Goal: Task Accomplishment & Management: Use online tool/utility

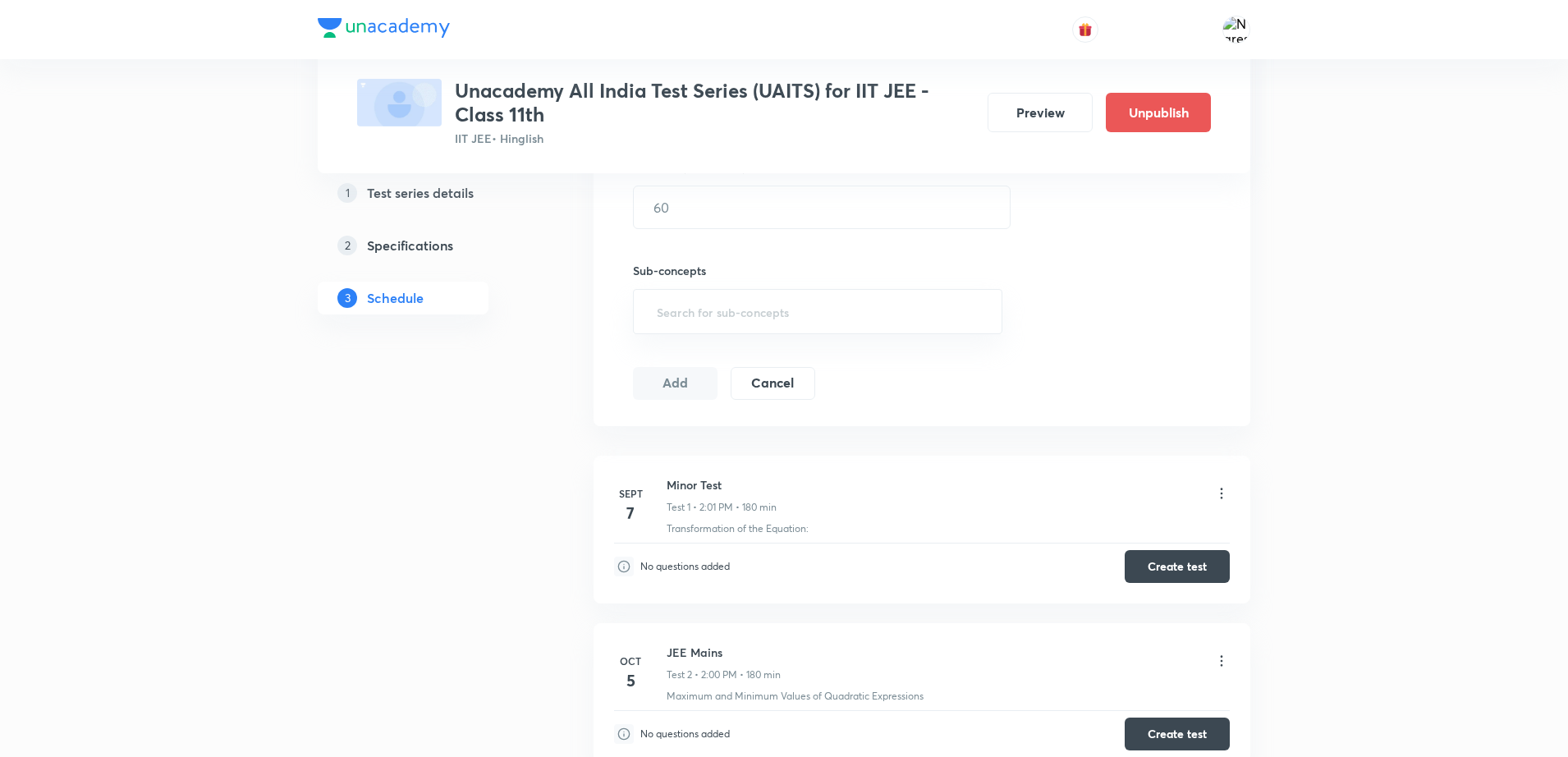
scroll to position [561, 0]
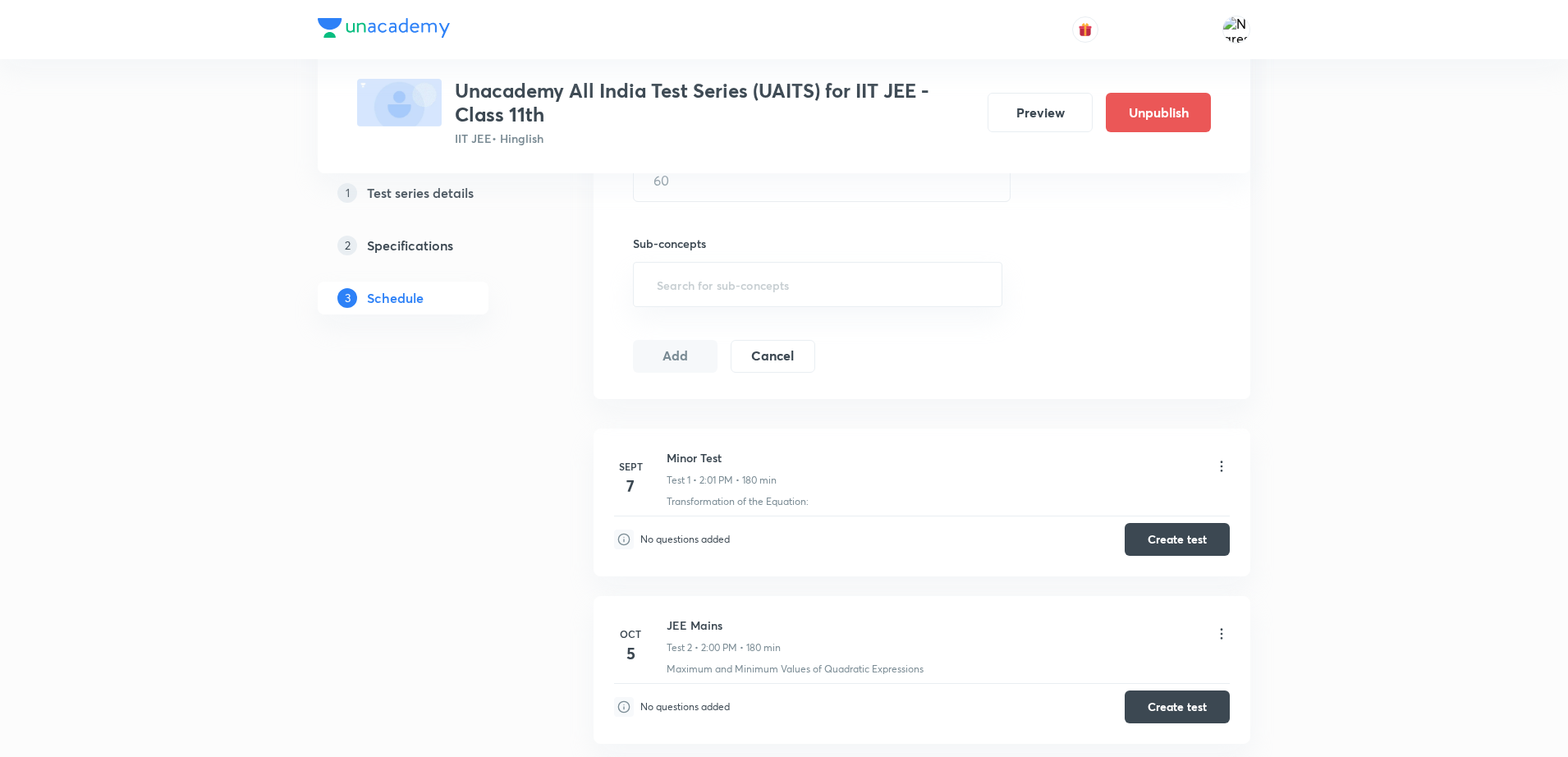
click at [1220, 463] on icon at bounding box center [1221, 466] width 17 height 17
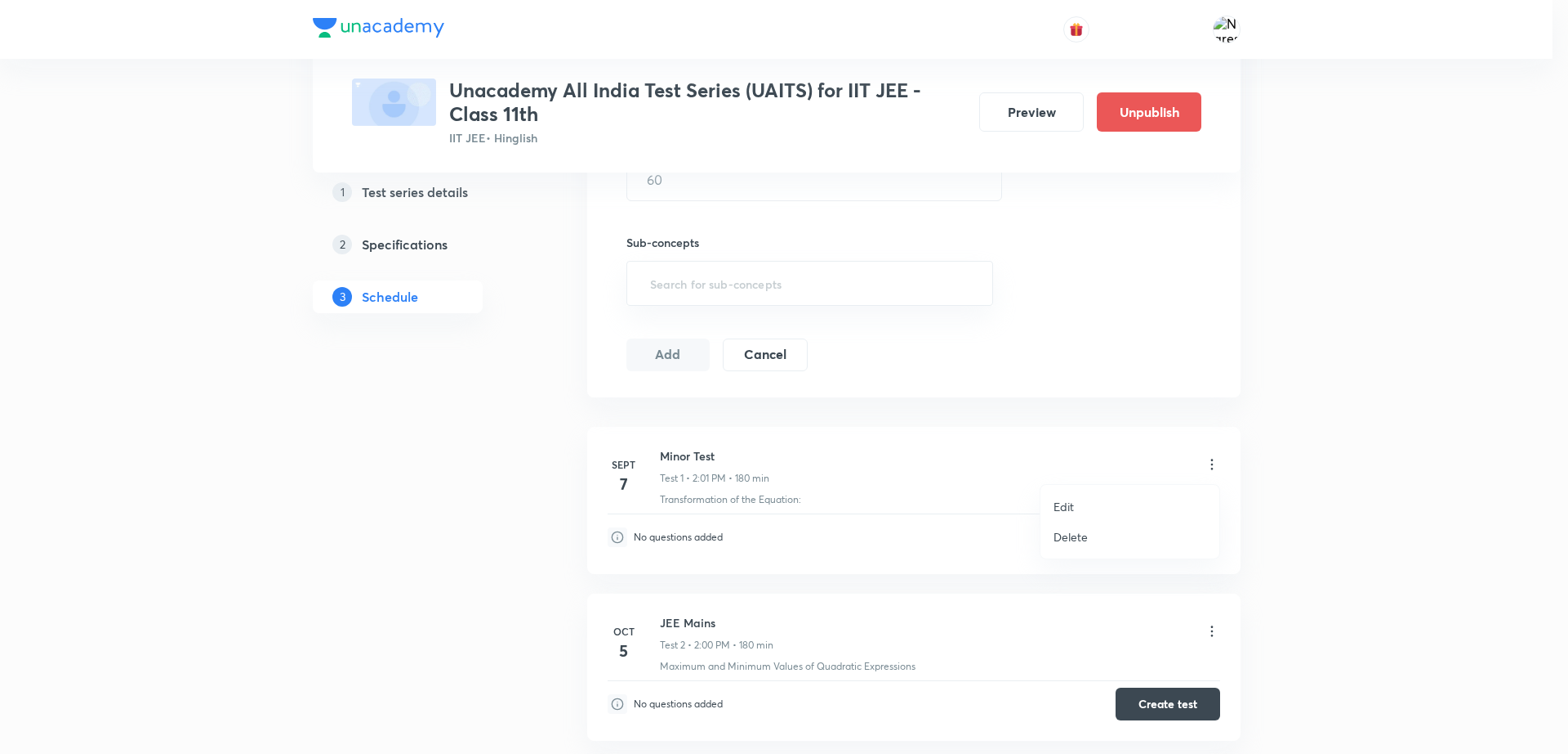
click at [1118, 498] on li "Edit" at bounding box center [1130, 506] width 179 height 30
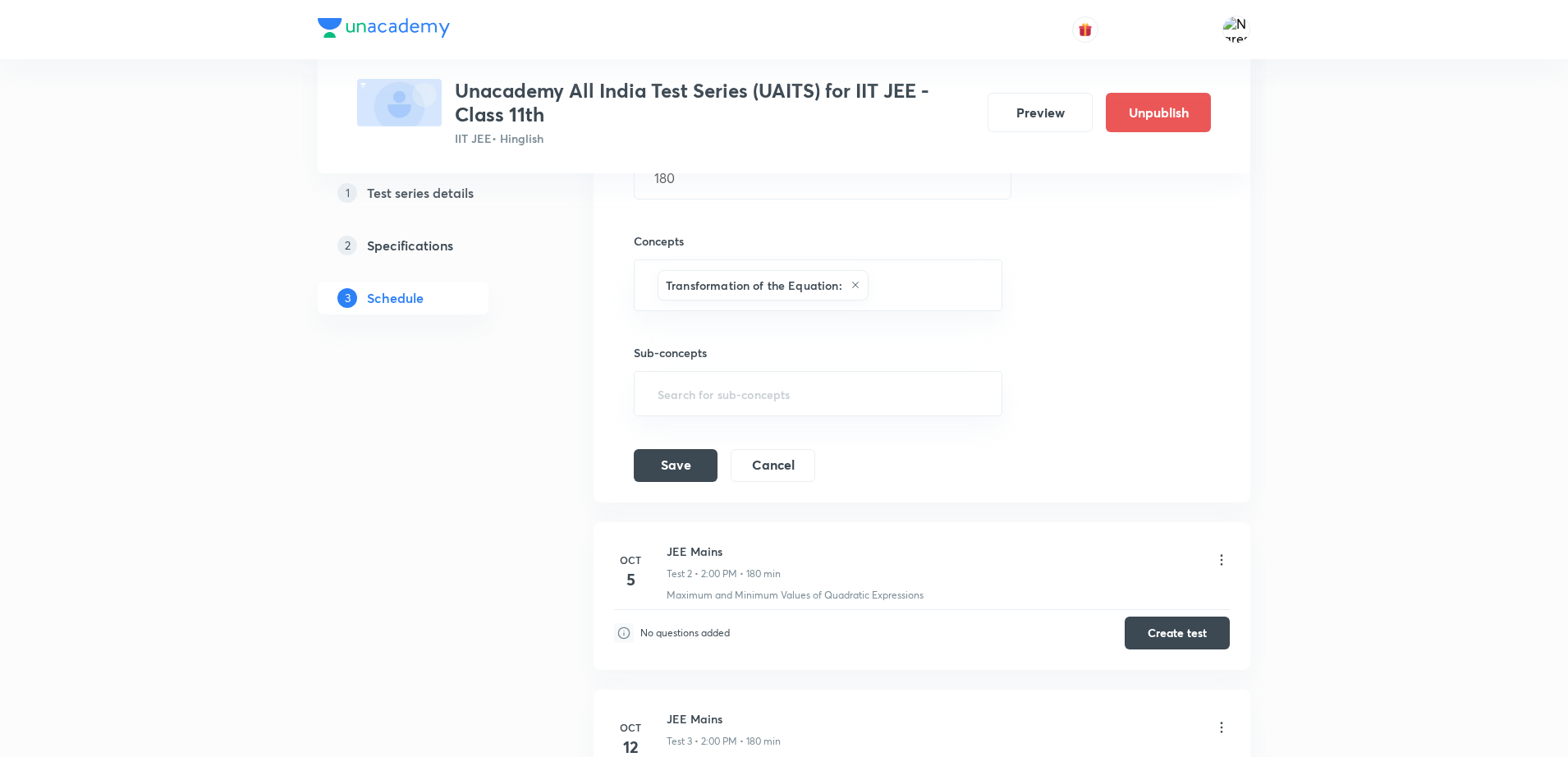
click at [1131, 367] on div "Session title 10/99 Minor Test ​ Schedule for Sept 7, 2025, 2:01 PM ​ Duration …" at bounding box center [921, 185] width 576 height 593
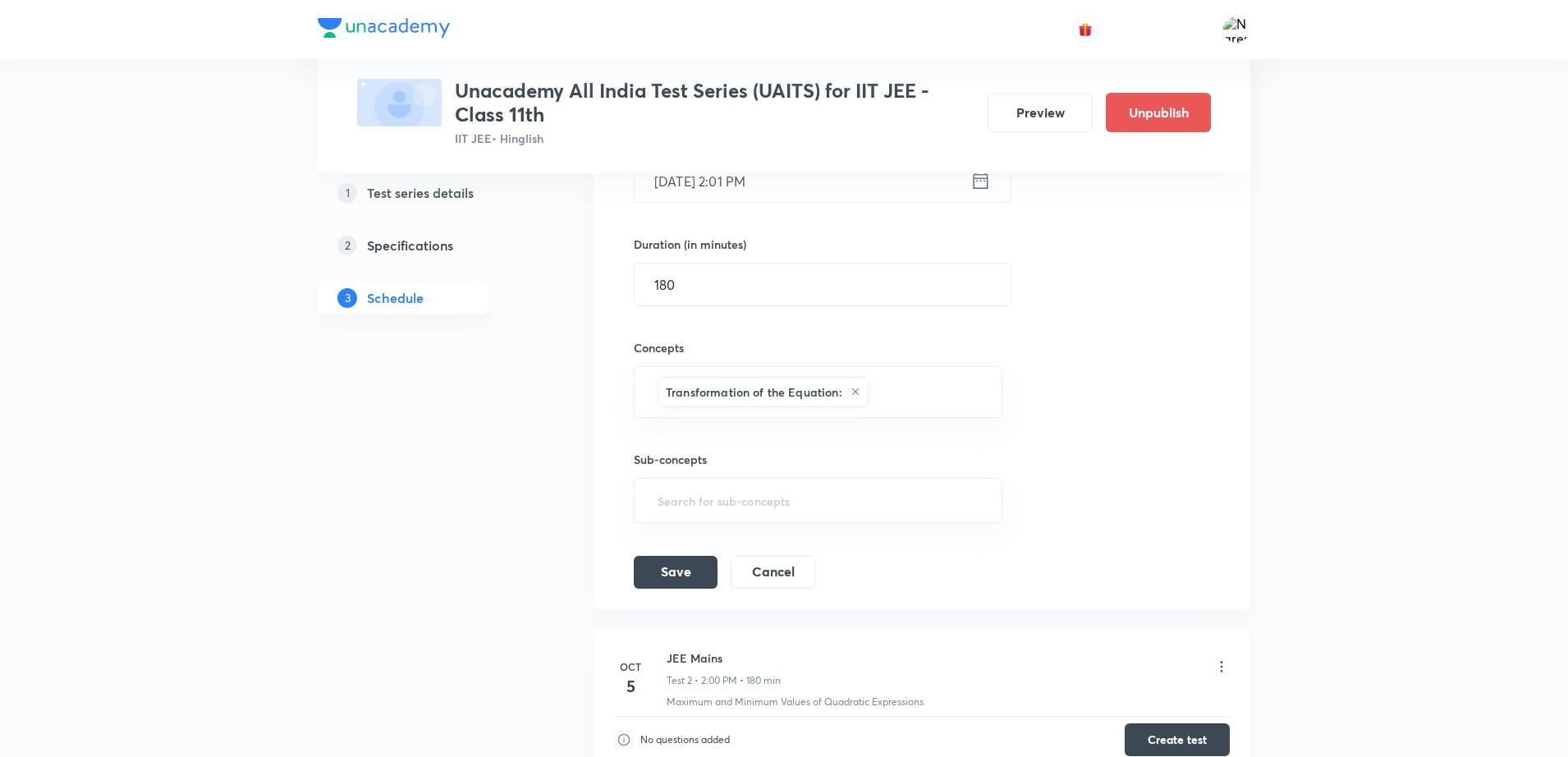
scroll to position [192, 0]
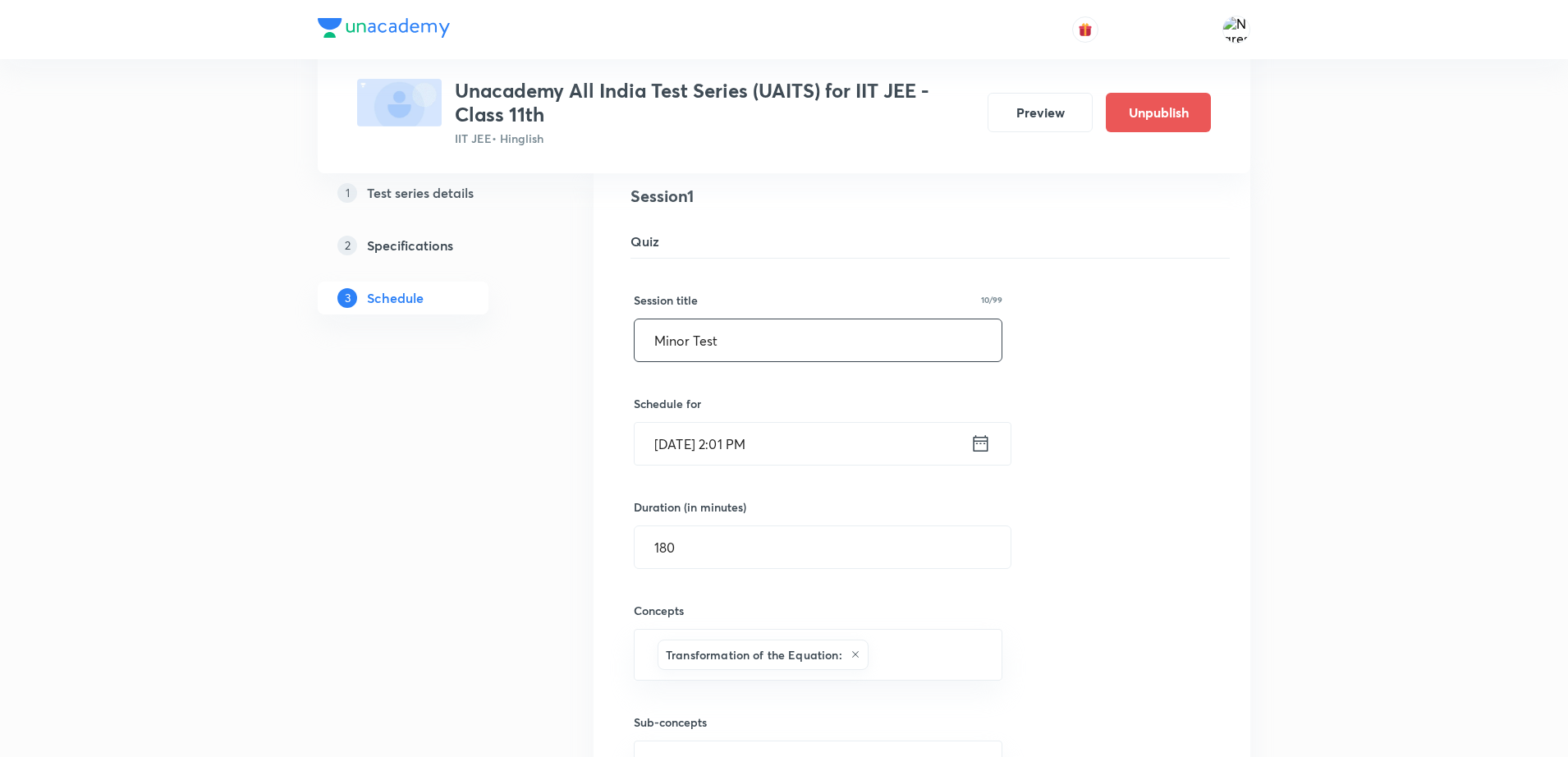
click at [785, 344] on input "Minor Test" at bounding box center [817, 340] width 367 height 42
type input "M"
type input "JEE Advance P-1"
click at [812, 453] on input "Sept 7, 2025, 2:01 PM" at bounding box center [802, 443] width 336 height 42
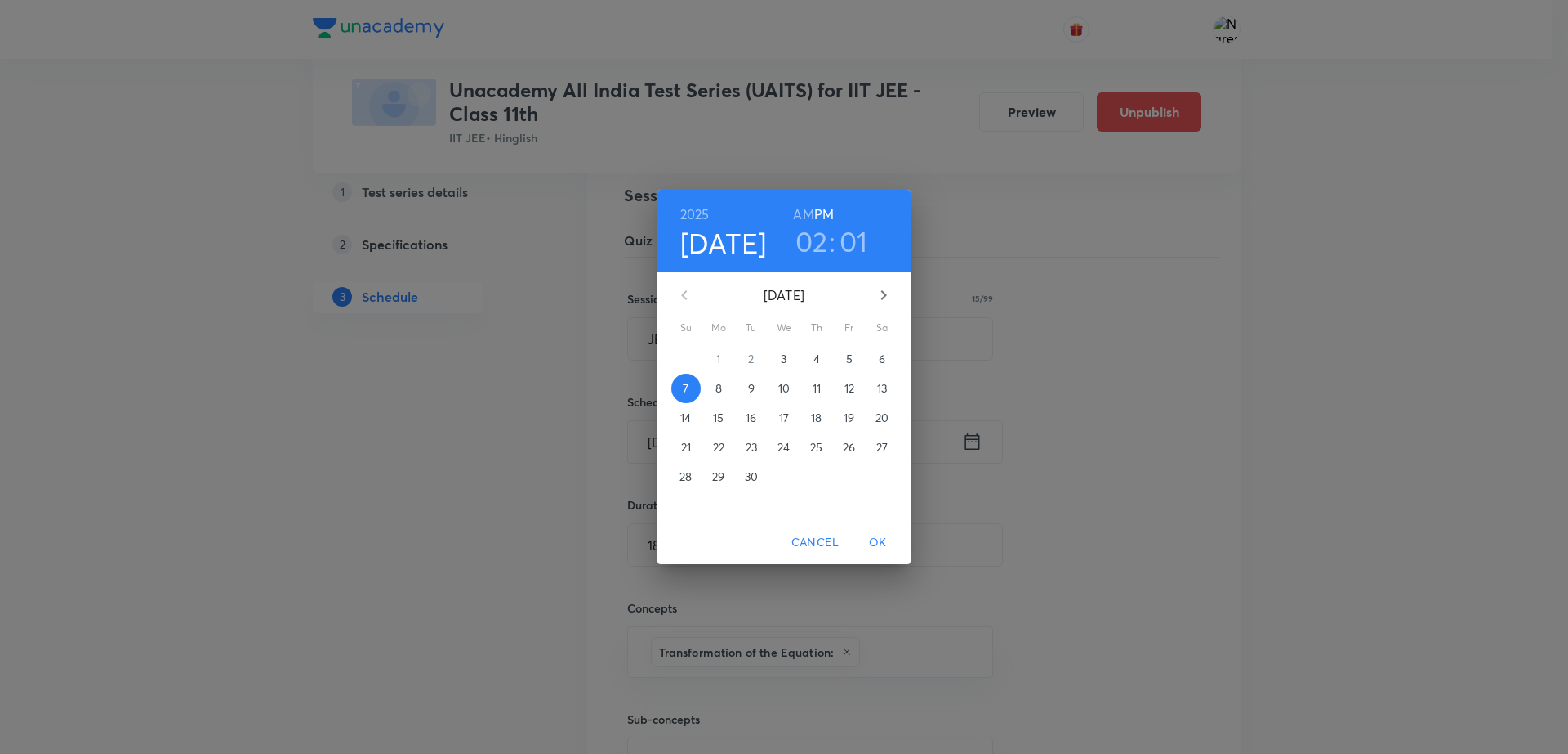
click at [1096, 482] on div "2025 Sep 7 02 : 01 AM PM September 2025 Su Mo Tu We Th Fr Sa 31 1 2 3 4 5 6 7 8…" at bounding box center [784, 377] width 1568 height 754
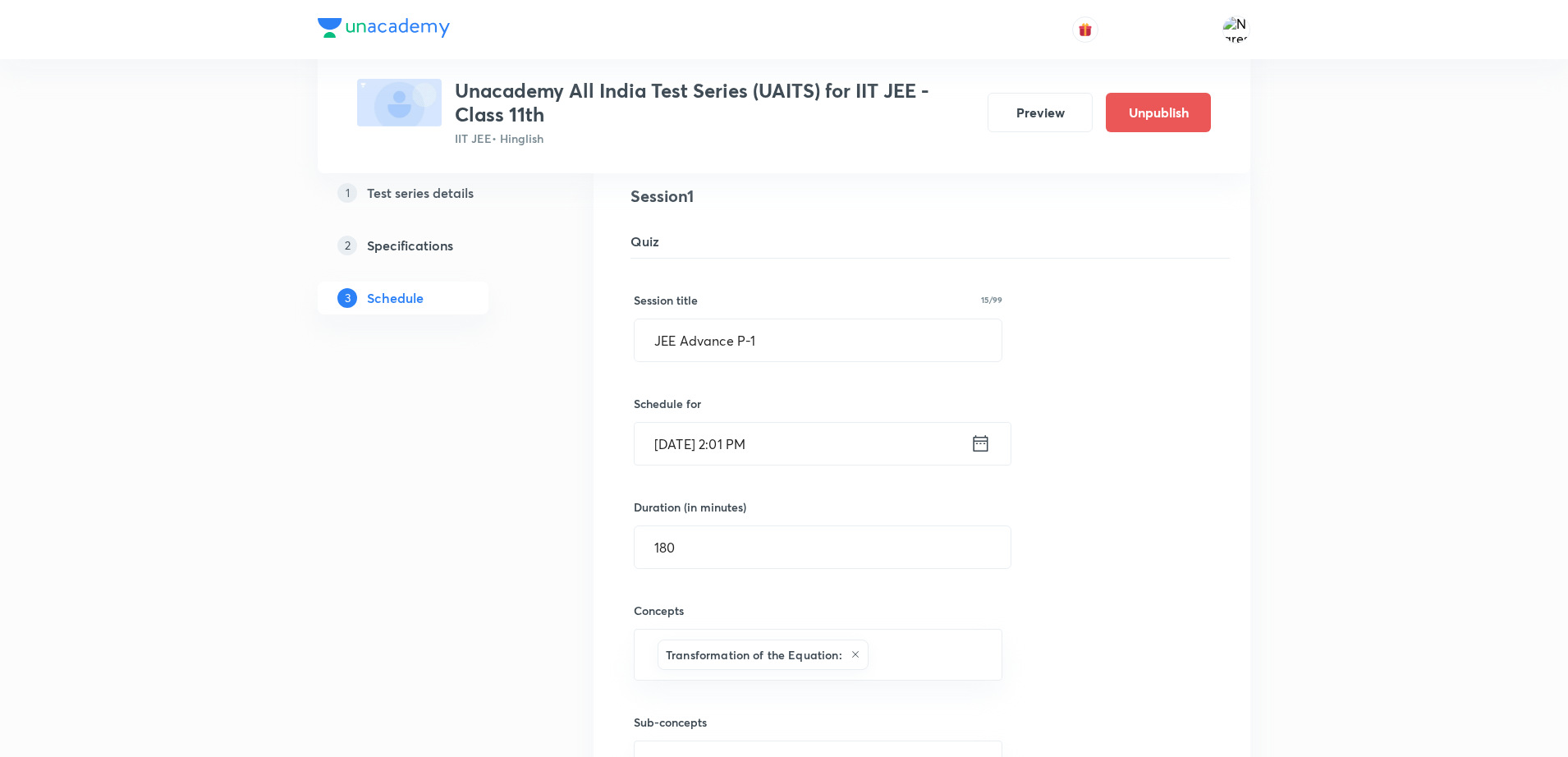
click at [739, 445] on input "Sept 7, 2025, 2:01 PM" at bounding box center [802, 443] width 336 height 42
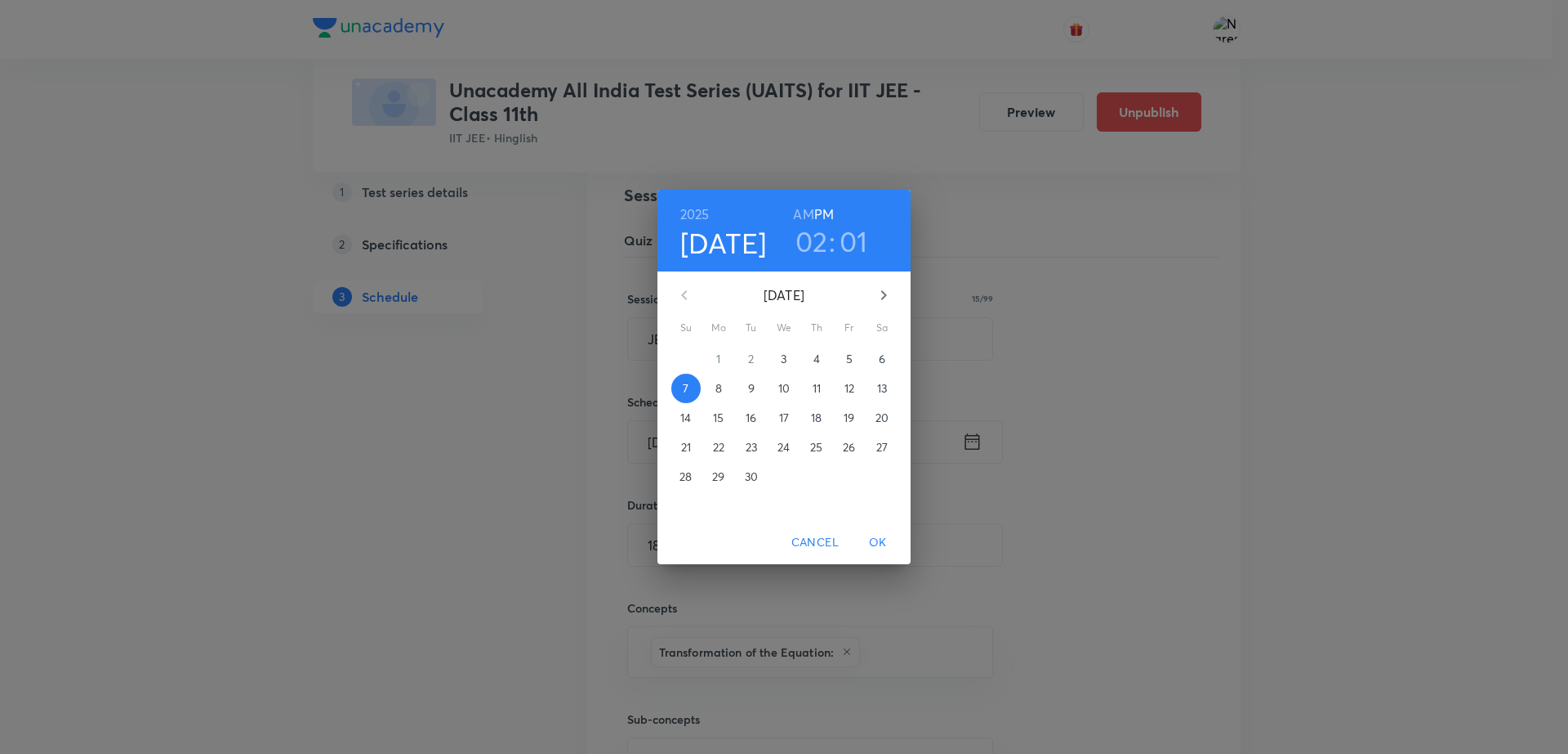
click at [810, 226] on h3 "02" at bounding box center [811, 240] width 32 height 34
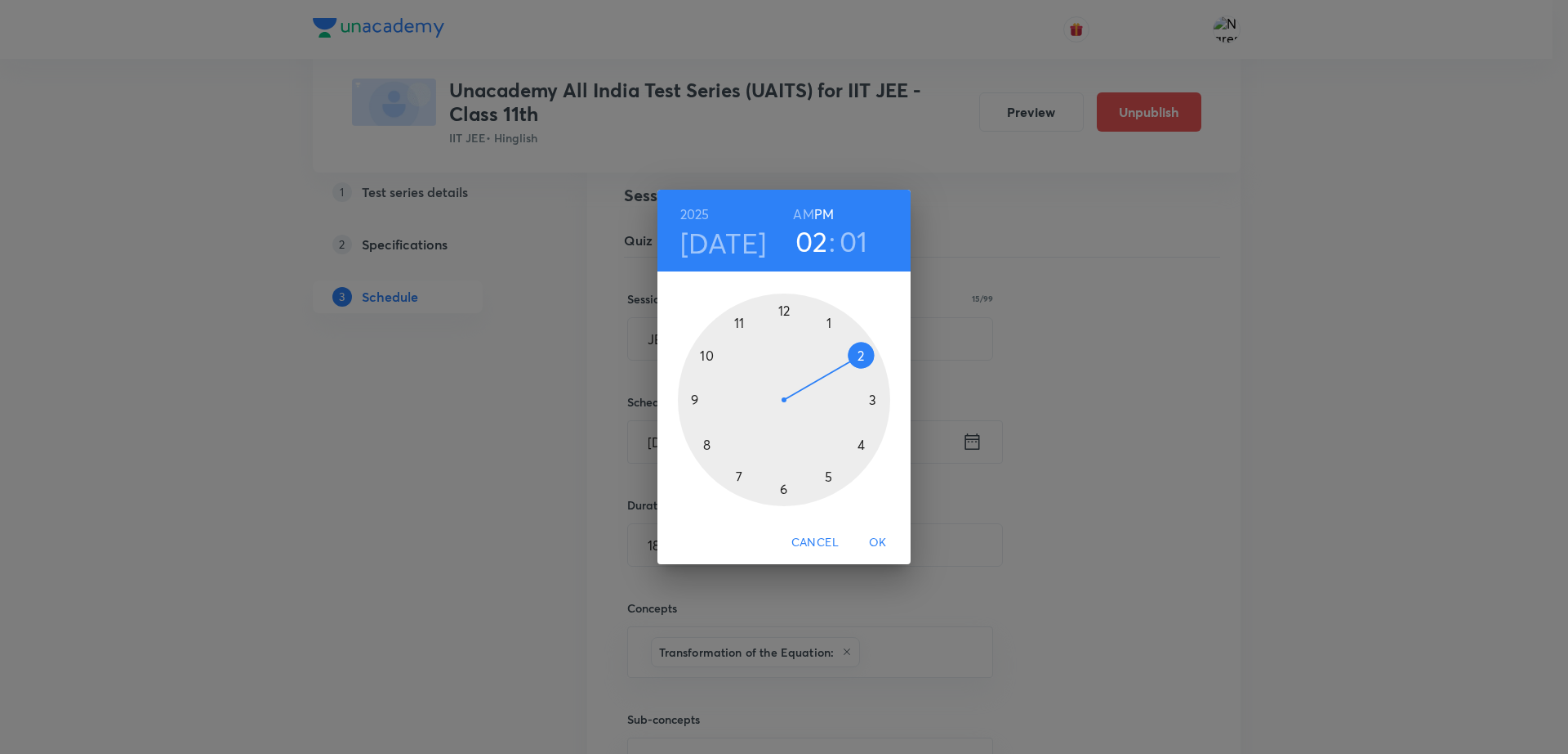
click at [695, 401] on div at bounding box center [784, 399] width 213 height 213
click at [804, 209] on h6 "AM" at bounding box center [803, 214] width 21 height 23
click at [875, 538] on span "OK" at bounding box center [878, 542] width 39 height 21
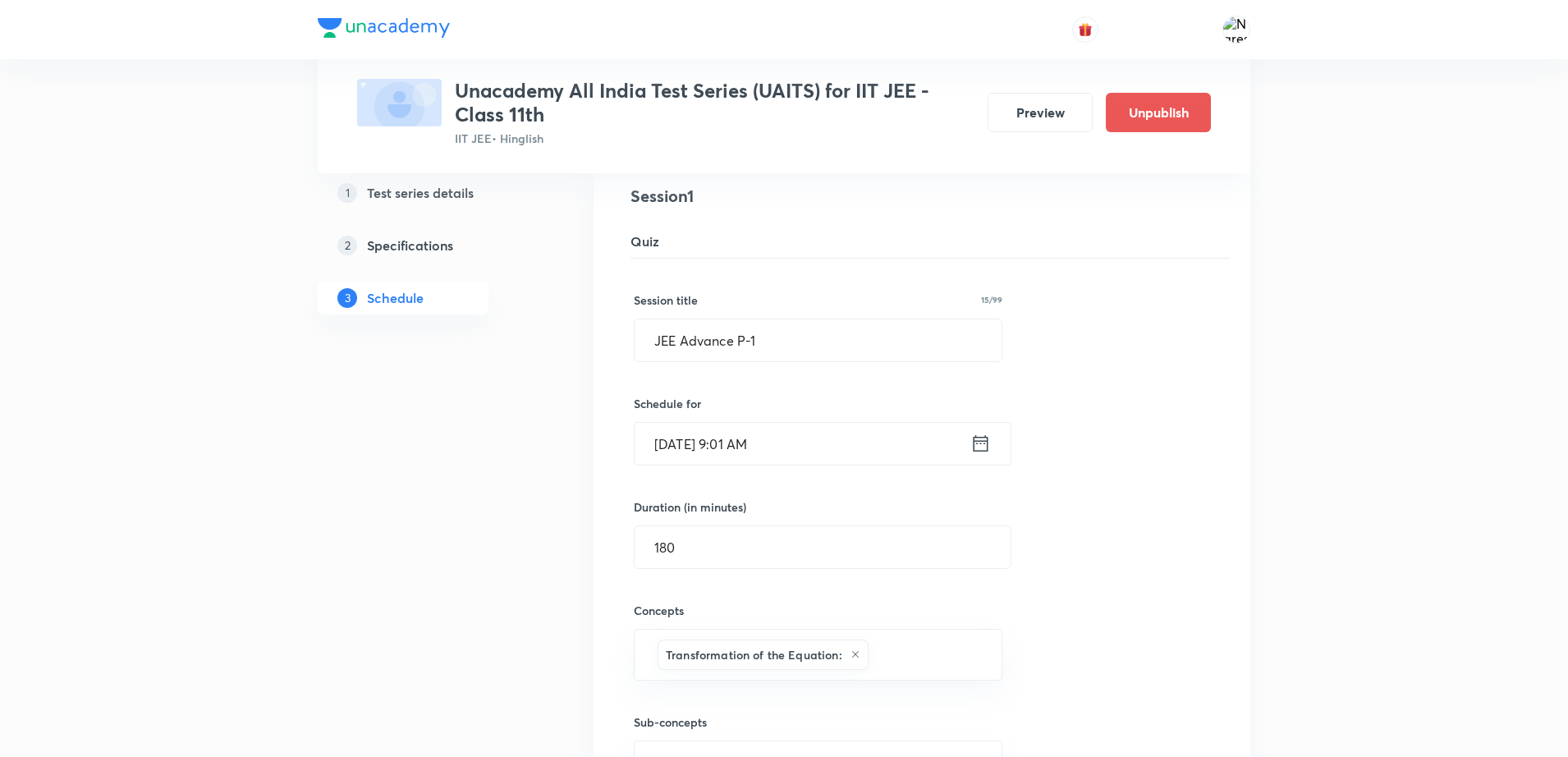
click at [1092, 579] on div "Session title 15/99 JEE Advance P-1 ​ Schedule for Sept 7, 2025, 9:01 AM ​ Dura…" at bounding box center [921, 555] width 576 height 593
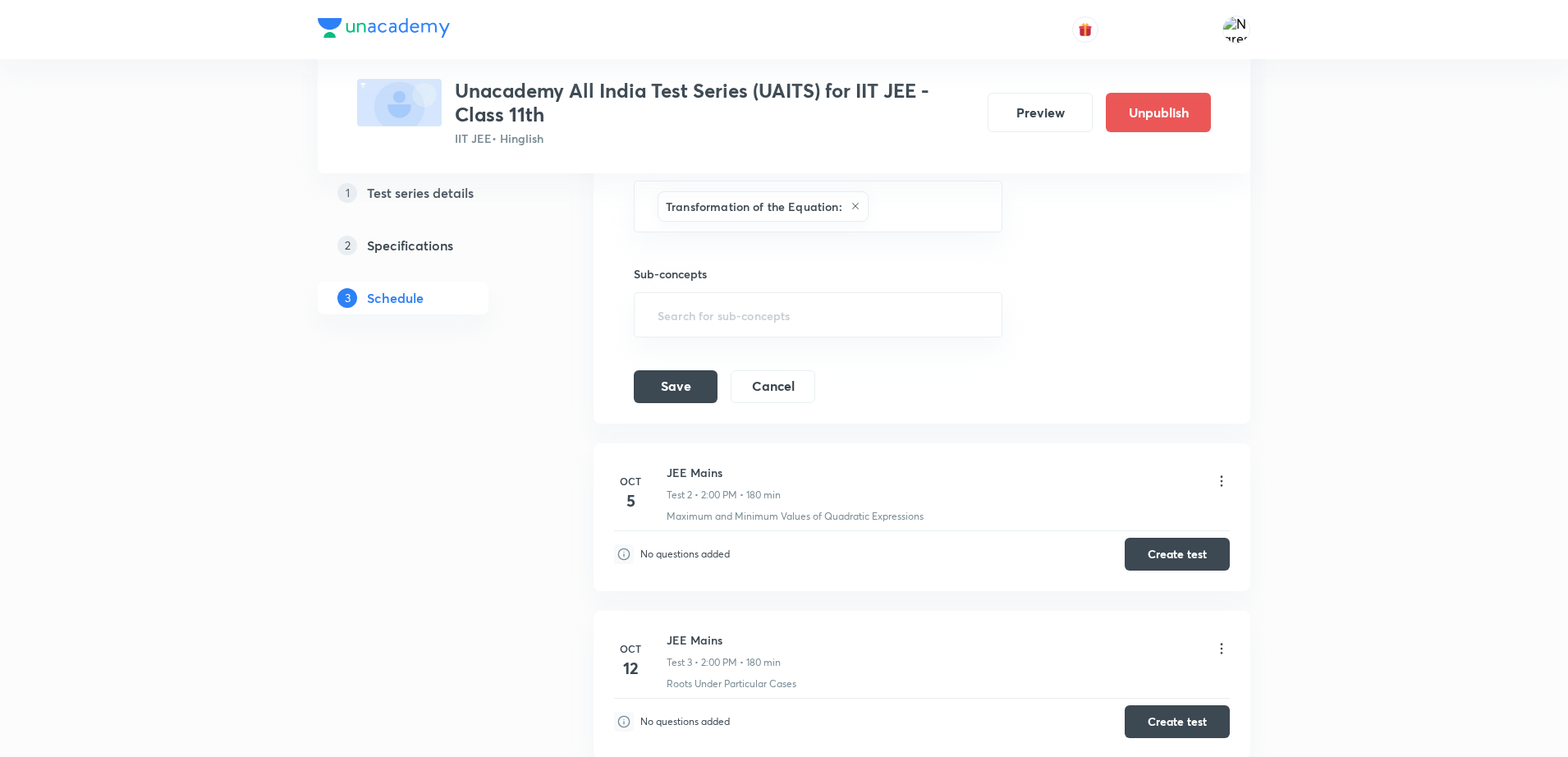
scroll to position [643, 0]
click at [646, 387] on button "Save" at bounding box center [675, 381] width 84 height 32
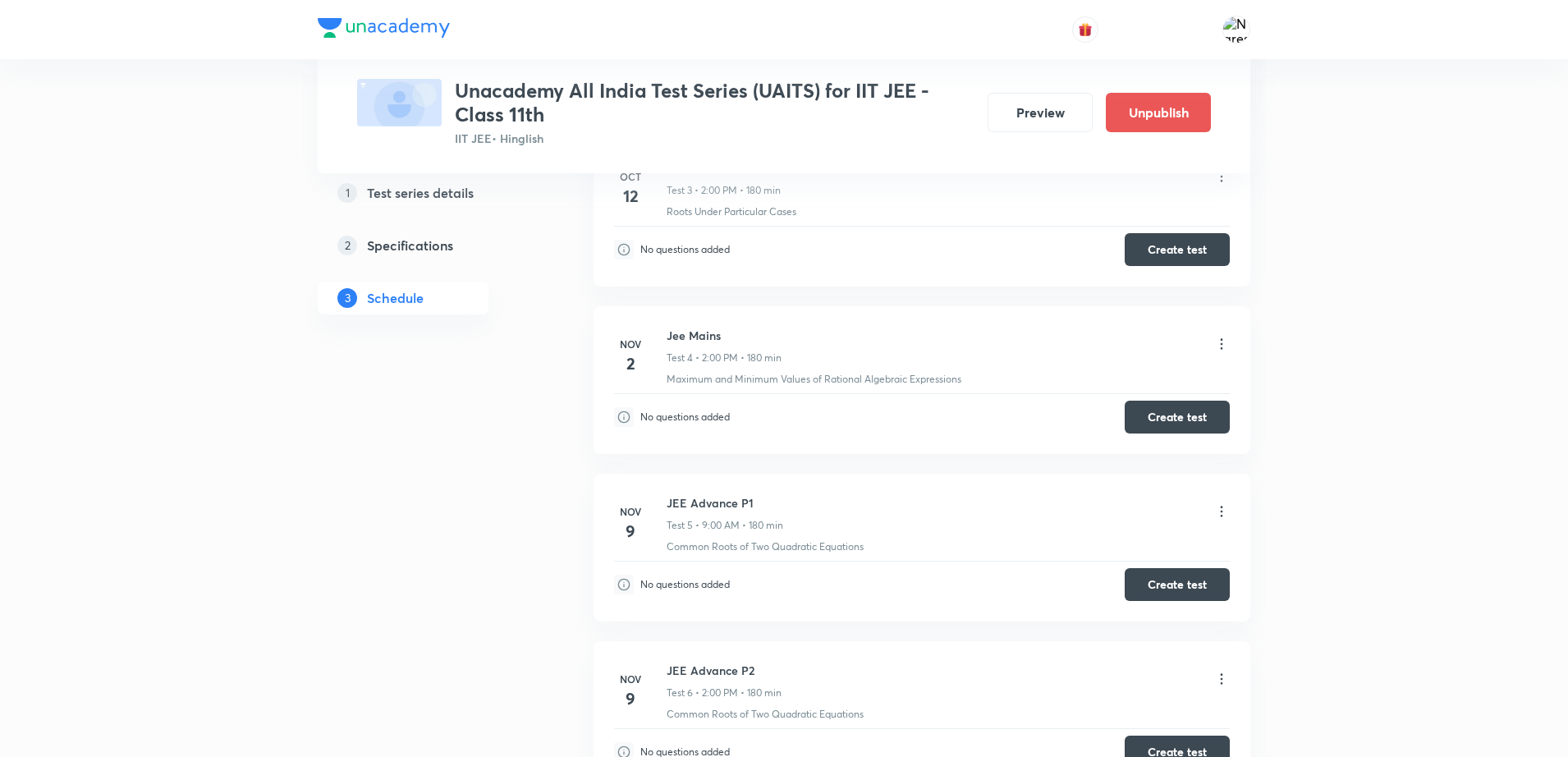
click at [1438, 386] on div "Test Series Unacademy All India Test Series (UAITS) for IIT JEE -Class 11th IIT…" at bounding box center [784, 150] width 1568 height 1586
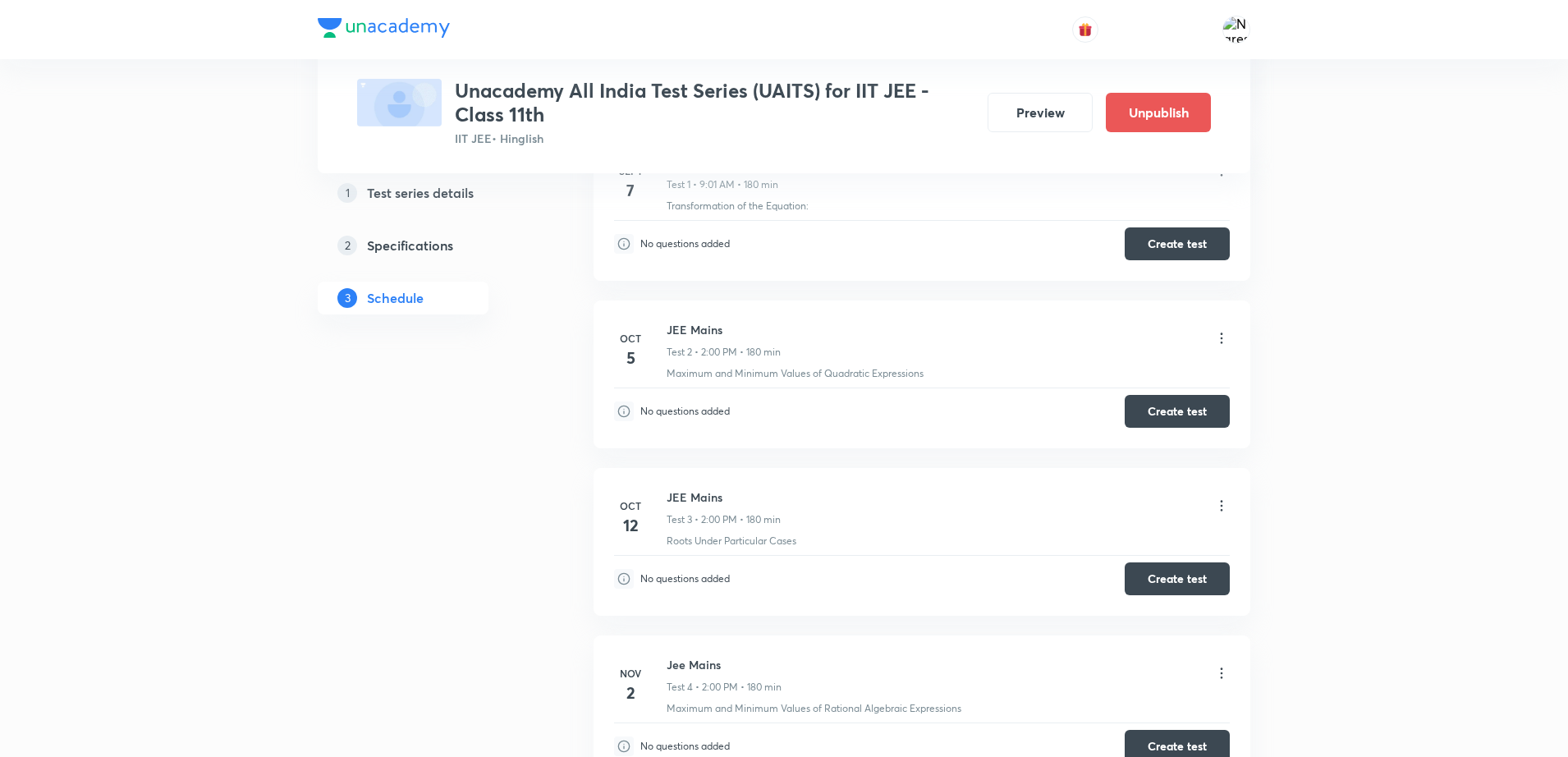
scroll to position [0, 0]
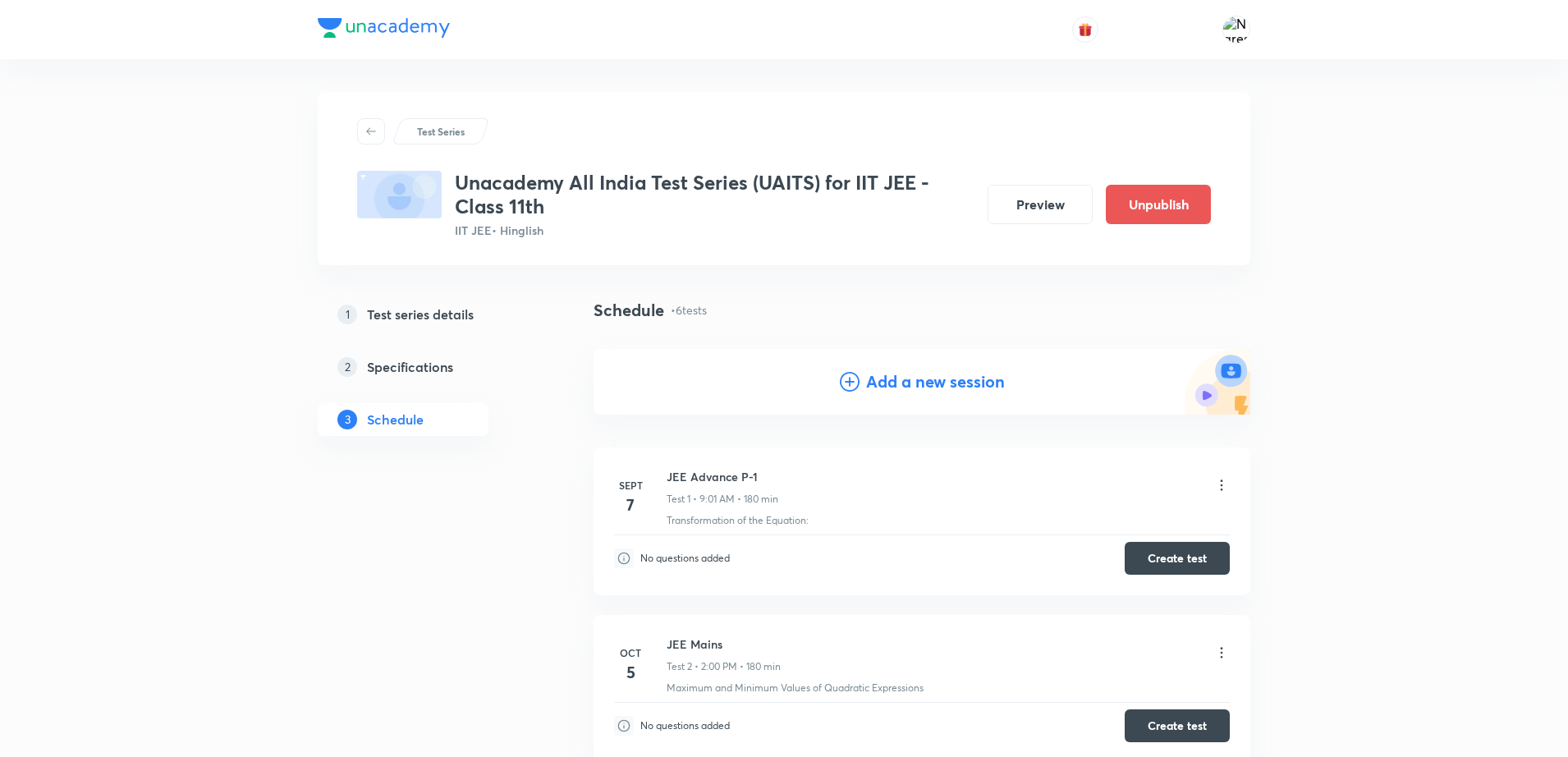
click at [1001, 370] on h4 "Add a new session" at bounding box center [935, 381] width 139 height 25
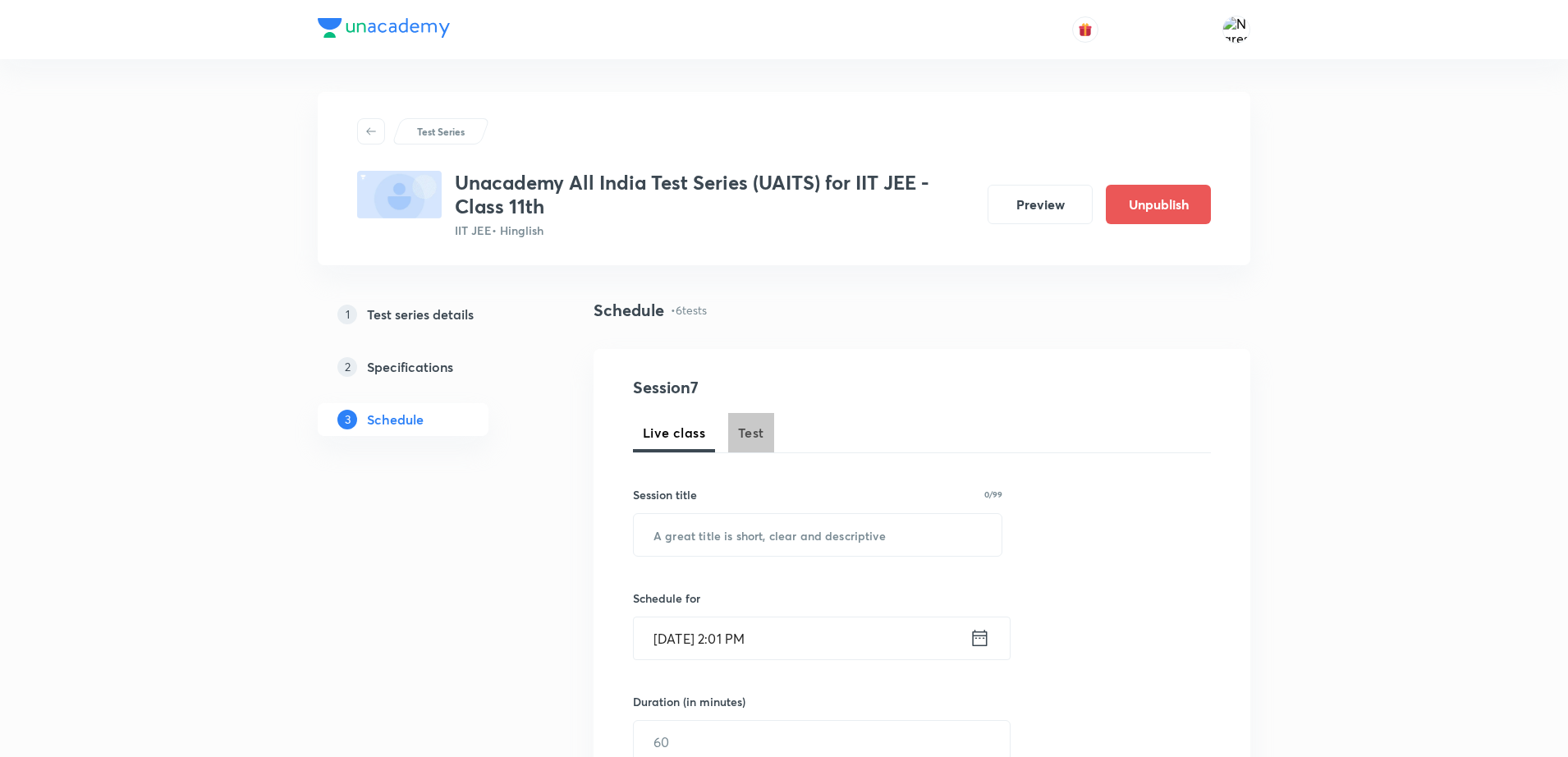
click at [739, 426] on span "Test" at bounding box center [751, 432] width 27 height 20
click at [713, 540] on input "text" at bounding box center [817, 535] width 367 height 42
type input "JEE Advance P-22Q"
type input "Sept 3, 2025, 2:01 PM"
click at [808, 529] on input "JEE Advance P-22Q" at bounding box center [817, 535] width 367 height 42
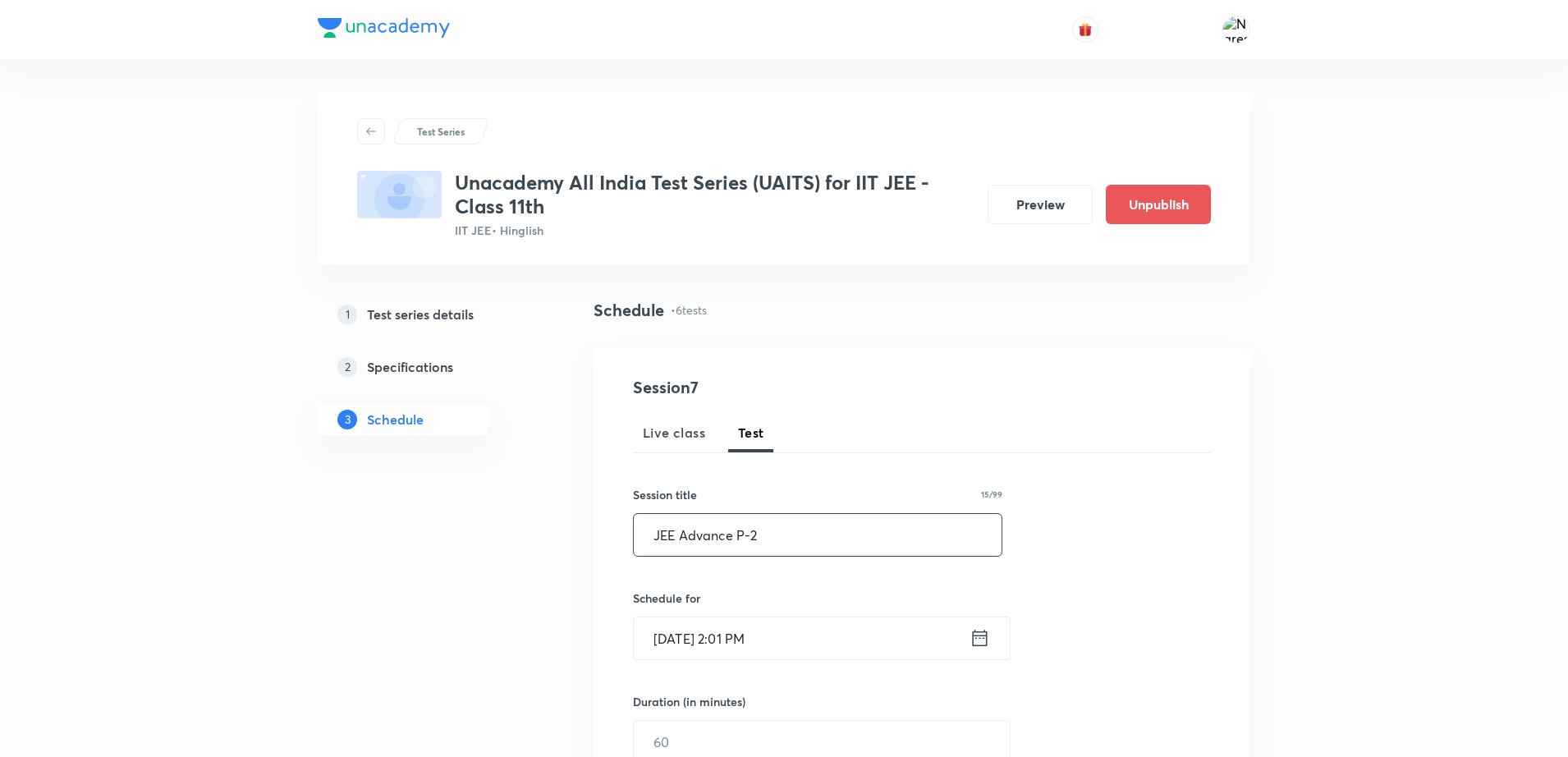
type input "JEE Advance P-2"
click at [820, 636] on input "Sept 3, 2025, 2:01 PM" at bounding box center [801, 638] width 336 height 42
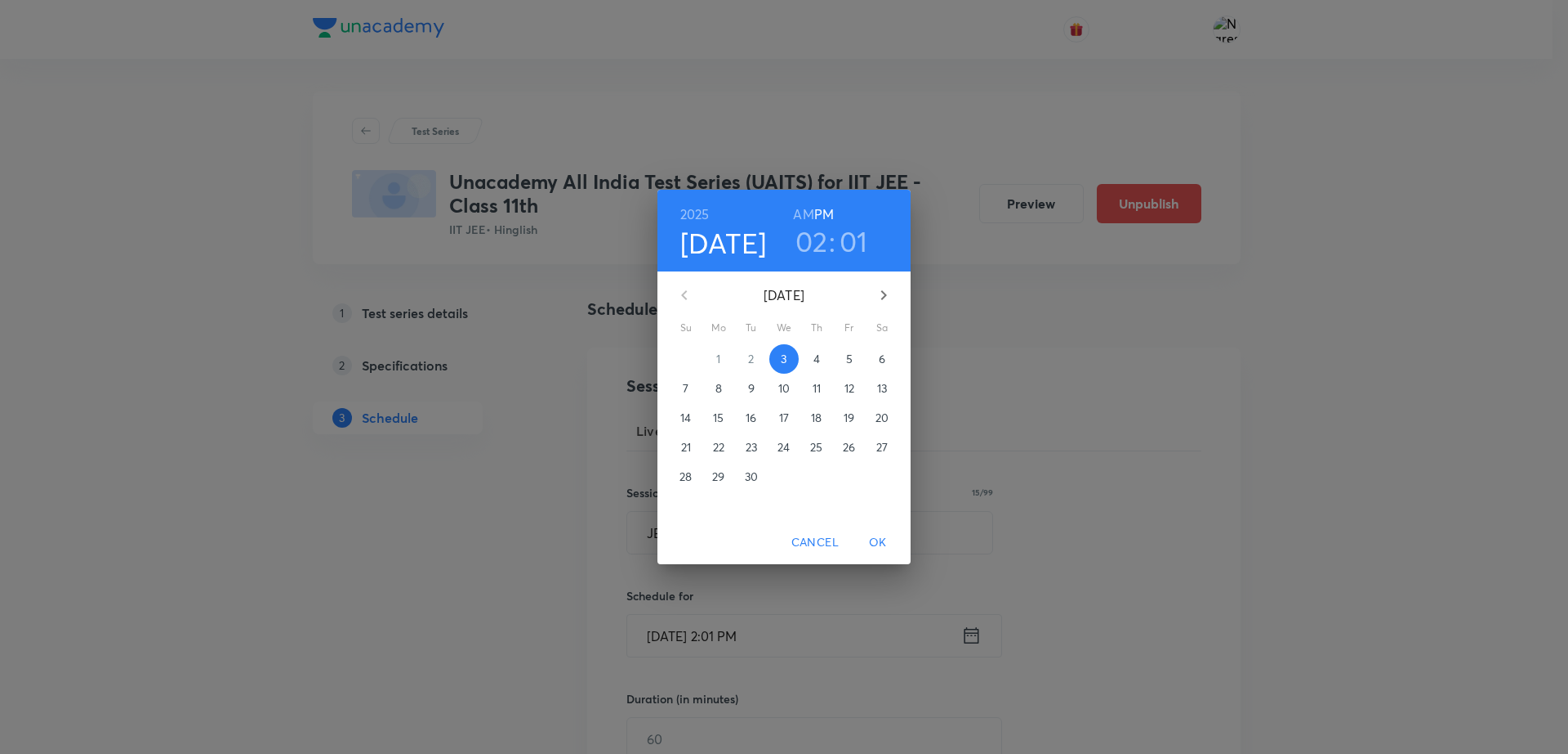
click at [684, 385] on p "7" at bounding box center [686, 388] width 6 height 17
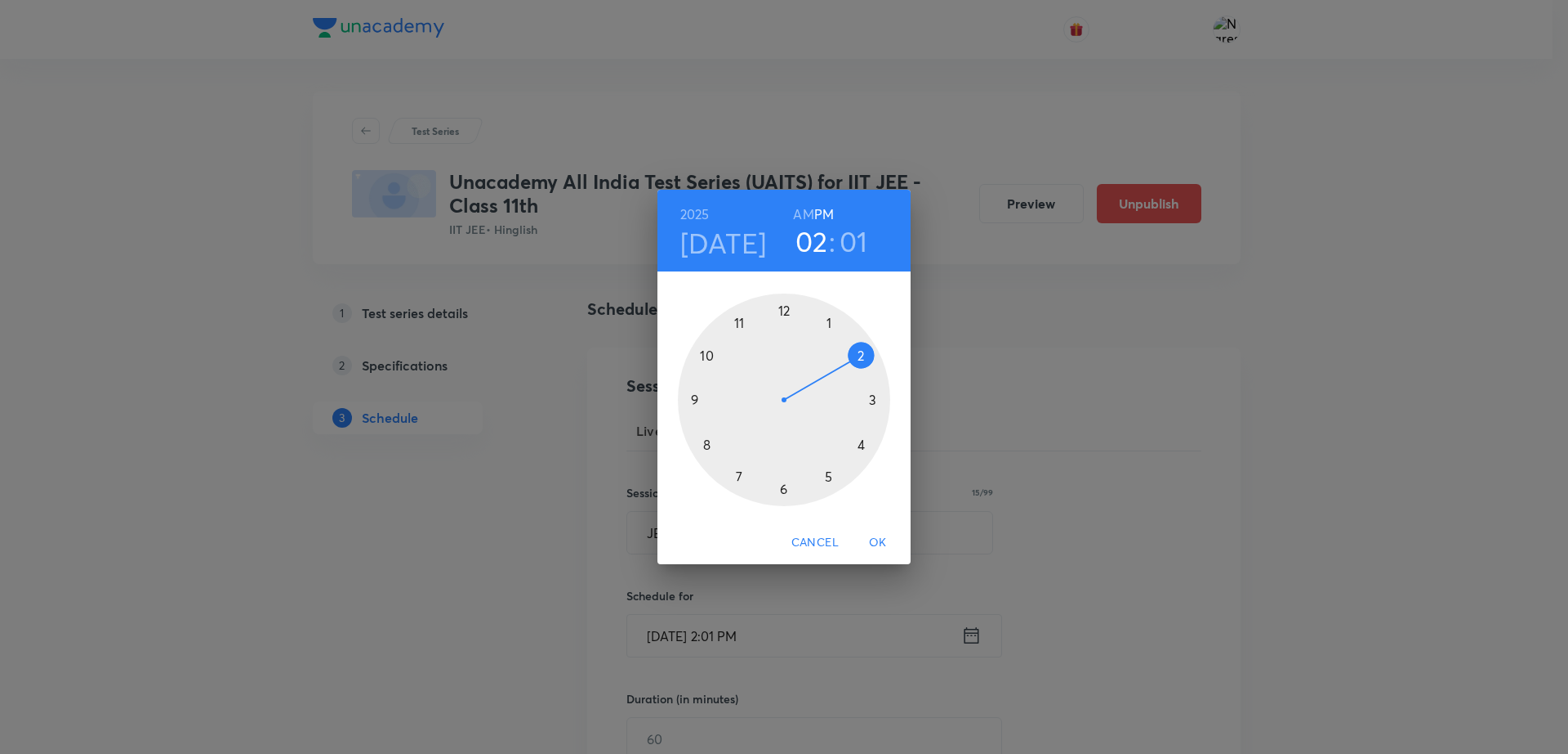
click at [878, 540] on span "OK" at bounding box center [878, 542] width 39 height 21
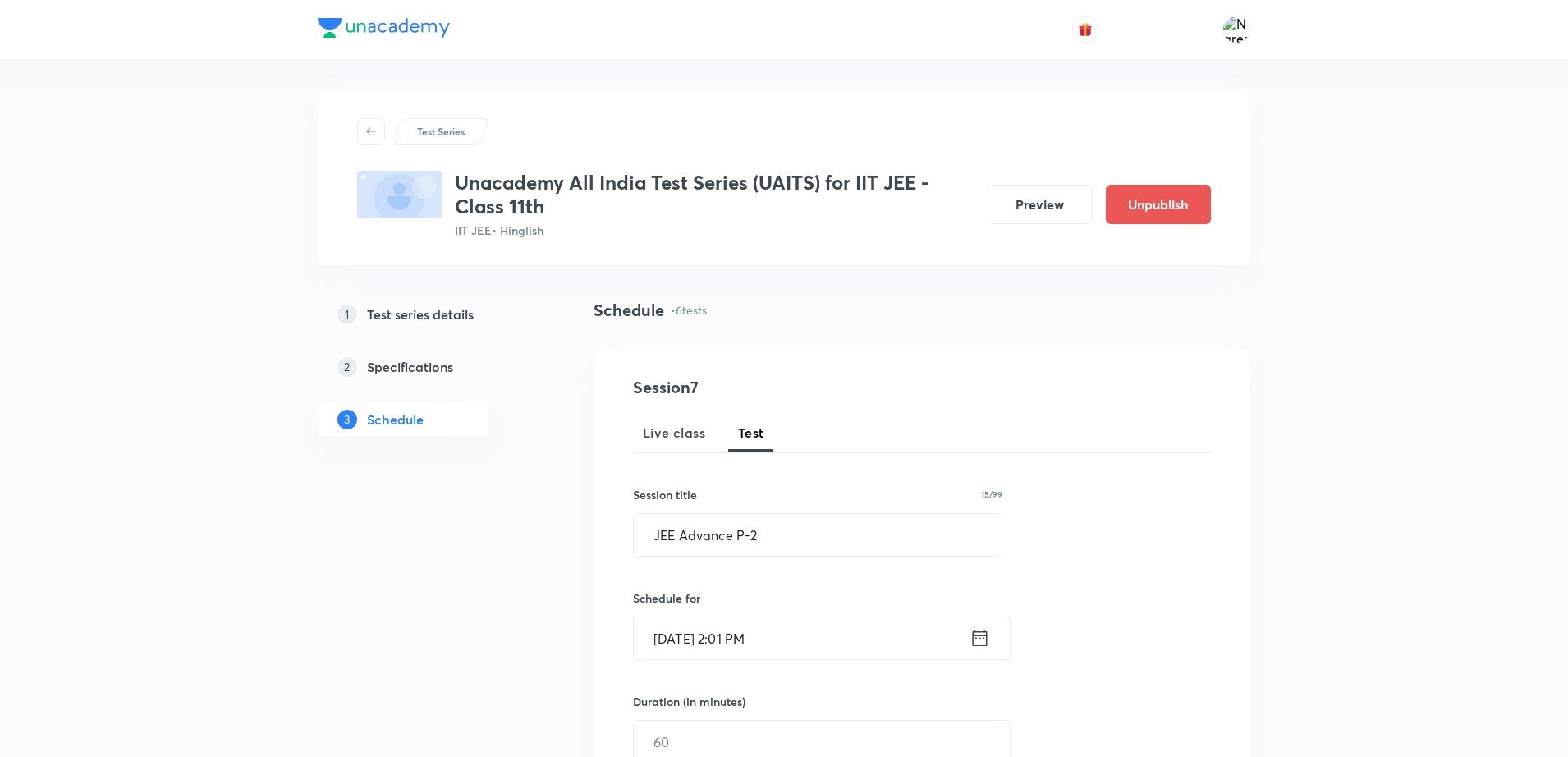
click at [1096, 579] on div "Session 7 Live class Test Session title 15/99 JEE Advance P-2 ​ Schedule for Se…" at bounding box center [922, 707] width 578 height 663
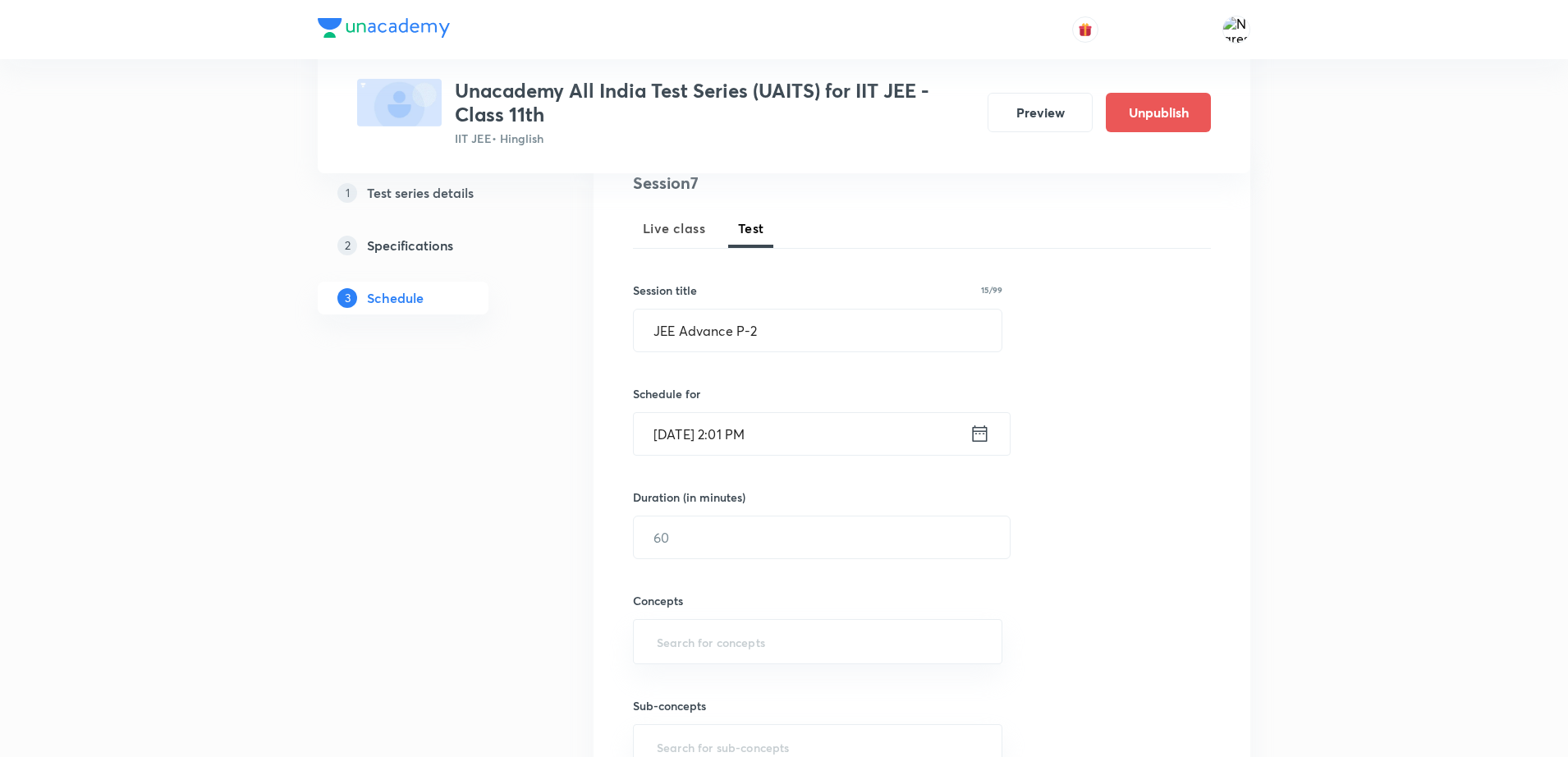
scroll to position [205, 0]
click at [716, 534] on input "text" at bounding box center [821, 536] width 376 height 42
type input "180"
click at [694, 649] on input "text" at bounding box center [817, 640] width 328 height 31
type input "M"
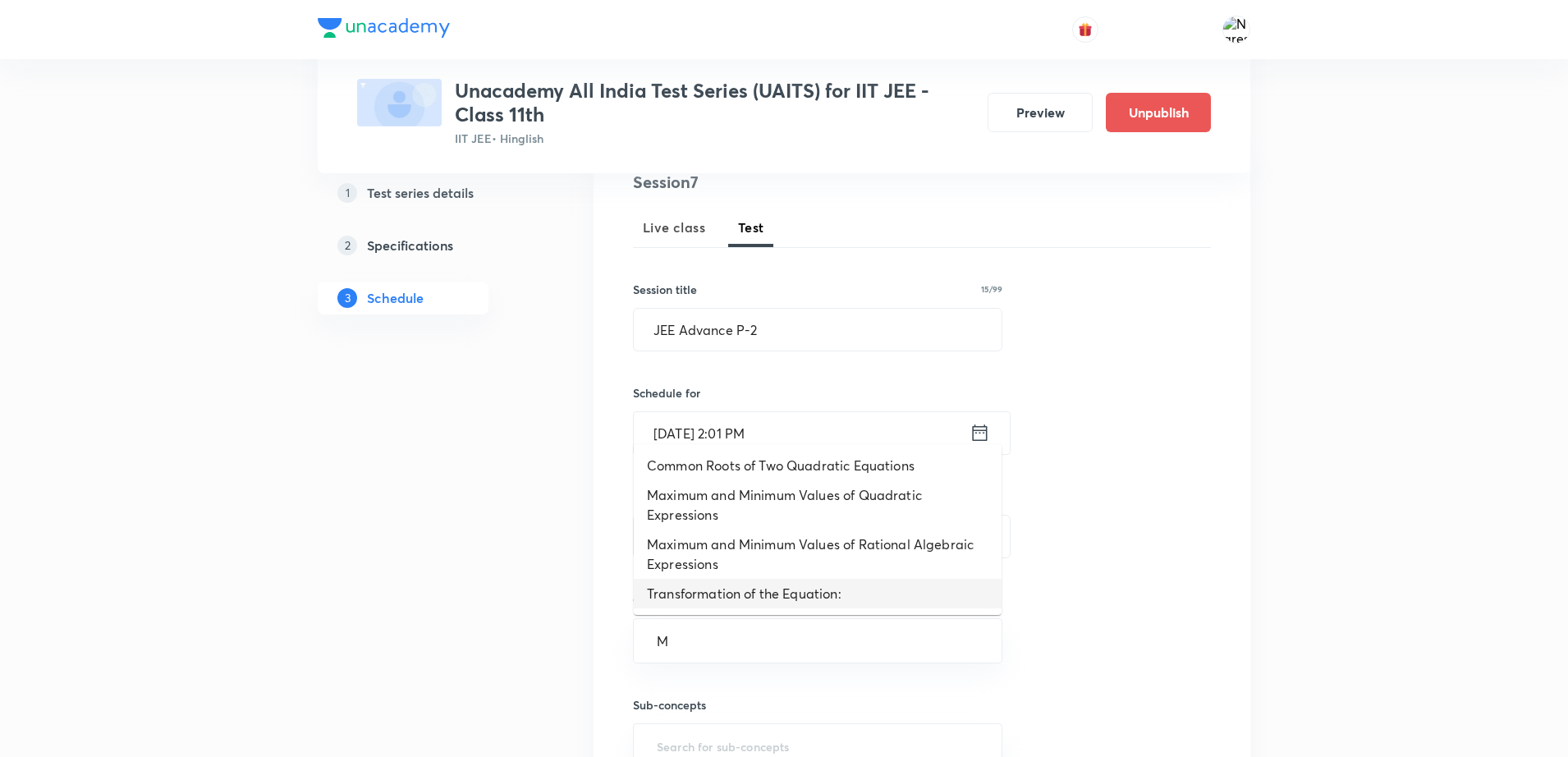
click at [686, 597] on li "Transformation of the Equation:" at bounding box center [817, 594] width 367 height 30
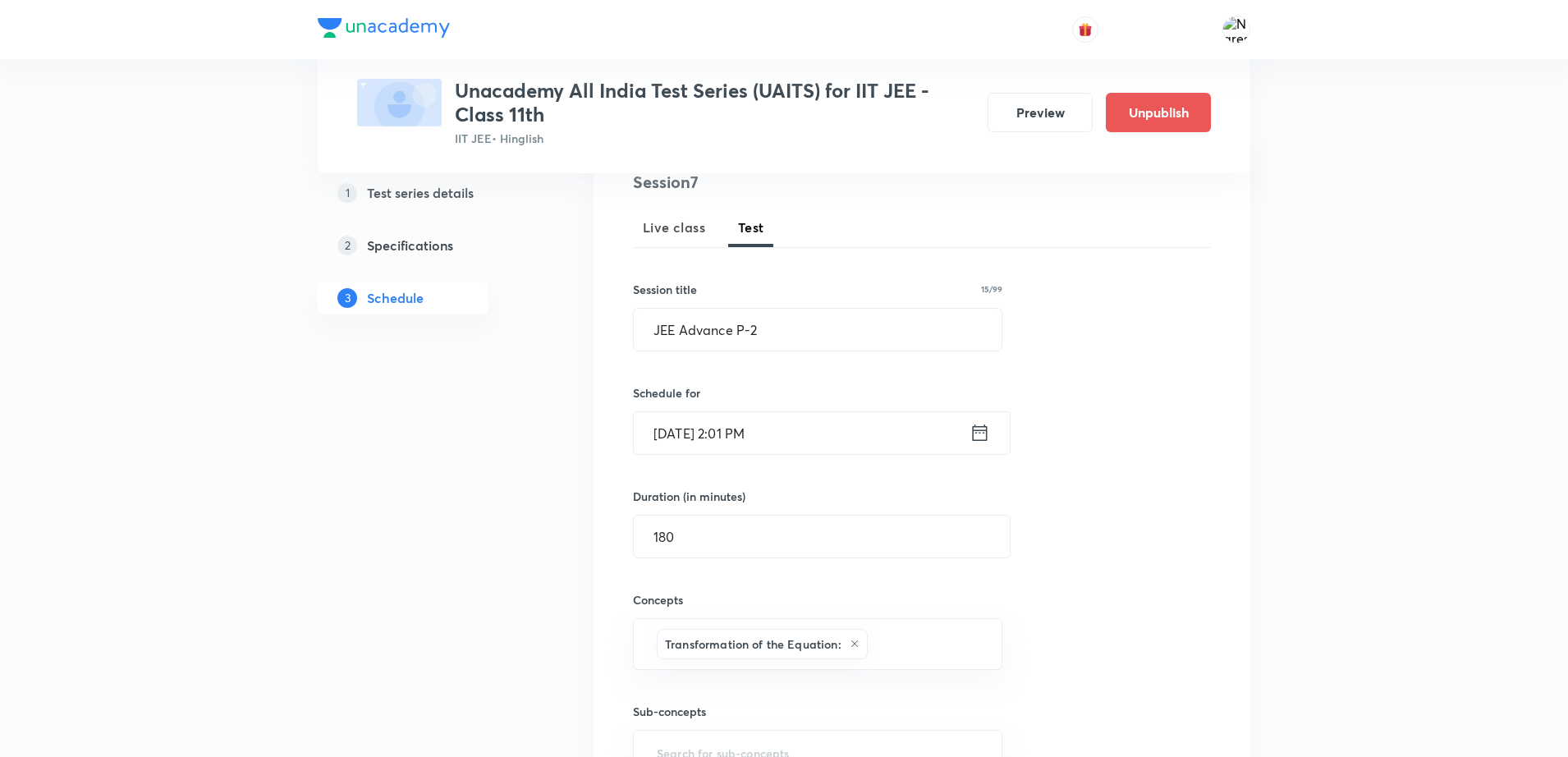
click at [1083, 646] on div "Session 7 Live class Test Session title 15/99 JEE Advance P-2 ​ Schedule for Se…" at bounding box center [922, 505] width 578 height 670
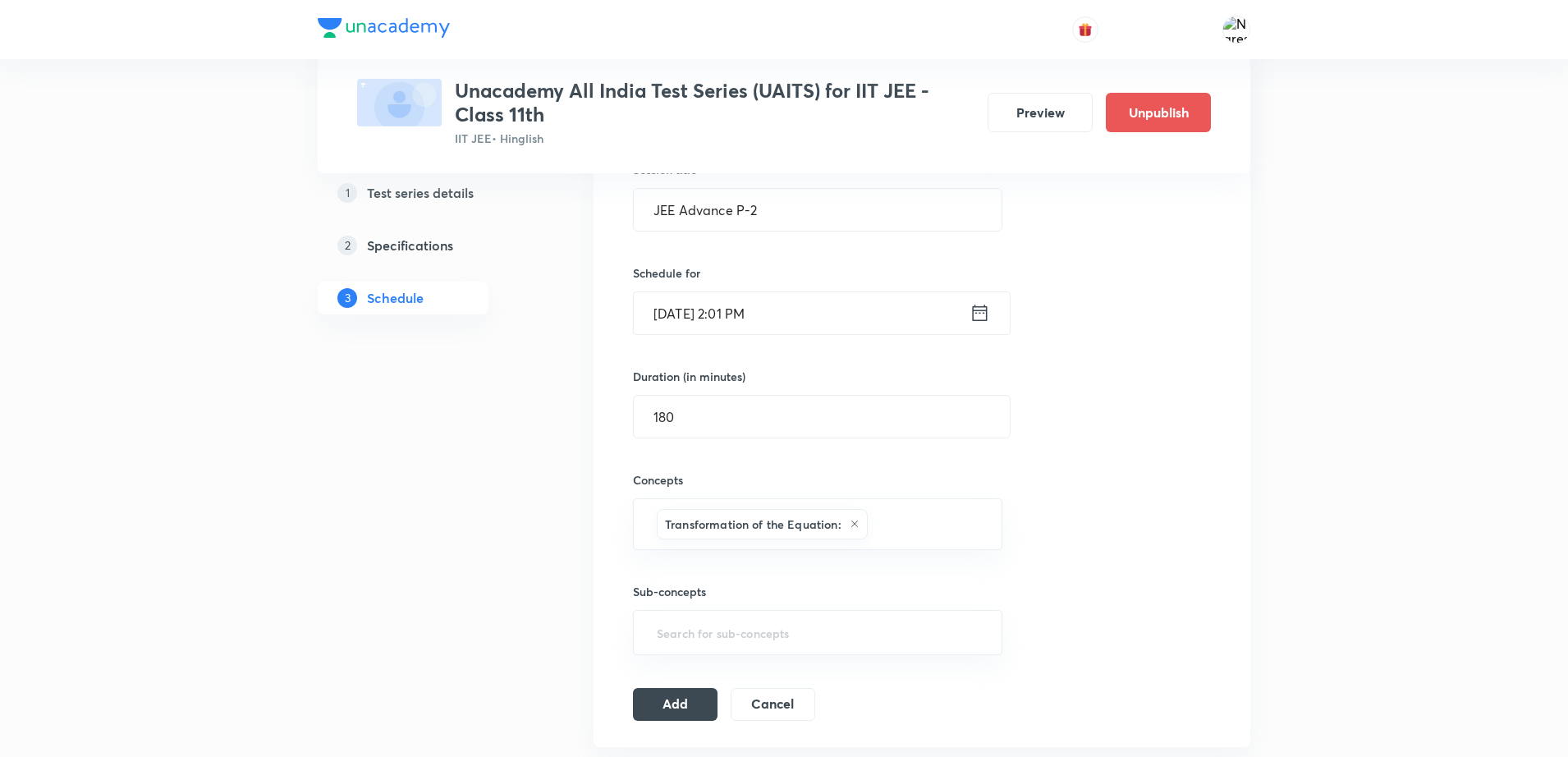
scroll to position [657, 0]
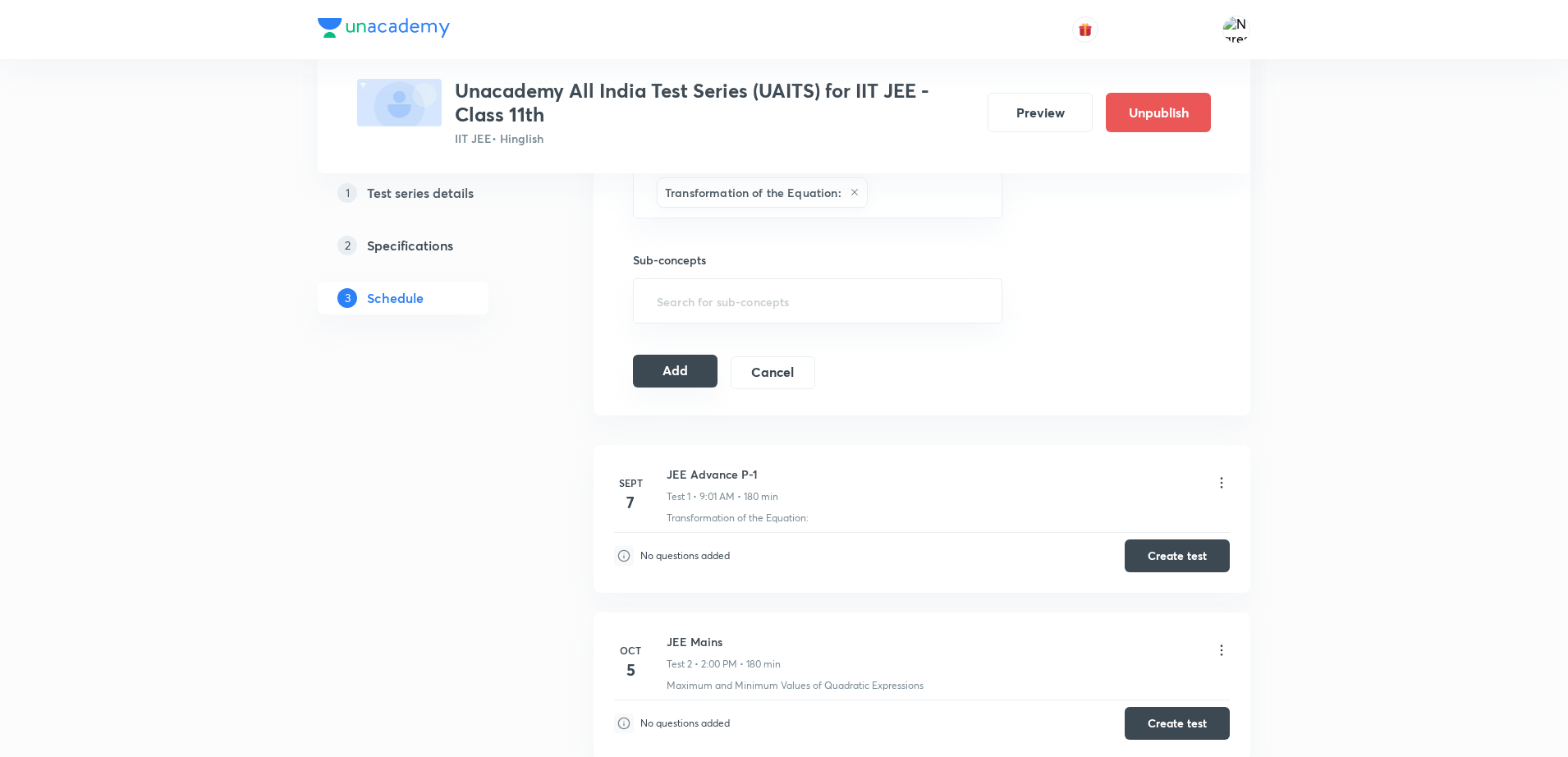
click at [654, 362] on button "Add" at bounding box center [676, 370] width 85 height 32
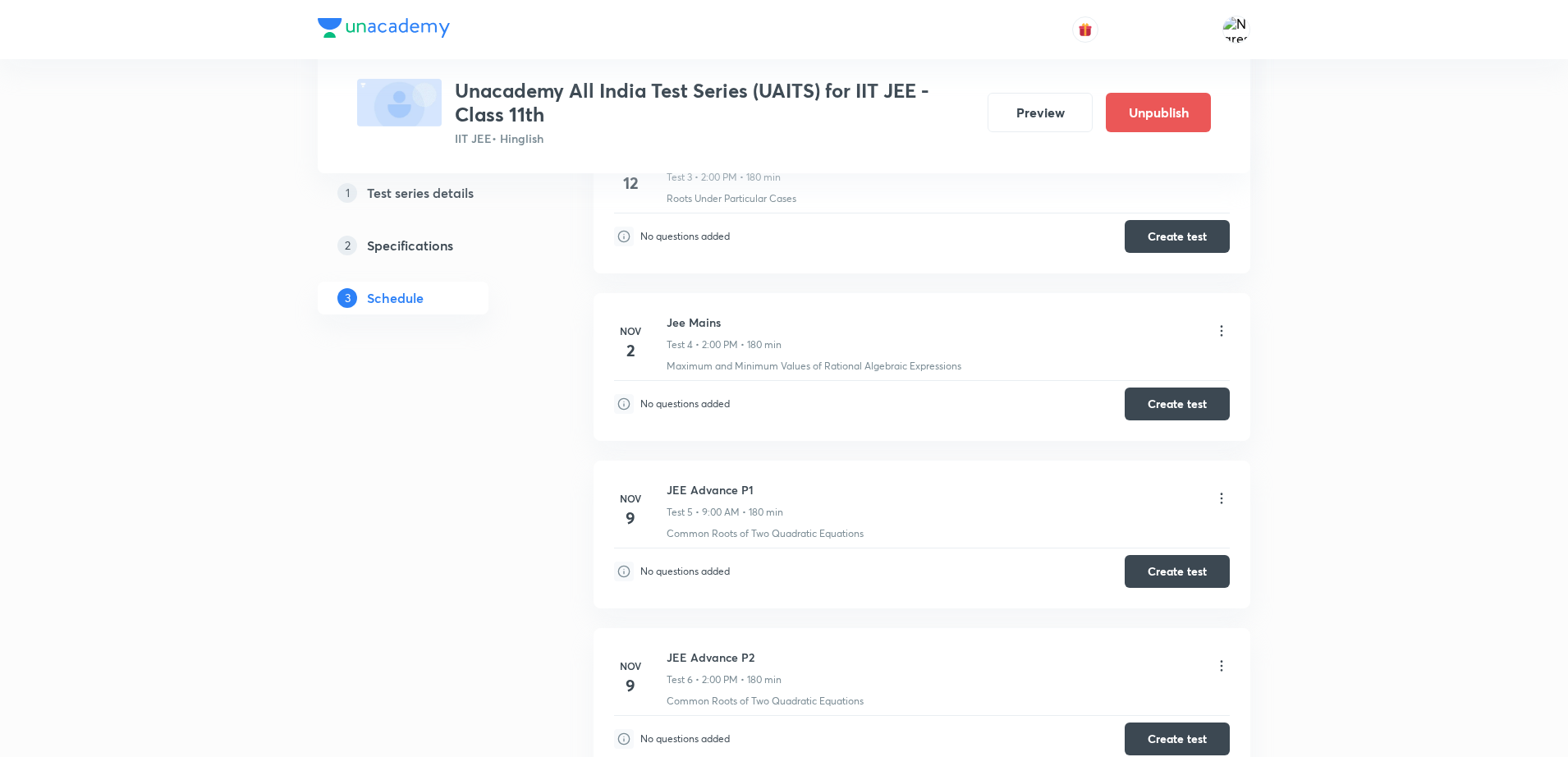
click at [1492, 572] on div "Test Series Unacademy All India Test Series (UAITS) for IIT JEE -Class 11th IIT…" at bounding box center [784, 136] width 1568 height 1586
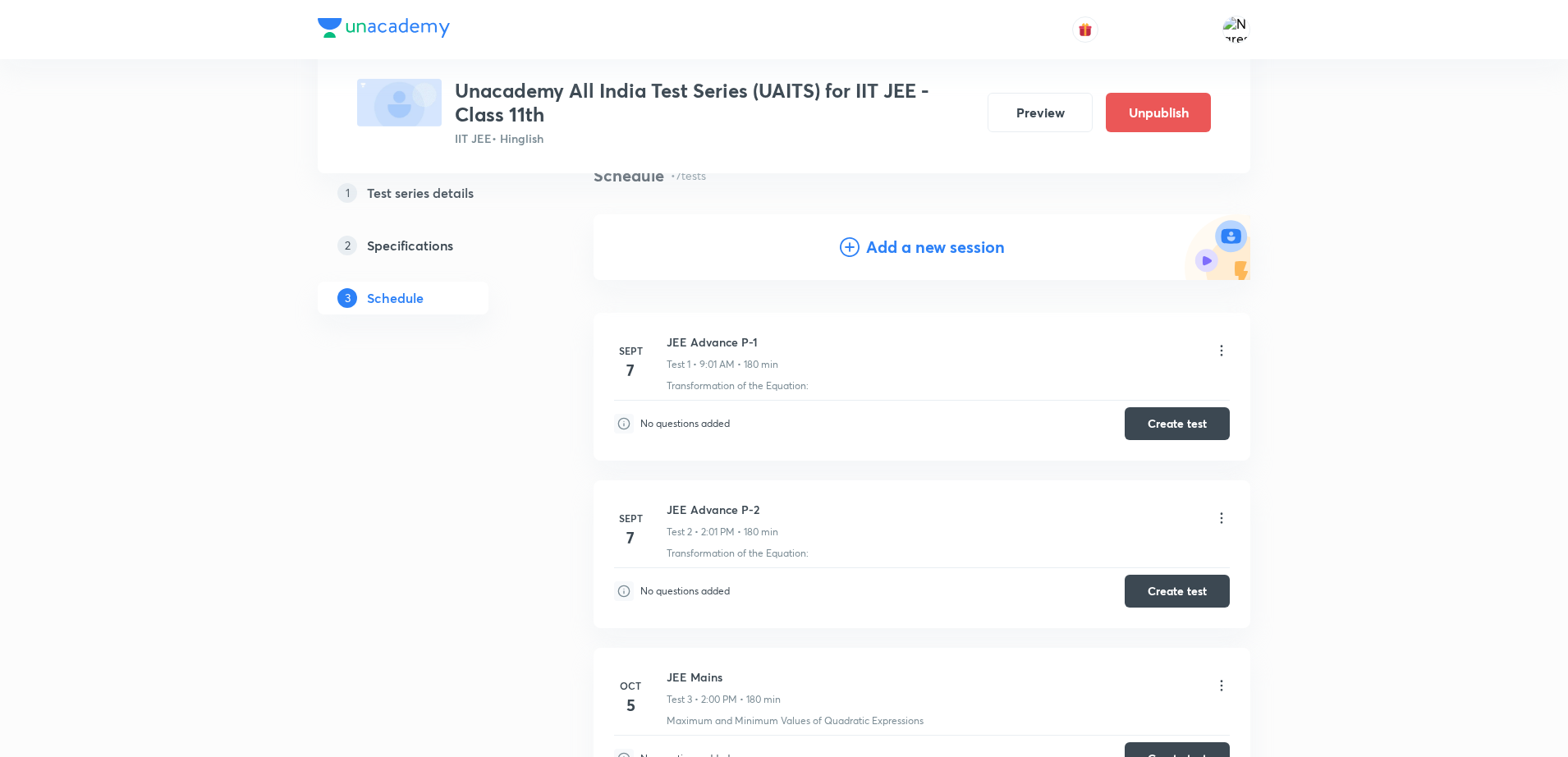
scroll to position [96, 0]
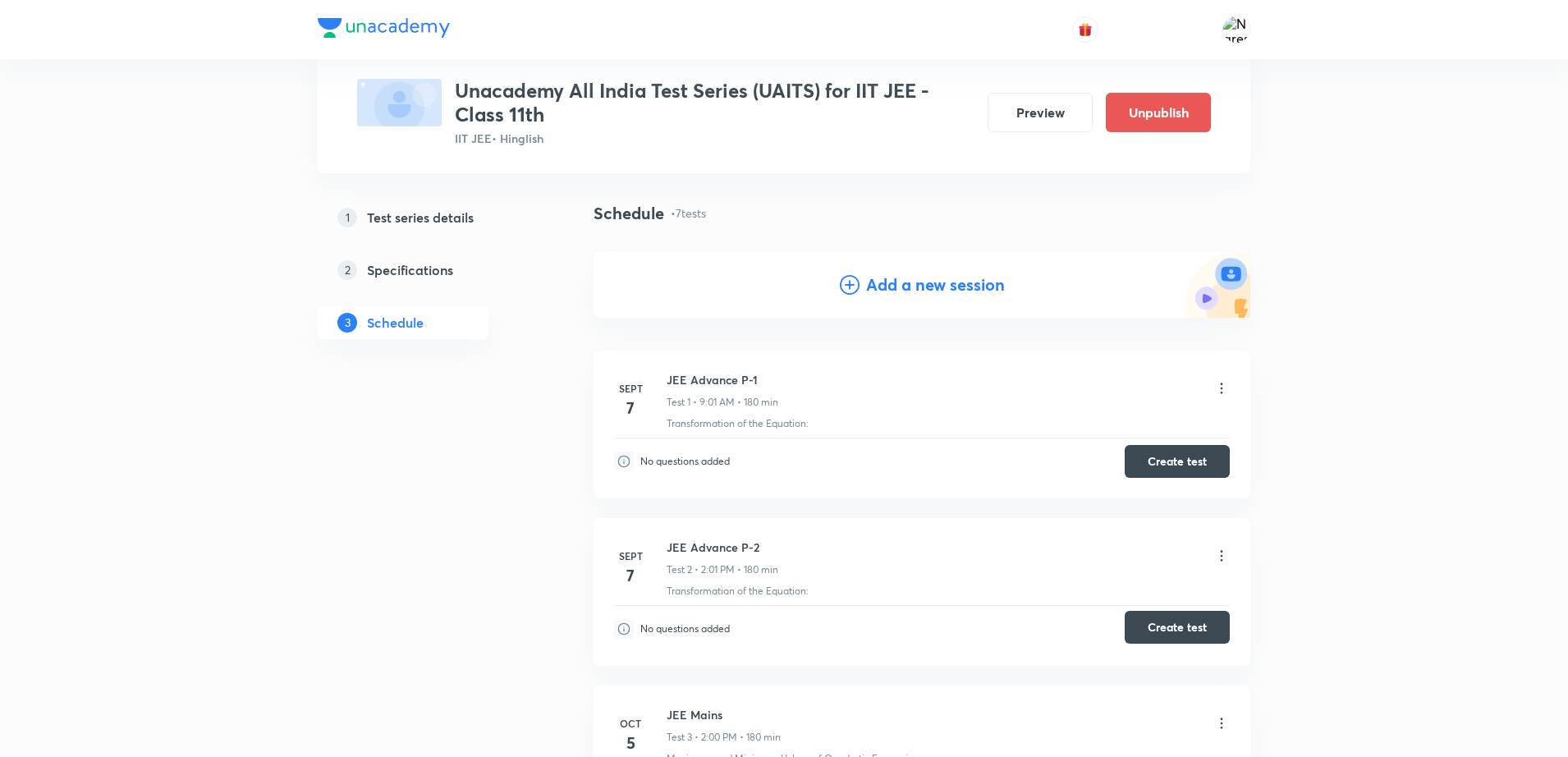
click at [1159, 636] on button "Create test" at bounding box center [1177, 626] width 105 height 32
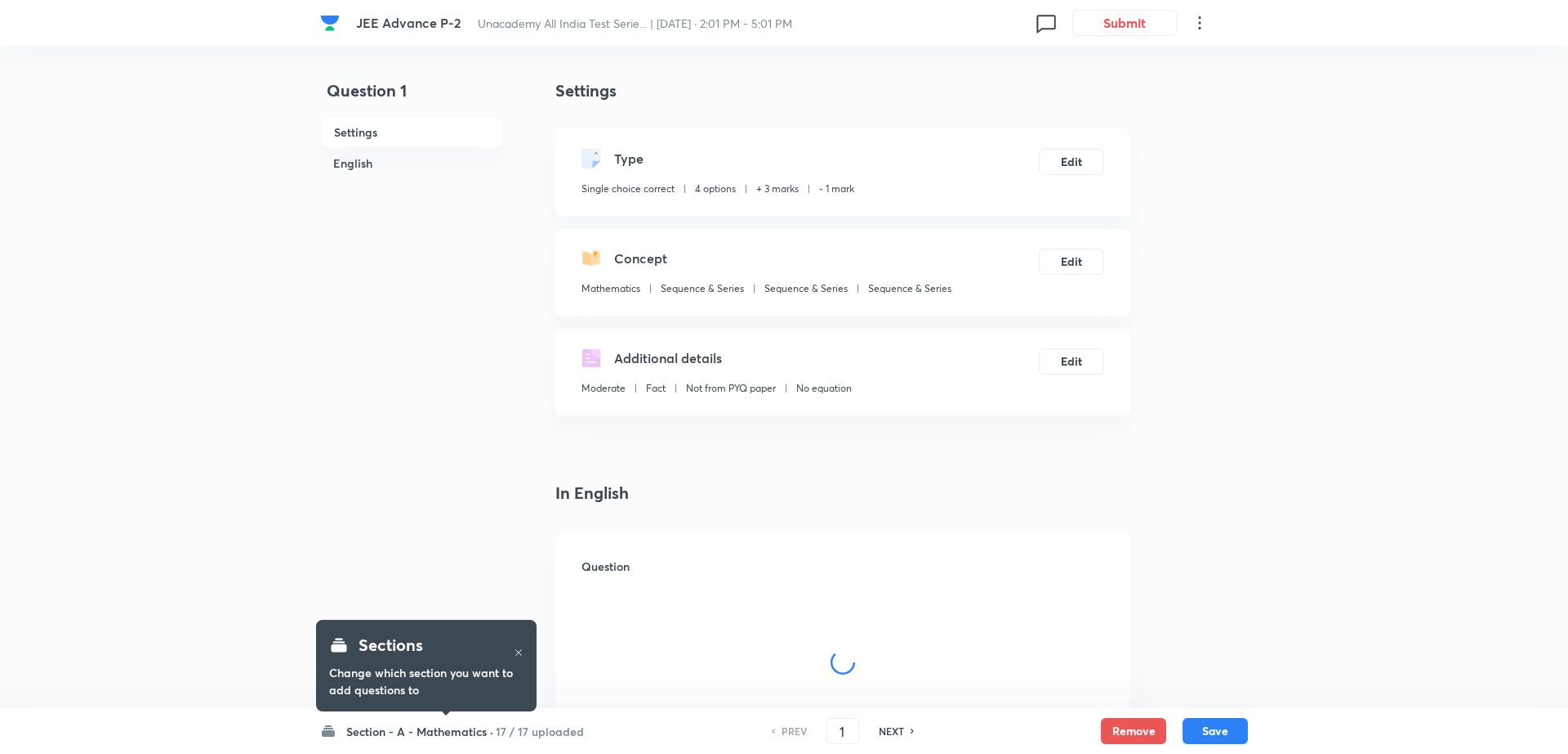
checkbox input "true"
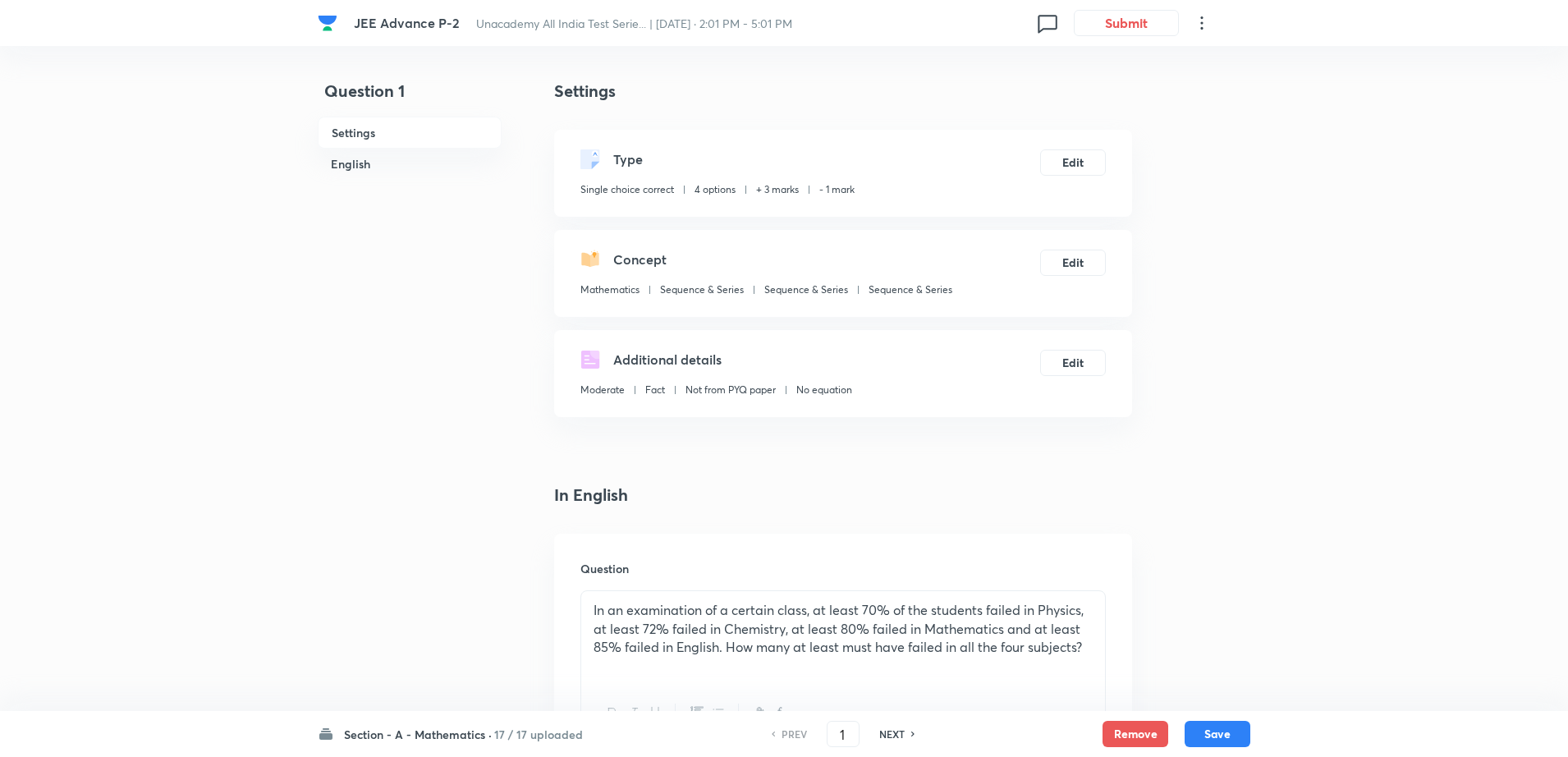
click at [490, 732] on h6 "Section - A - Mathematics ·" at bounding box center [418, 734] width 148 height 18
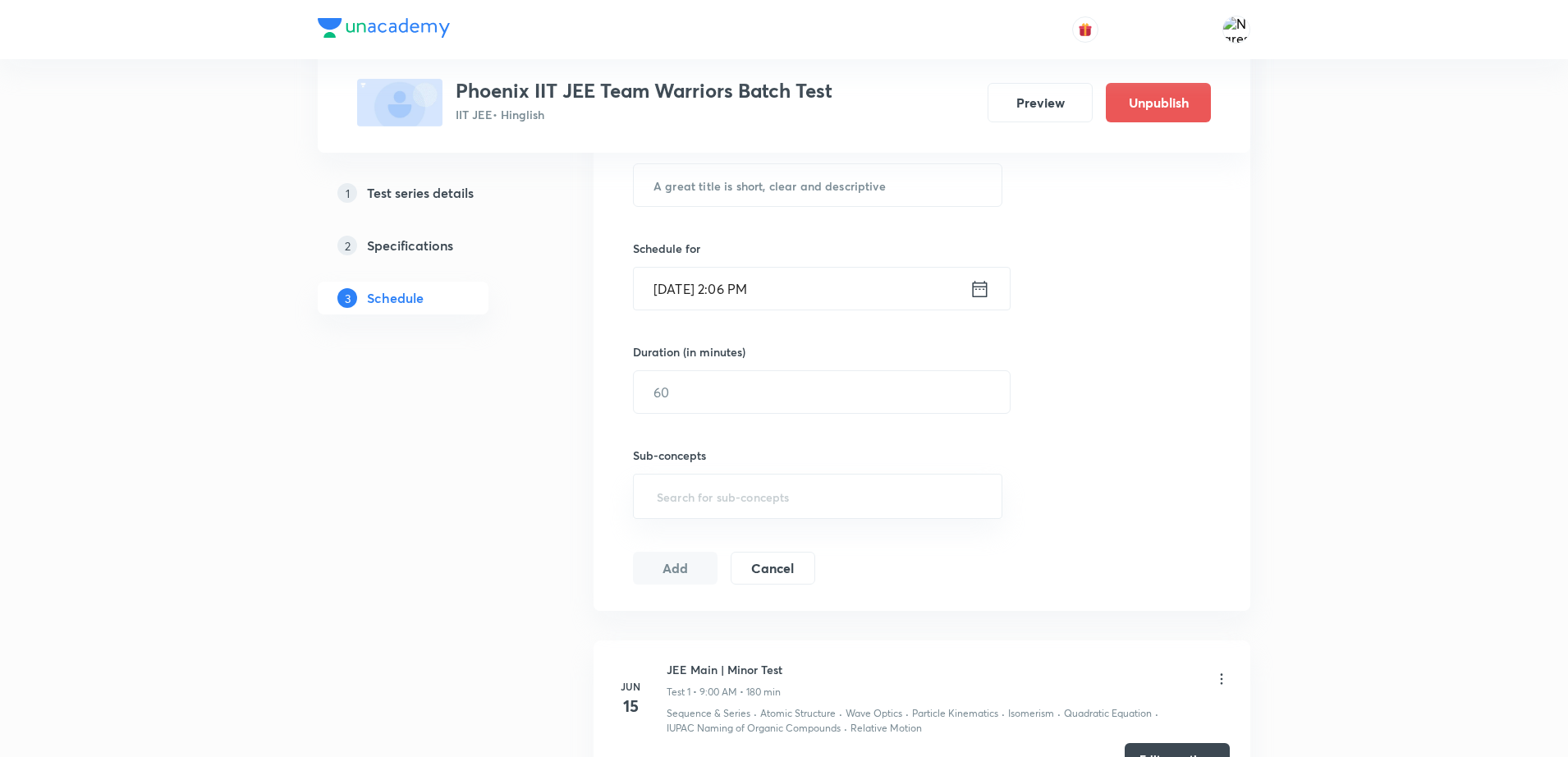
scroll to position [1635, 0]
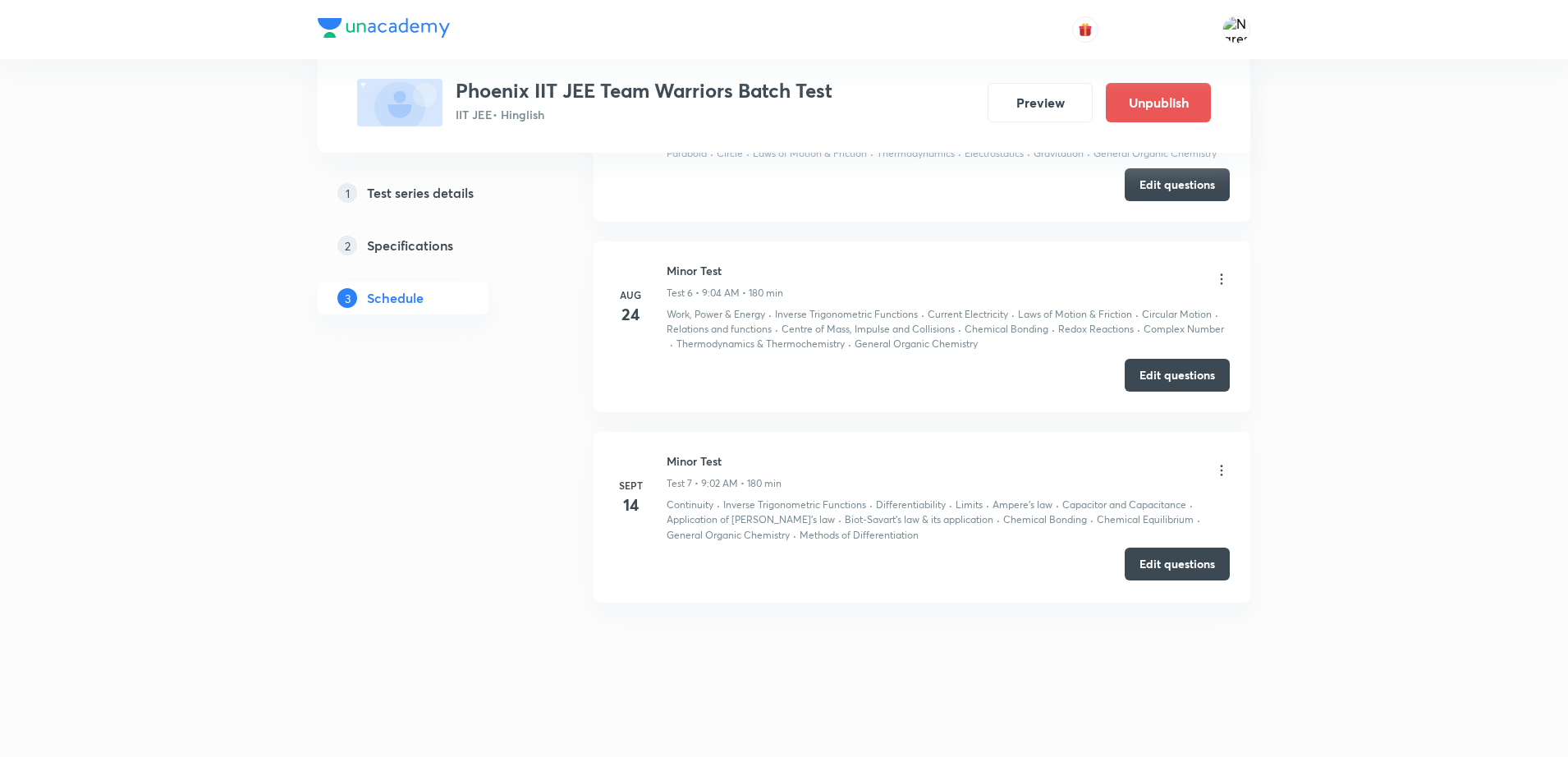
click at [1132, 560] on button "Edit questions" at bounding box center [1177, 563] width 105 height 32
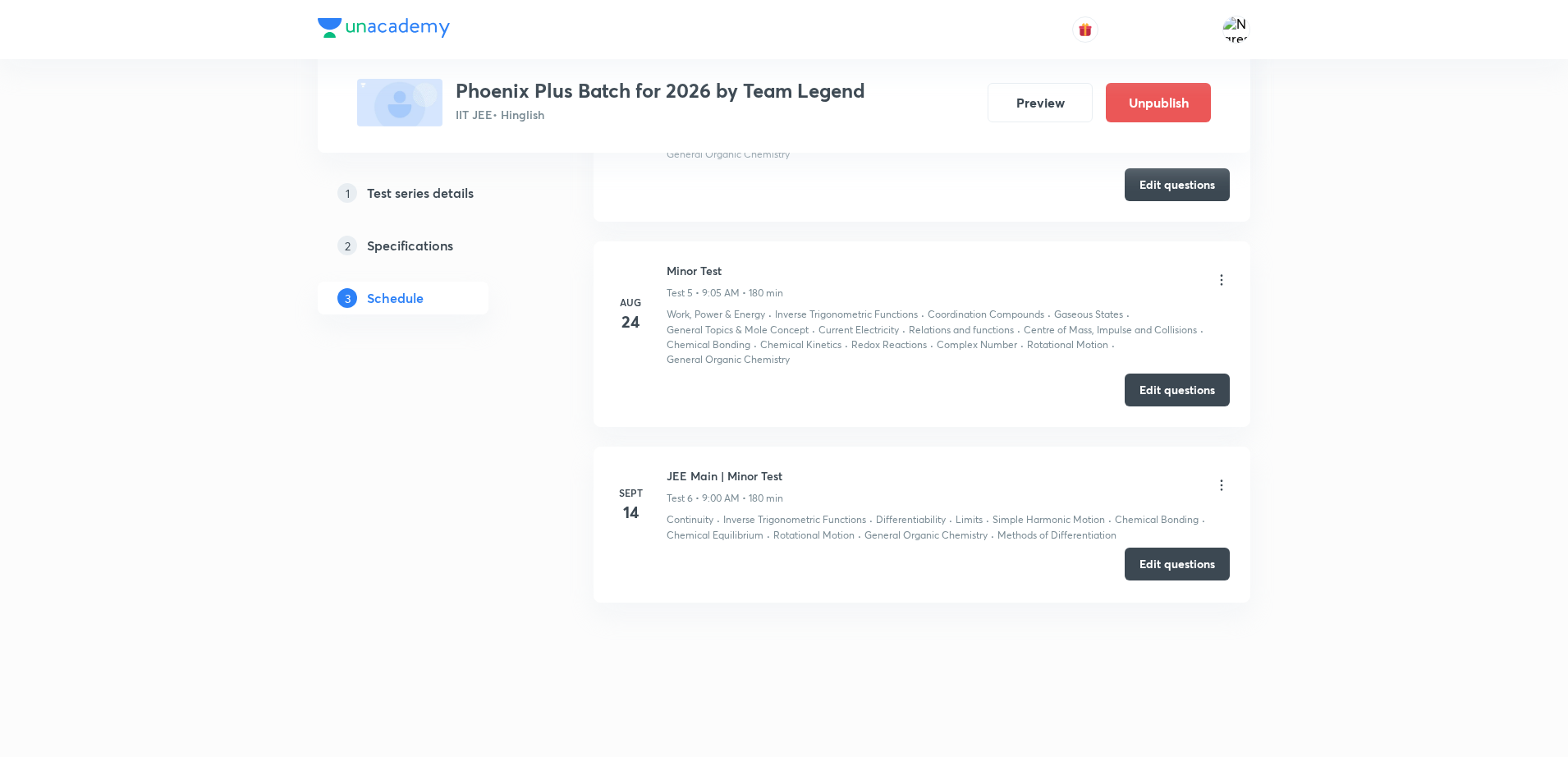
click at [1189, 561] on button "Edit questions" at bounding box center [1177, 563] width 105 height 32
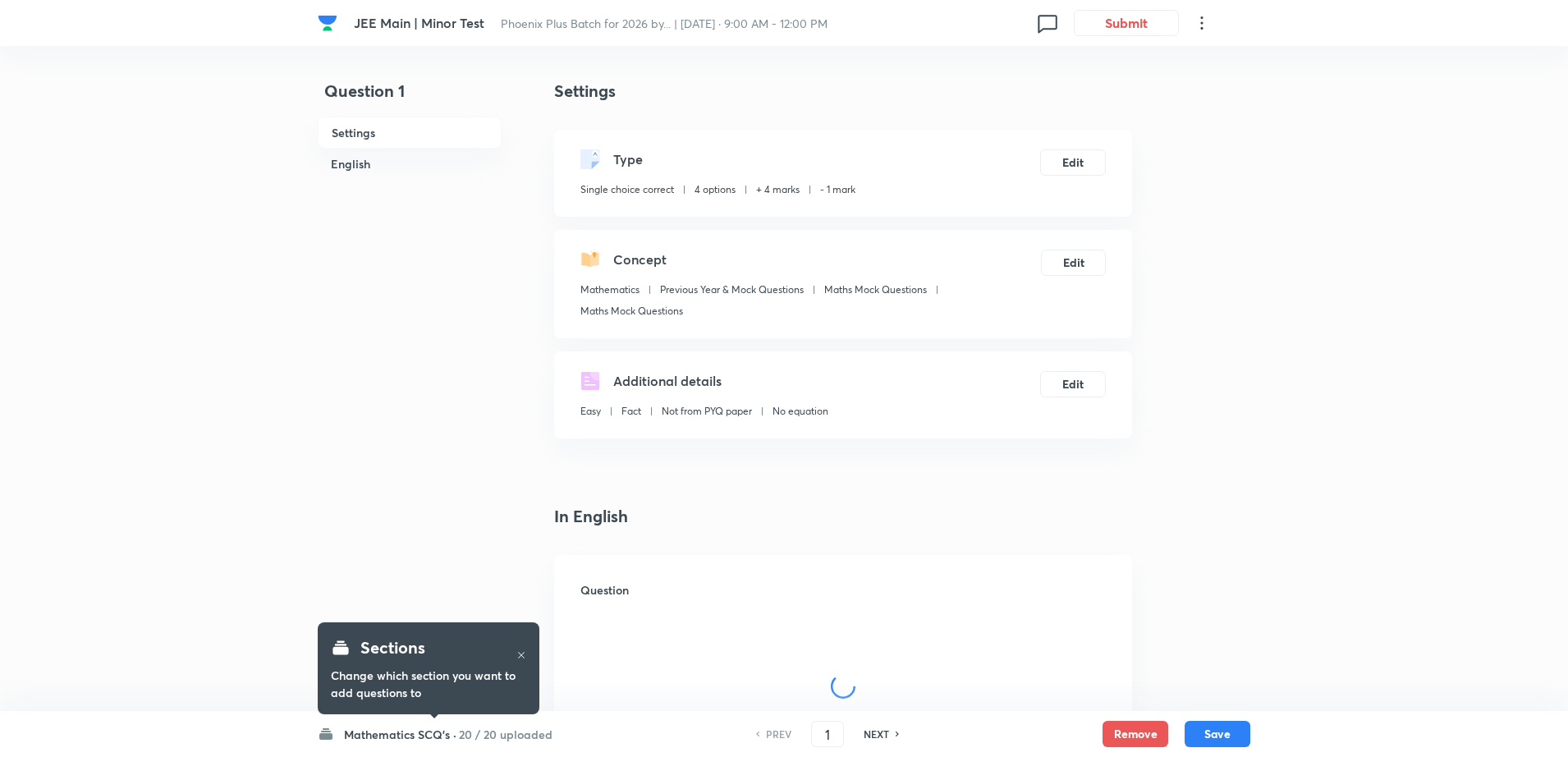
checkbox input "true"
click at [428, 738] on h6 "Mathematics SCQ's ·" at bounding box center [400, 734] width 112 height 18
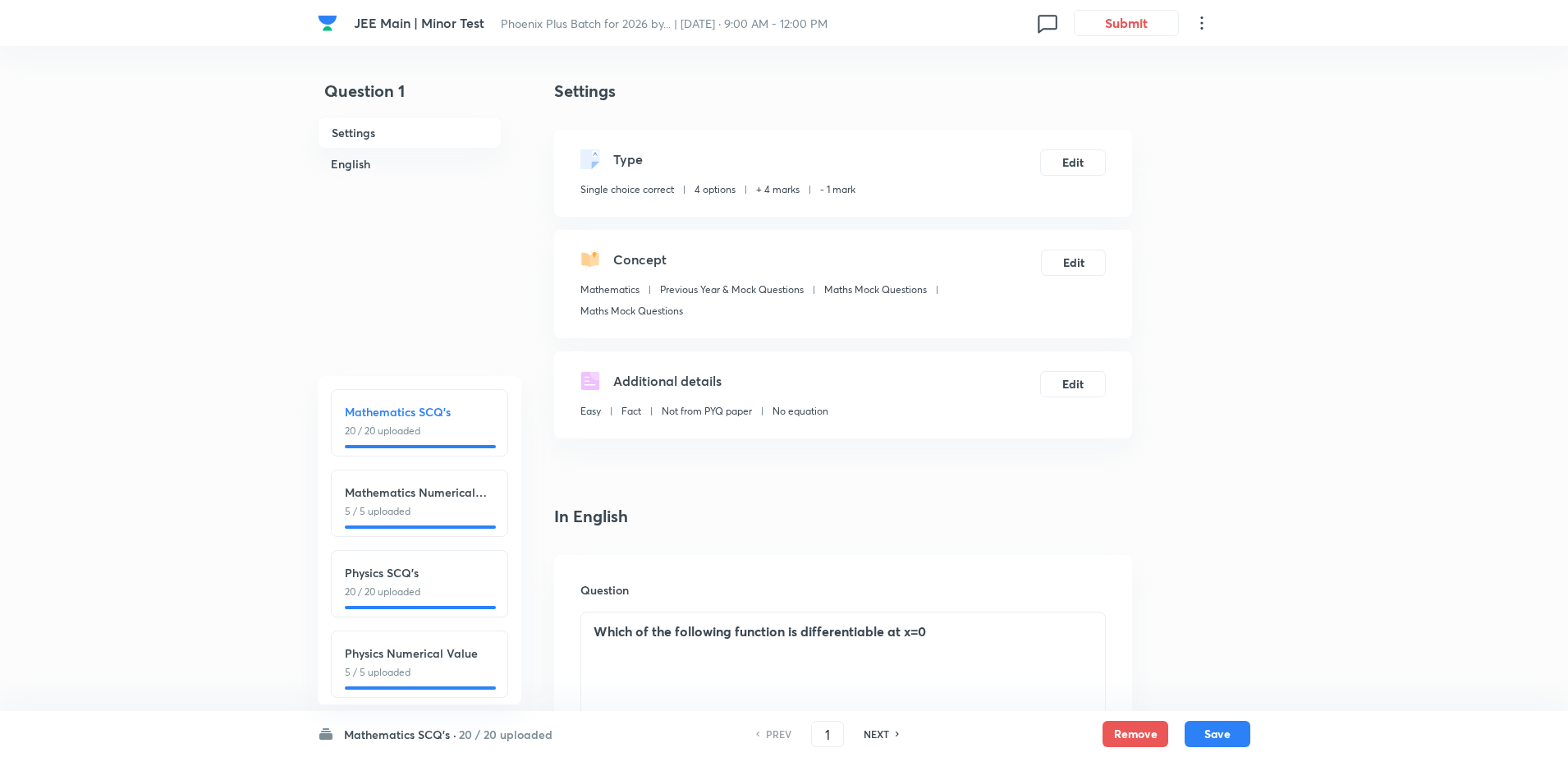
scroll to position [183, 0]
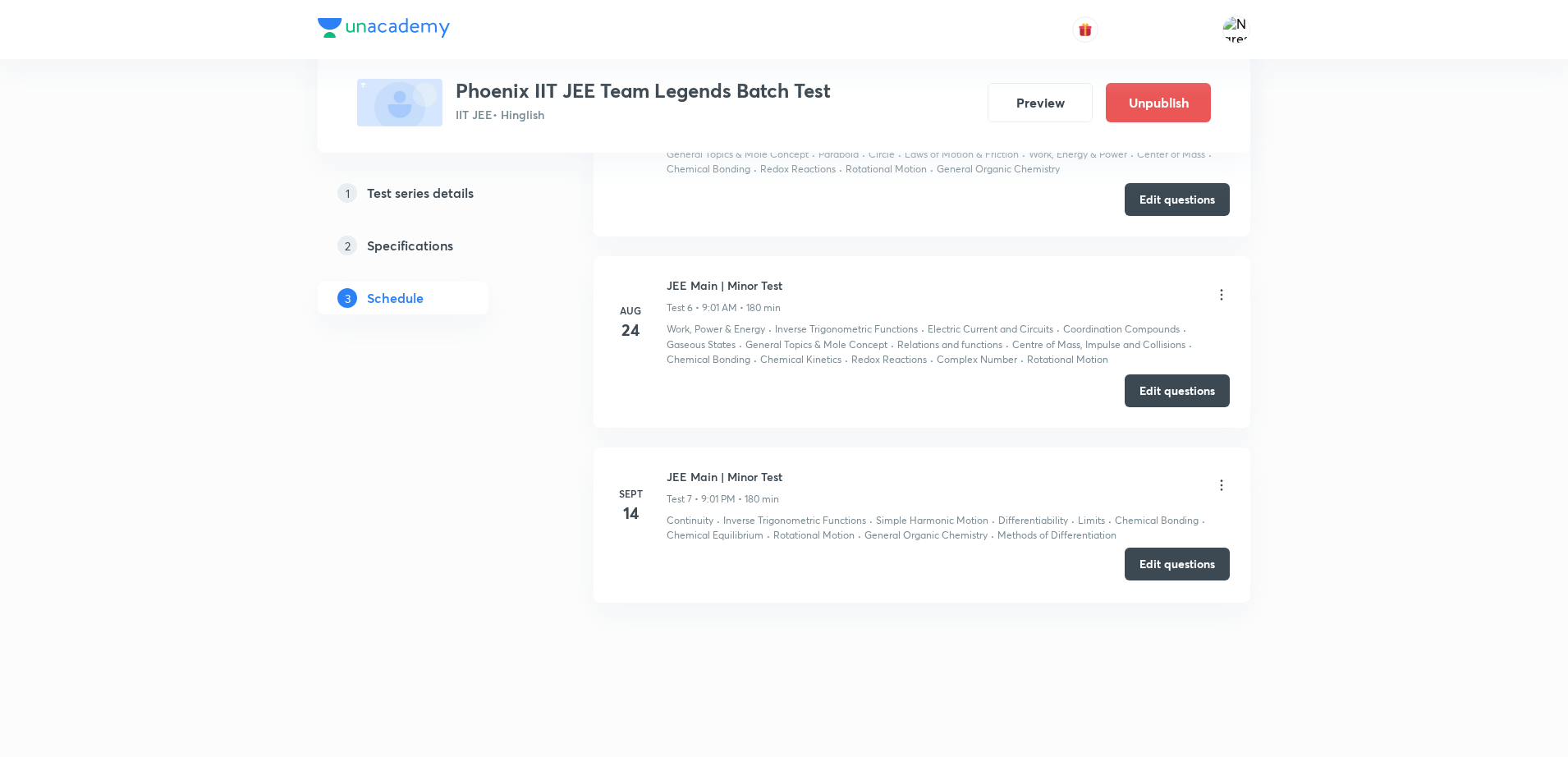
click at [1166, 568] on button "Edit questions" at bounding box center [1177, 563] width 105 height 32
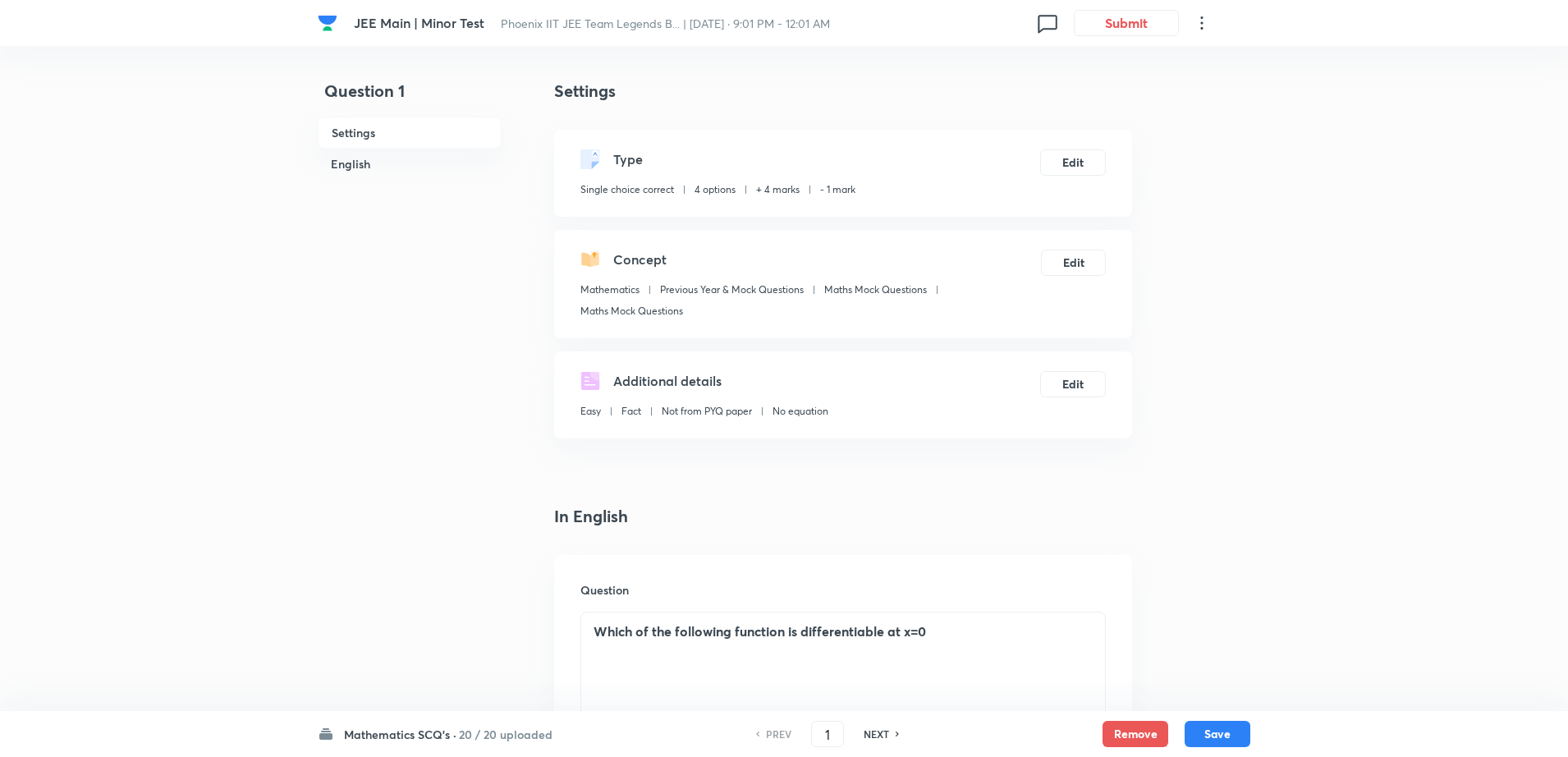
click at [400, 736] on h6 "Mathematics SCQ's ·" at bounding box center [400, 734] width 112 height 18
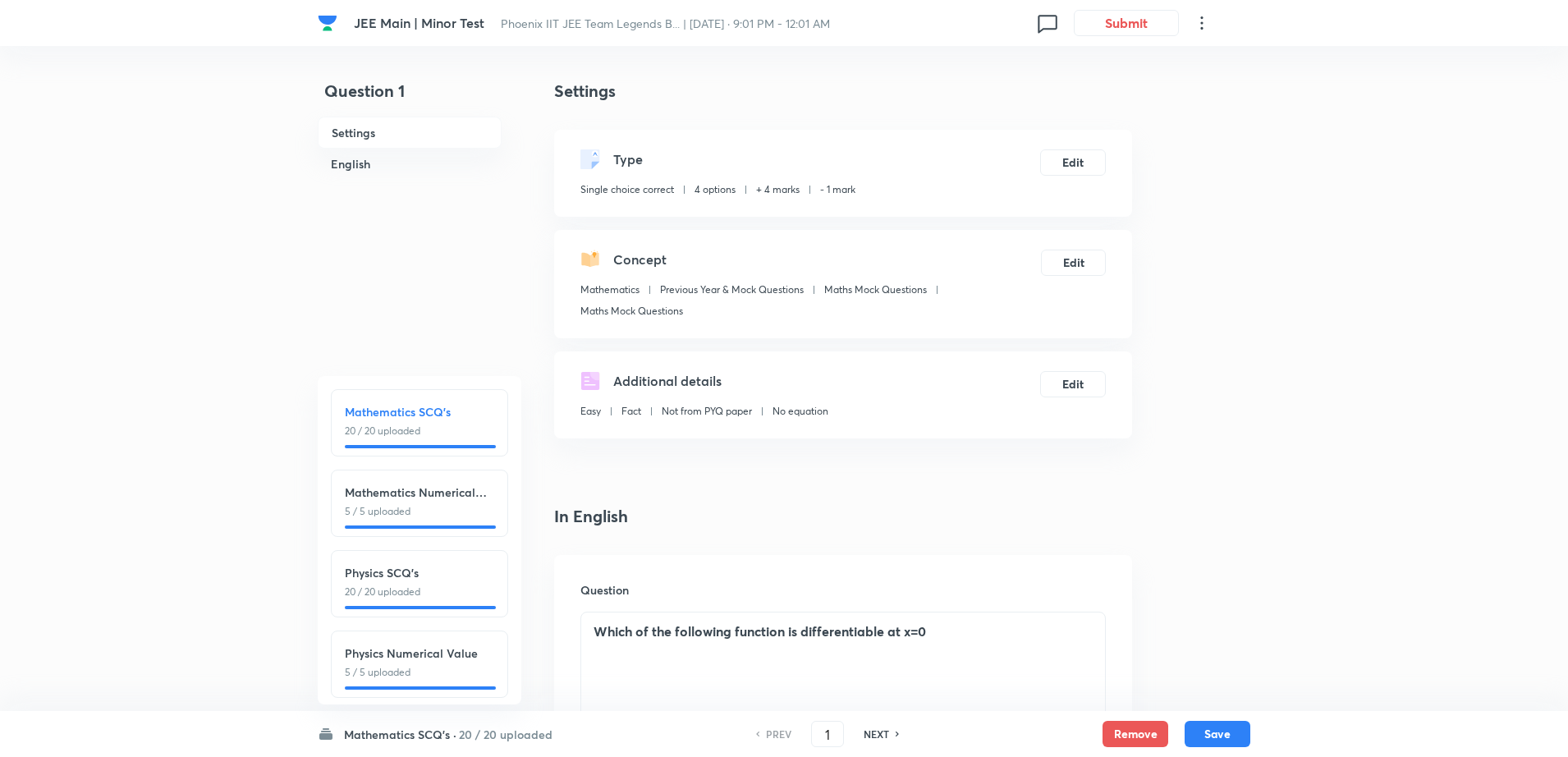
scroll to position [183, 0]
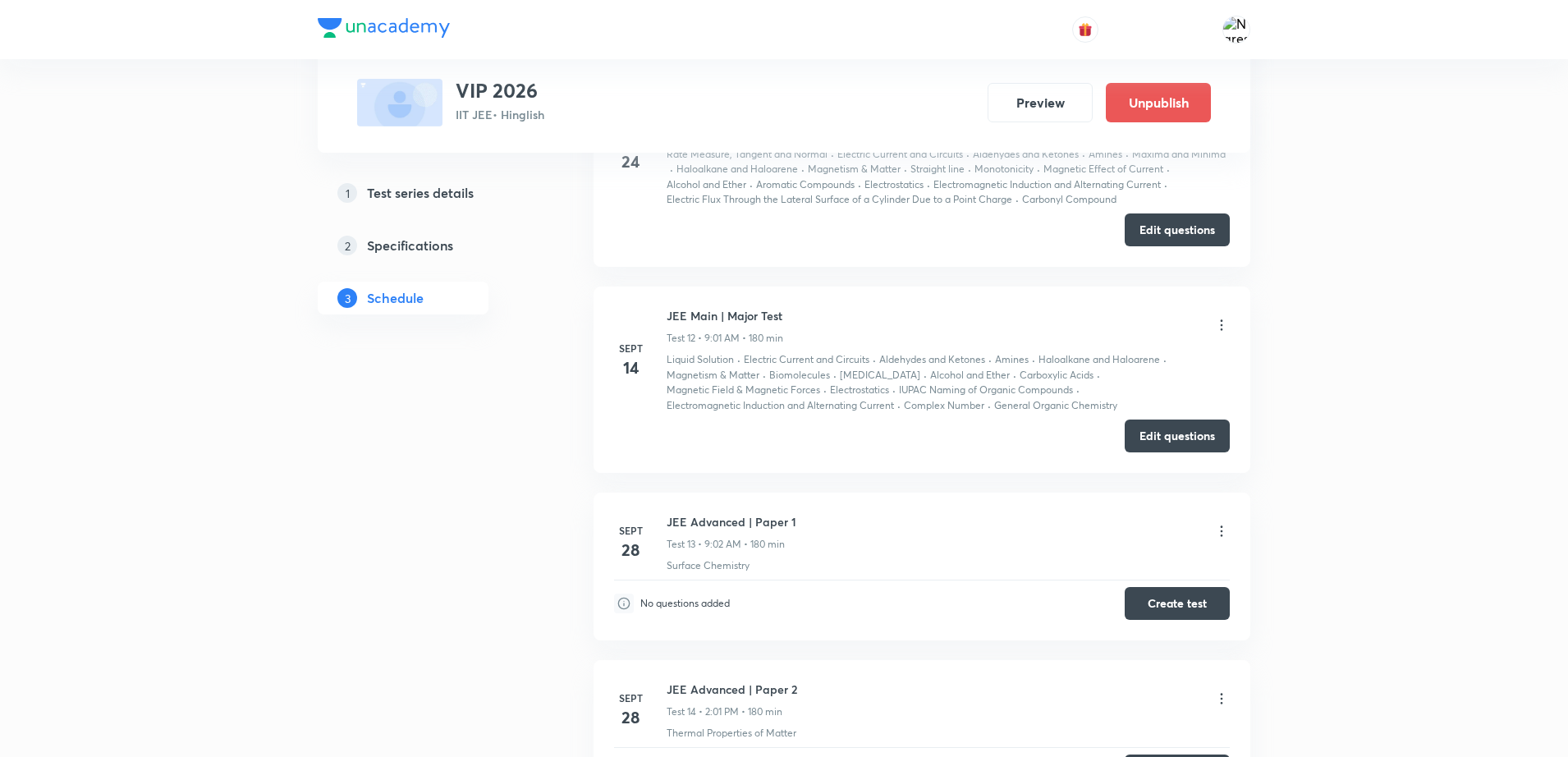
scroll to position [2751, 0]
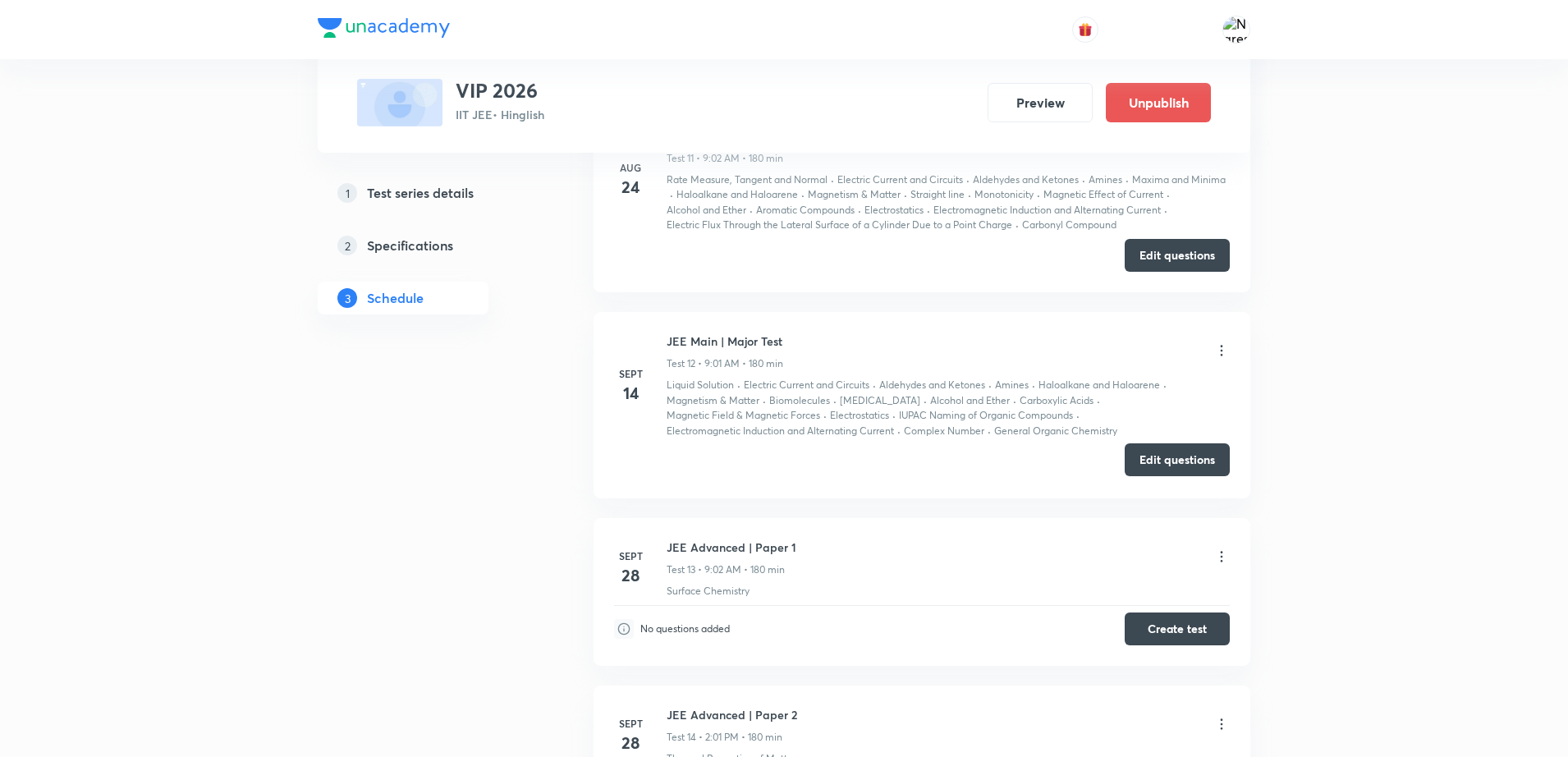
click at [1166, 458] on button "Edit questions" at bounding box center [1177, 459] width 105 height 32
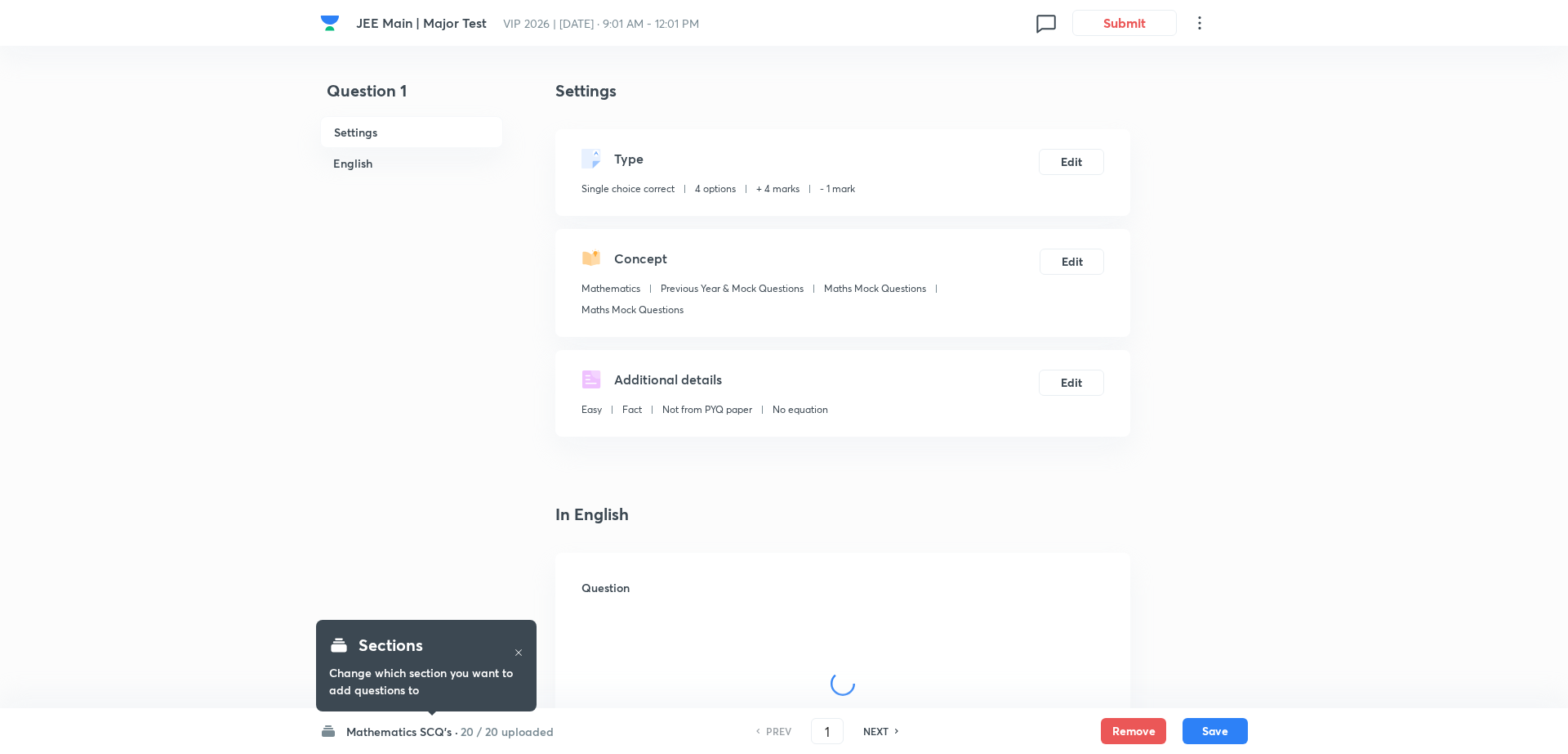
checkbox input "true"
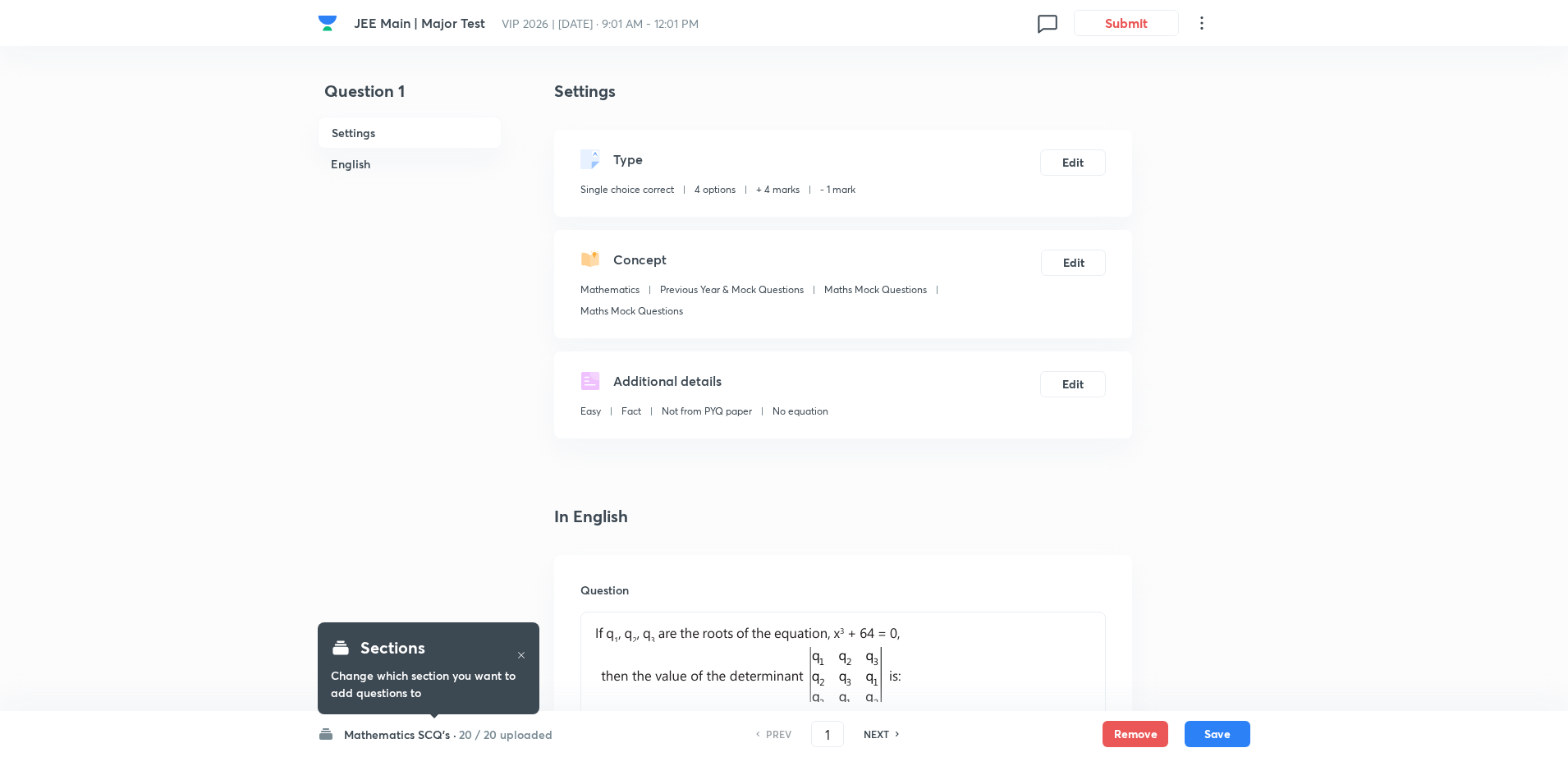
click at [889, 735] on div "NEXT" at bounding box center [879, 733] width 43 height 15
type input "2"
click at [889, 735] on div "NEXT" at bounding box center [879, 733] width 43 height 15
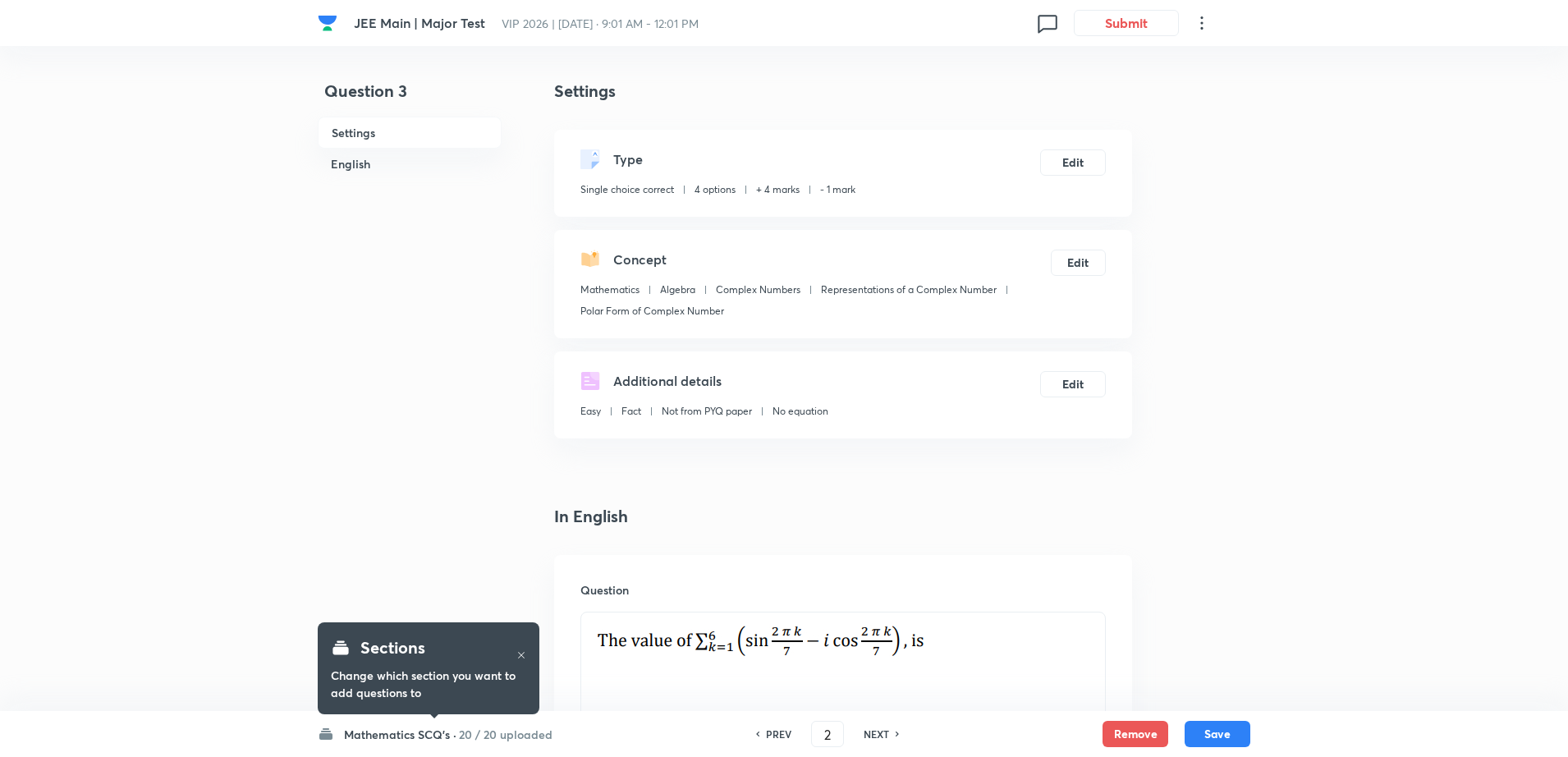
checkbox input "true"
type input "3"
checkbox input "false"
click at [889, 735] on div "NEXT" at bounding box center [879, 733] width 43 height 15
checkbox input "true"
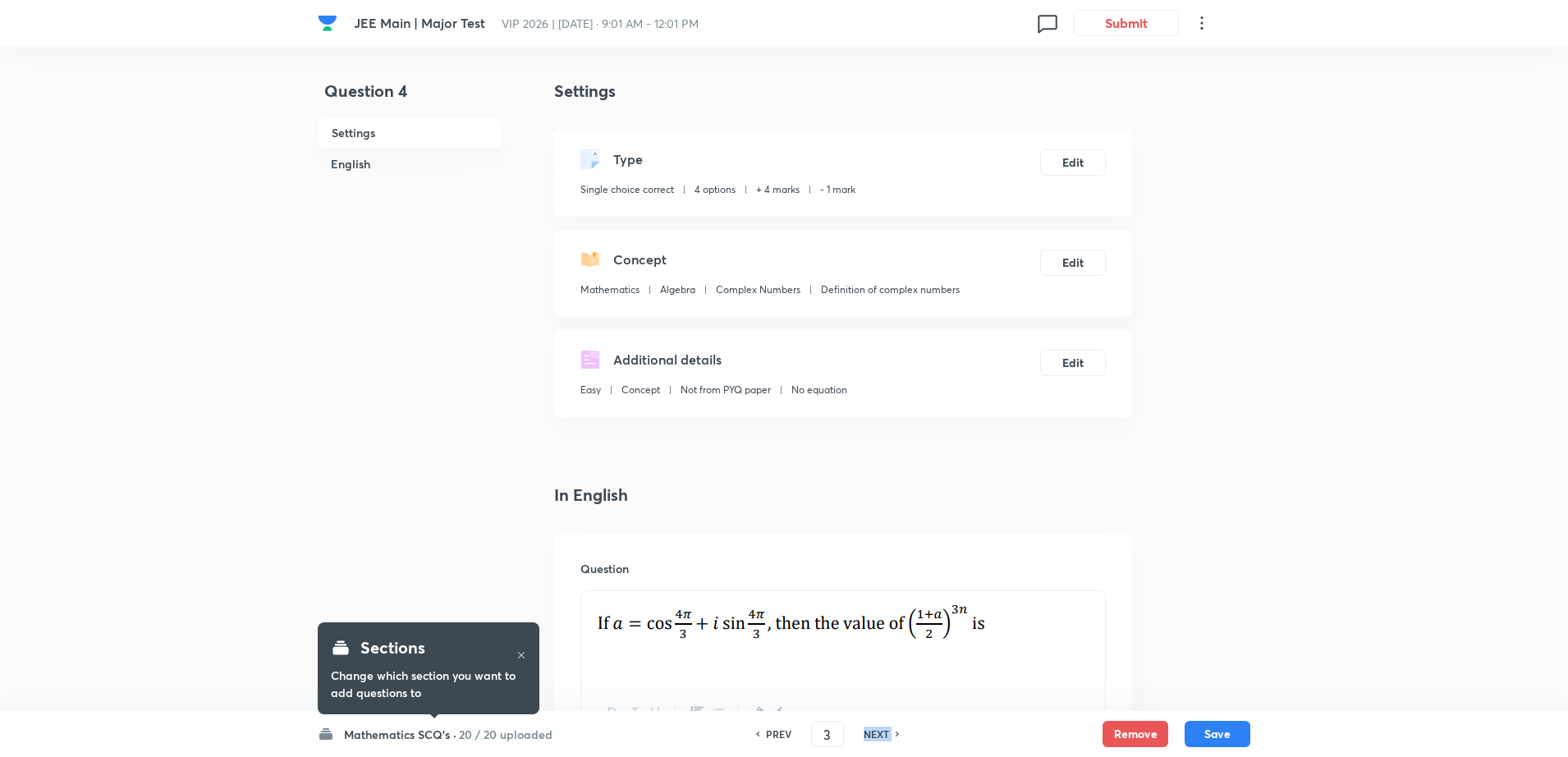
type input "4"
checkbox input "false"
checkbox input "true"
click at [889, 735] on div "NEXT" at bounding box center [879, 733] width 43 height 15
type input "5"
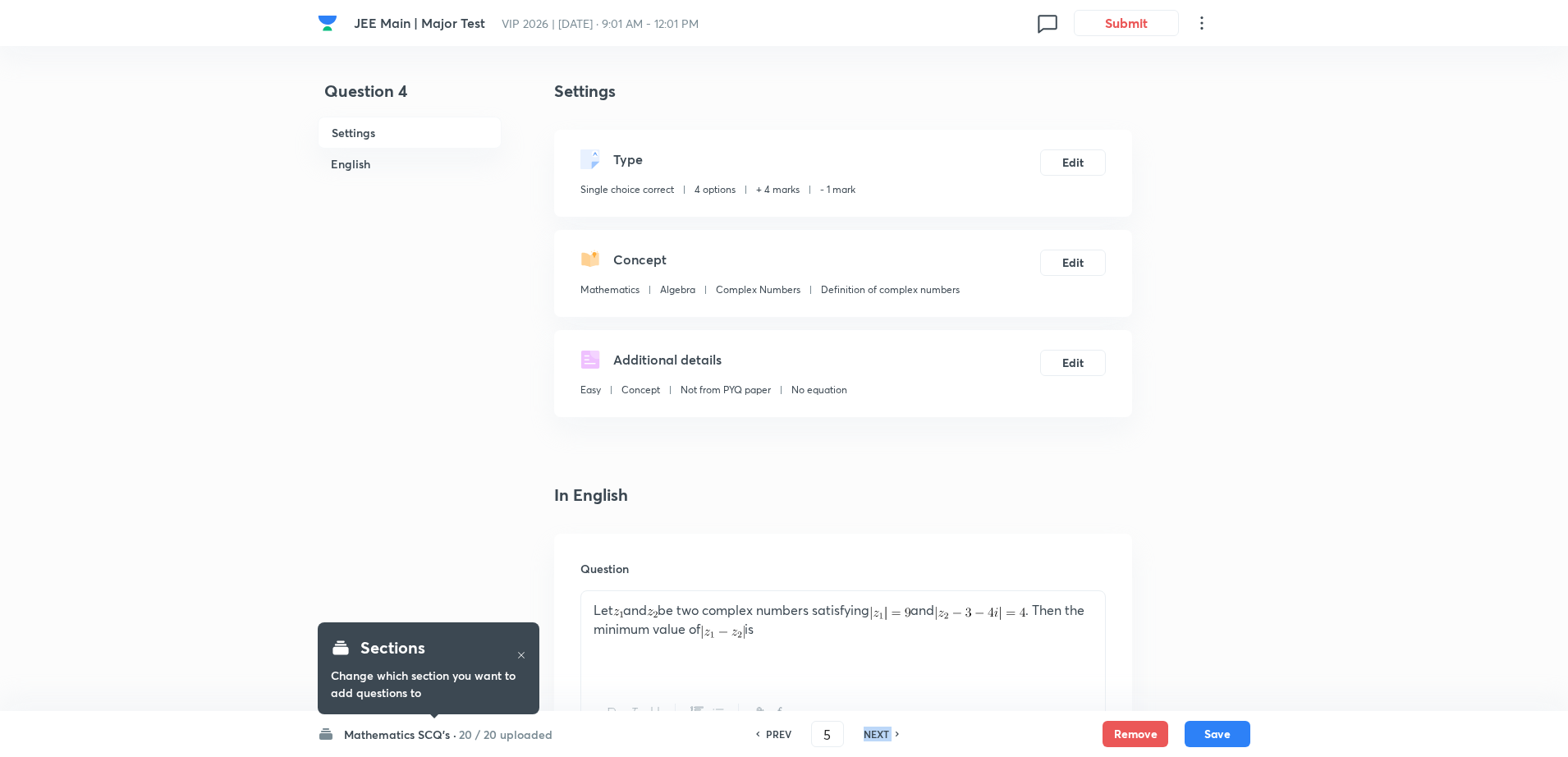
checkbox input "false"
checkbox input "true"
click at [889, 735] on div "NEXT" at bounding box center [879, 733] width 43 height 15
type input "6"
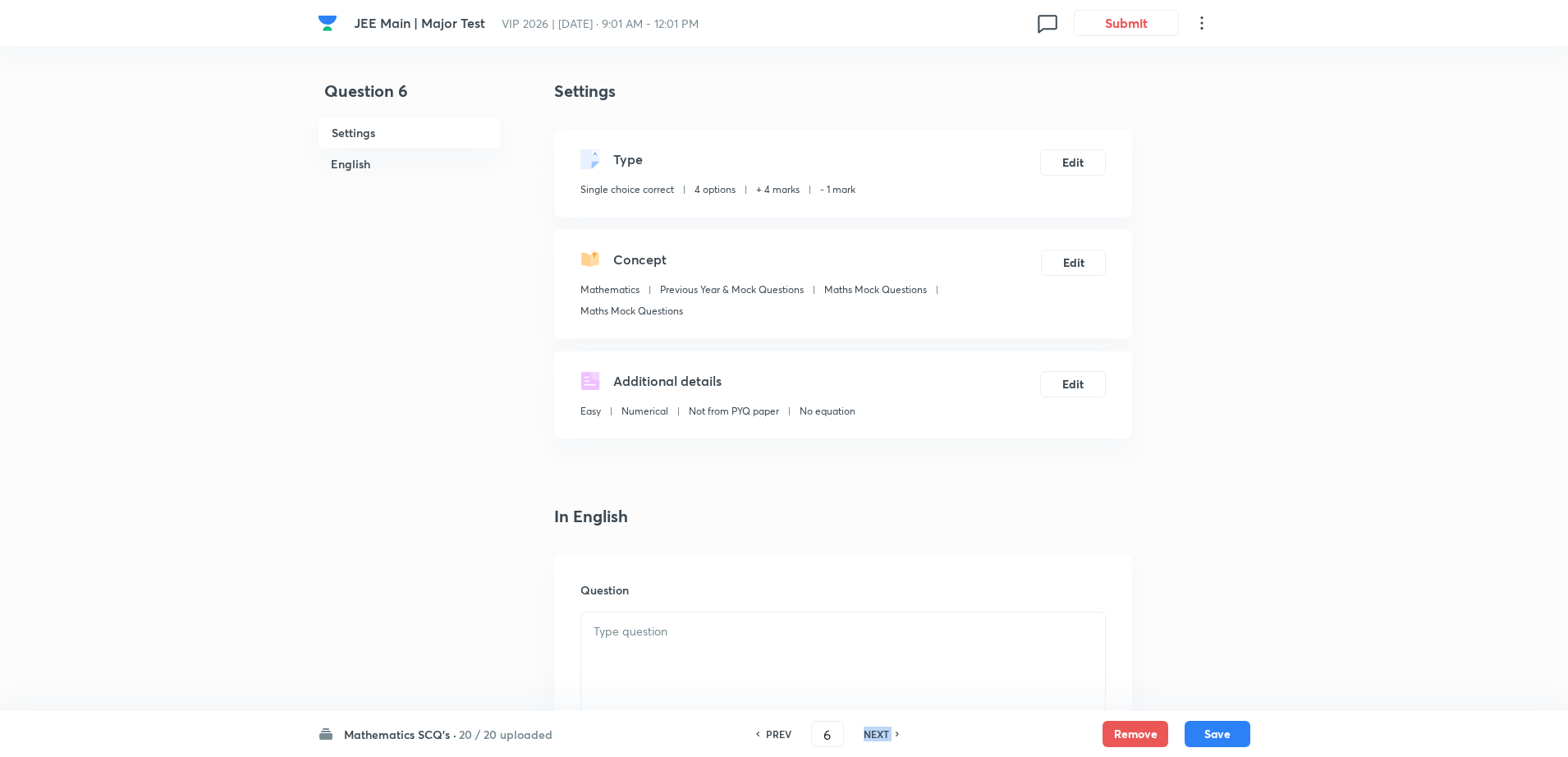
checkbox input "false"
click at [889, 735] on div "NEXT" at bounding box center [879, 733] width 43 height 15
checkbox input "true"
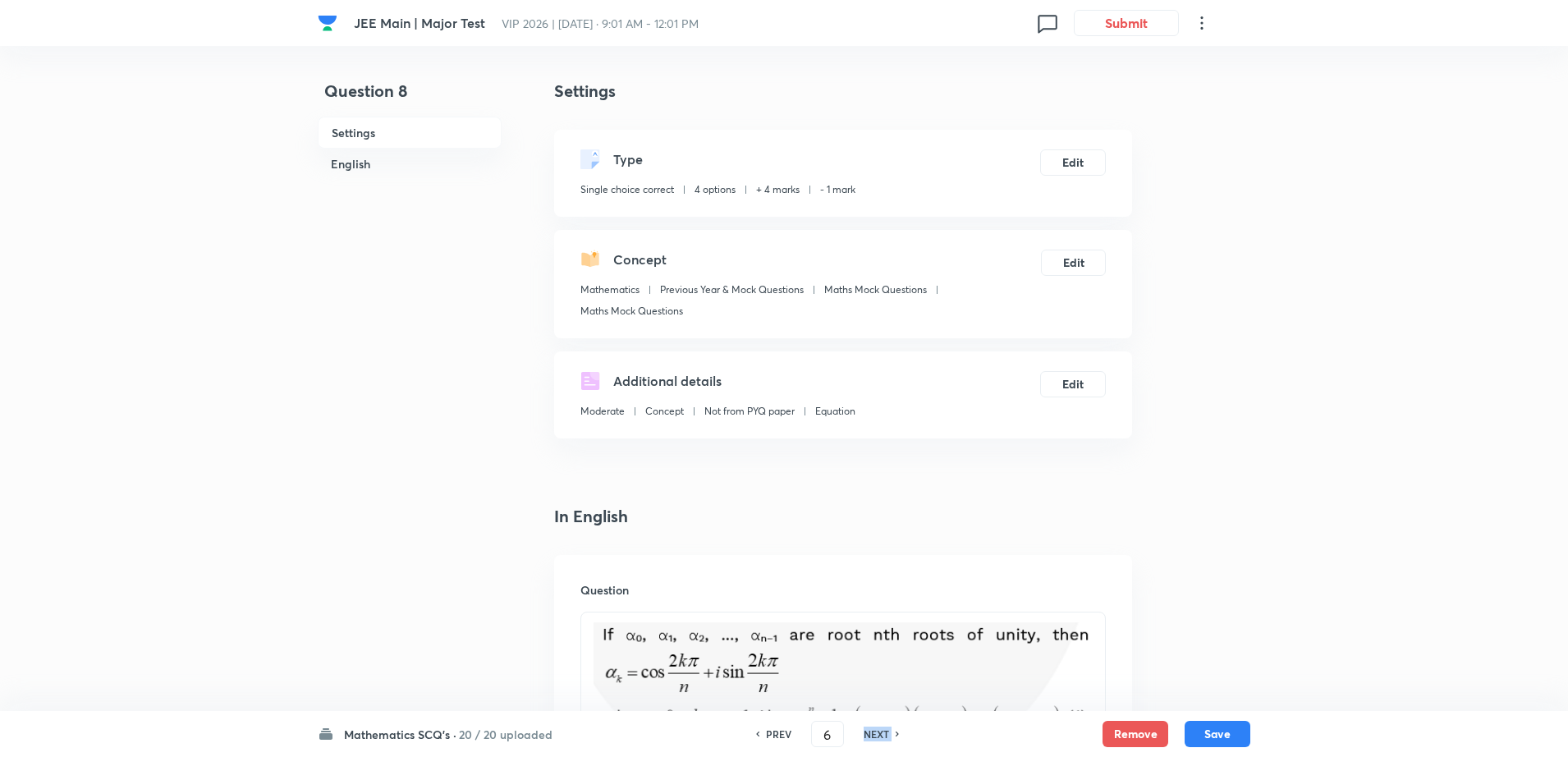
type input "8"
checkbox input "false"
click at [889, 735] on div "NEXT" at bounding box center [879, 733] width 43 height 15
checkbox input "true"
type input "9"
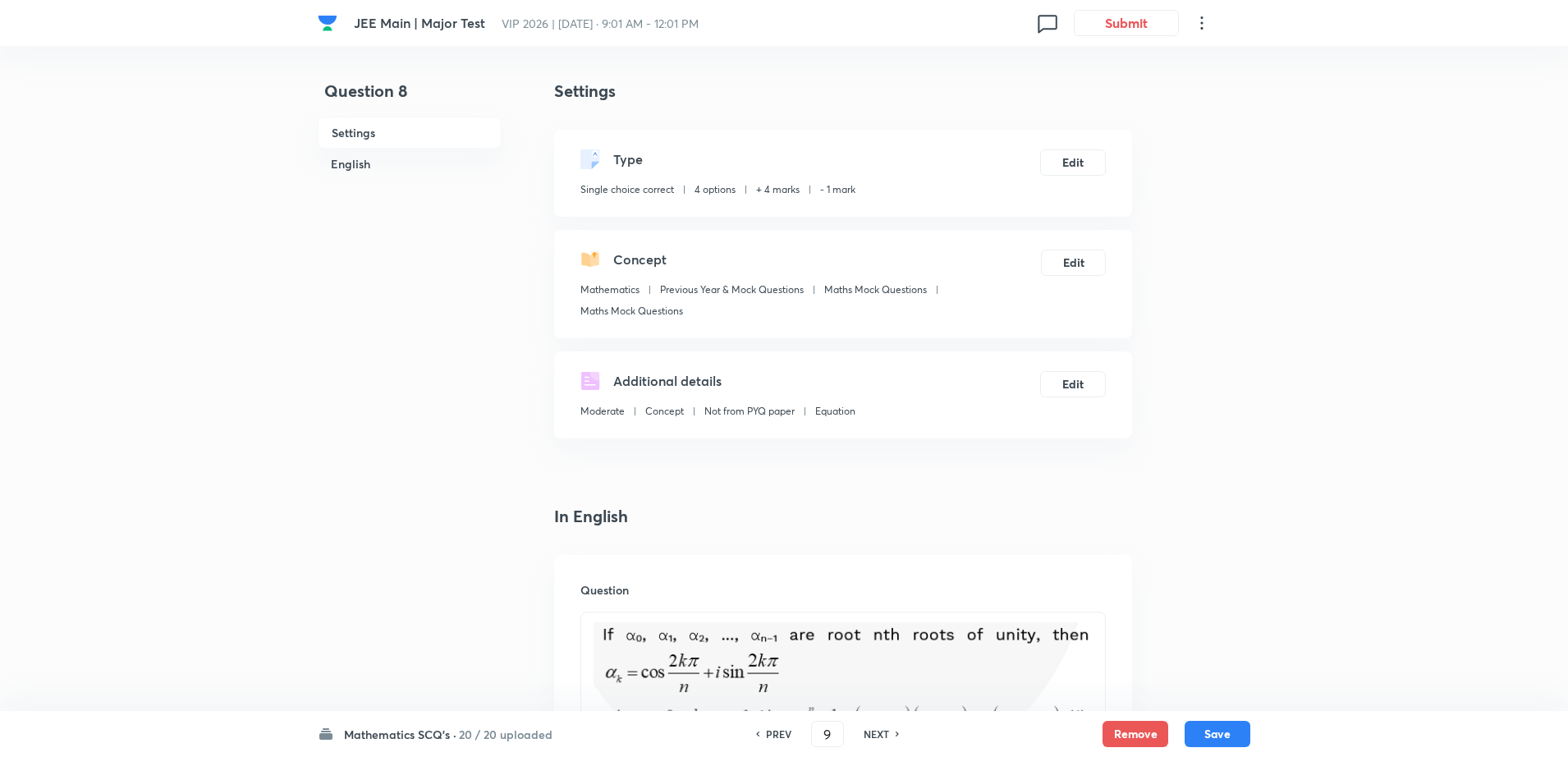
click at [889, 735] on div "NEXT" at bounding box center [879, 733] width 43 height 15
checkbox input "true"
type input "10"
click at [889, 735] on div "NEXT" at bounding box center [879, 733] width 43 height 15
checkbox input "false"
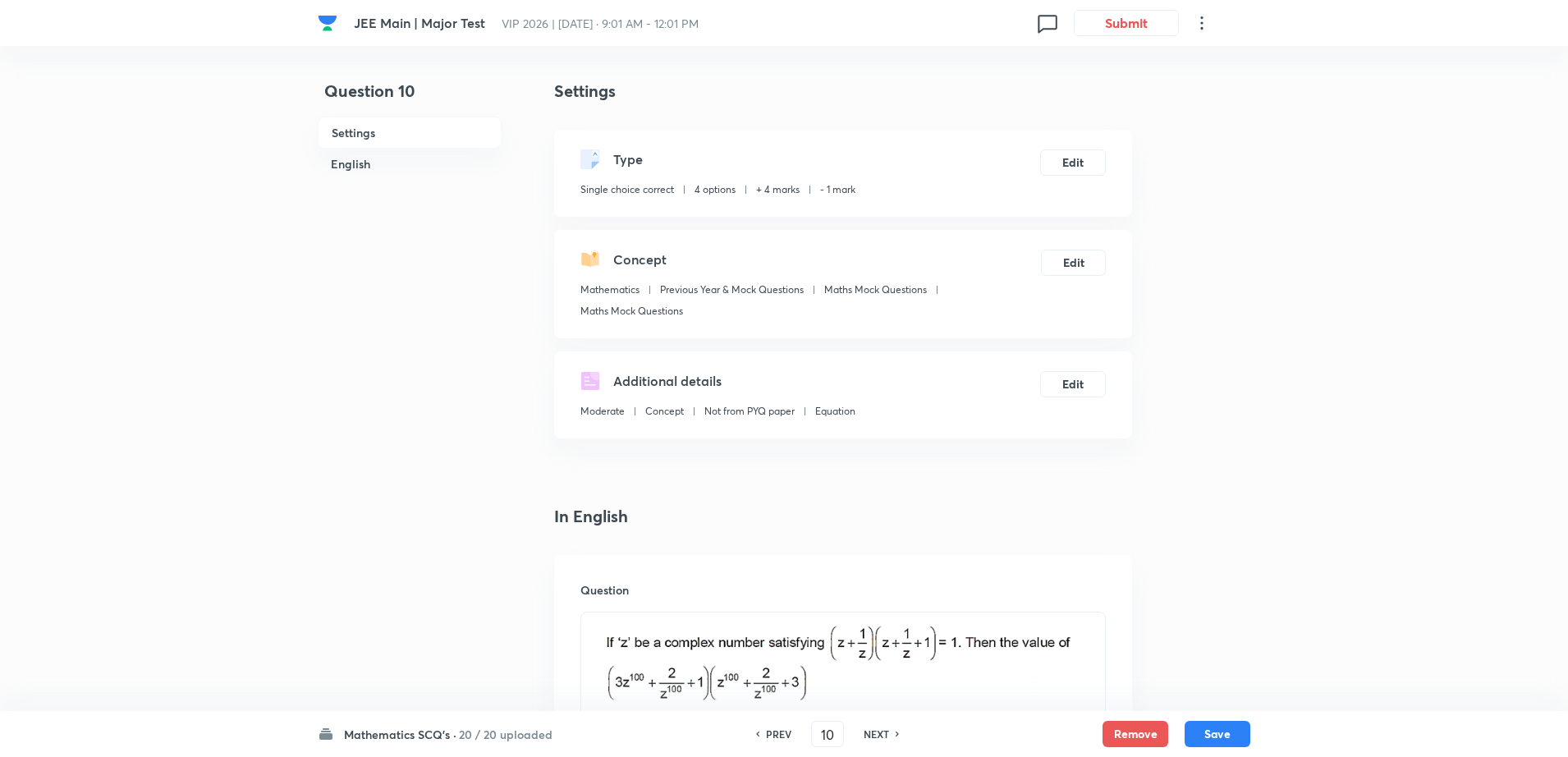
click at [889, 735] on div "NEXT" at bounding box center [879, 733] width 43 height 15
checkbox input "true"
type input "11"
checkbox input "false"
type input "12"
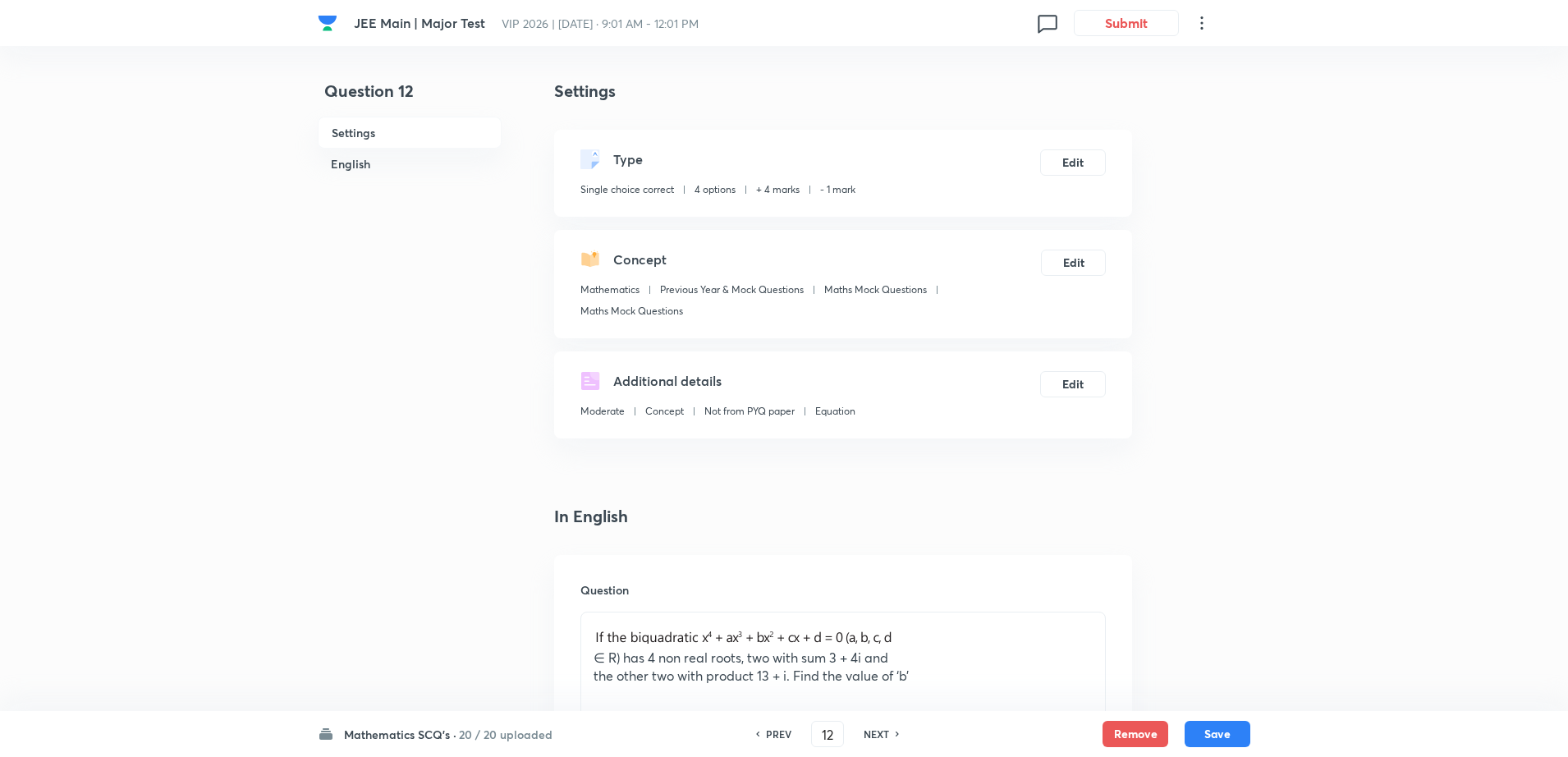
checkbox input "true"
click at [889, 735] on div "NEXT" at bounding box center [879, 733] width 43 height 15
type input "13"
checkbox input "false"
checkbox input "true"
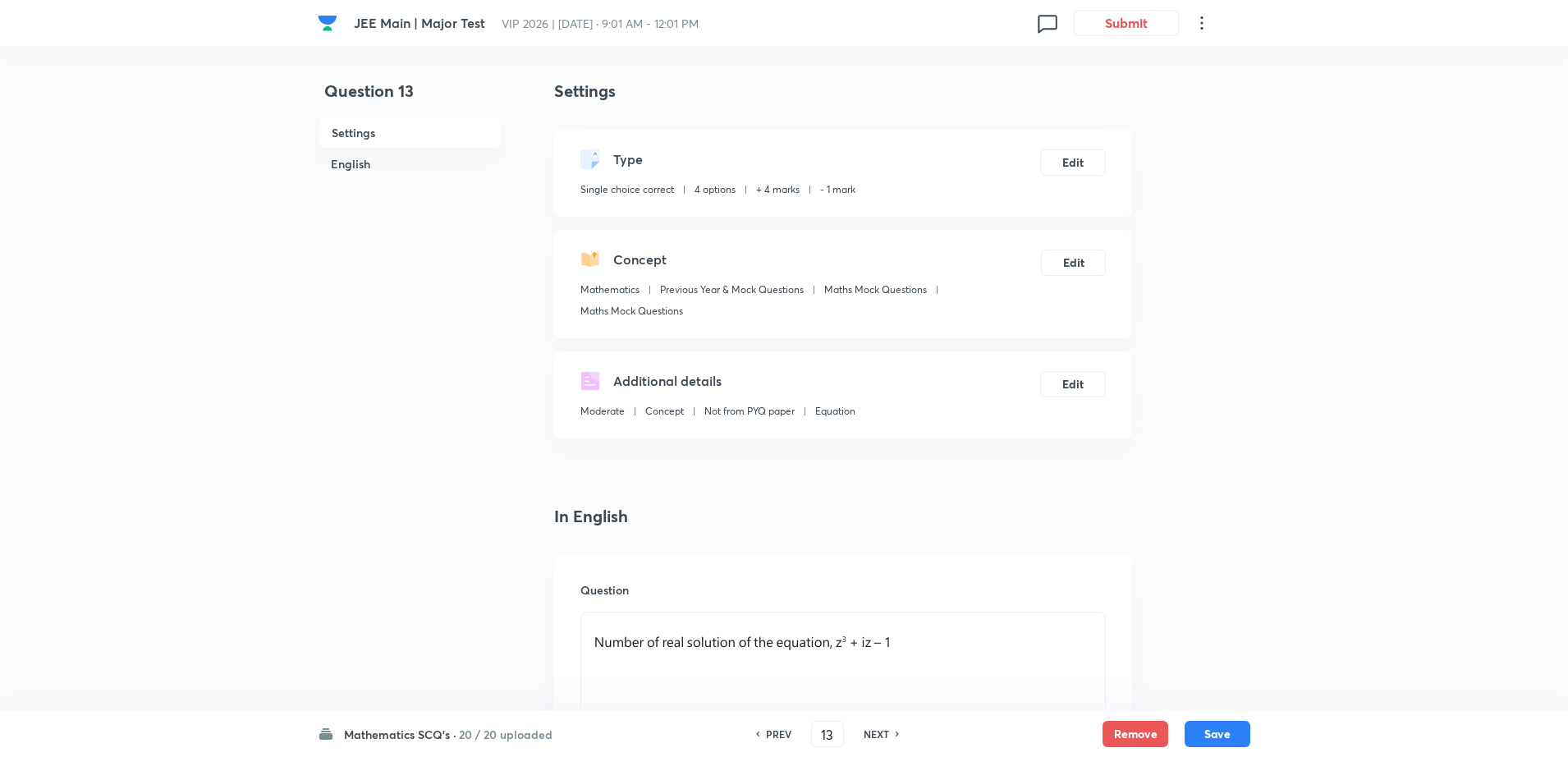
click at [889, 735] on div "NEXT" at bounding box center [879, 733] width 43 height 15
type input "14"
checkbox input "false"
checkbox input "true"
click at [889, 735] on div "NEXT" at bounding box center [879, 733] width 43 height 15
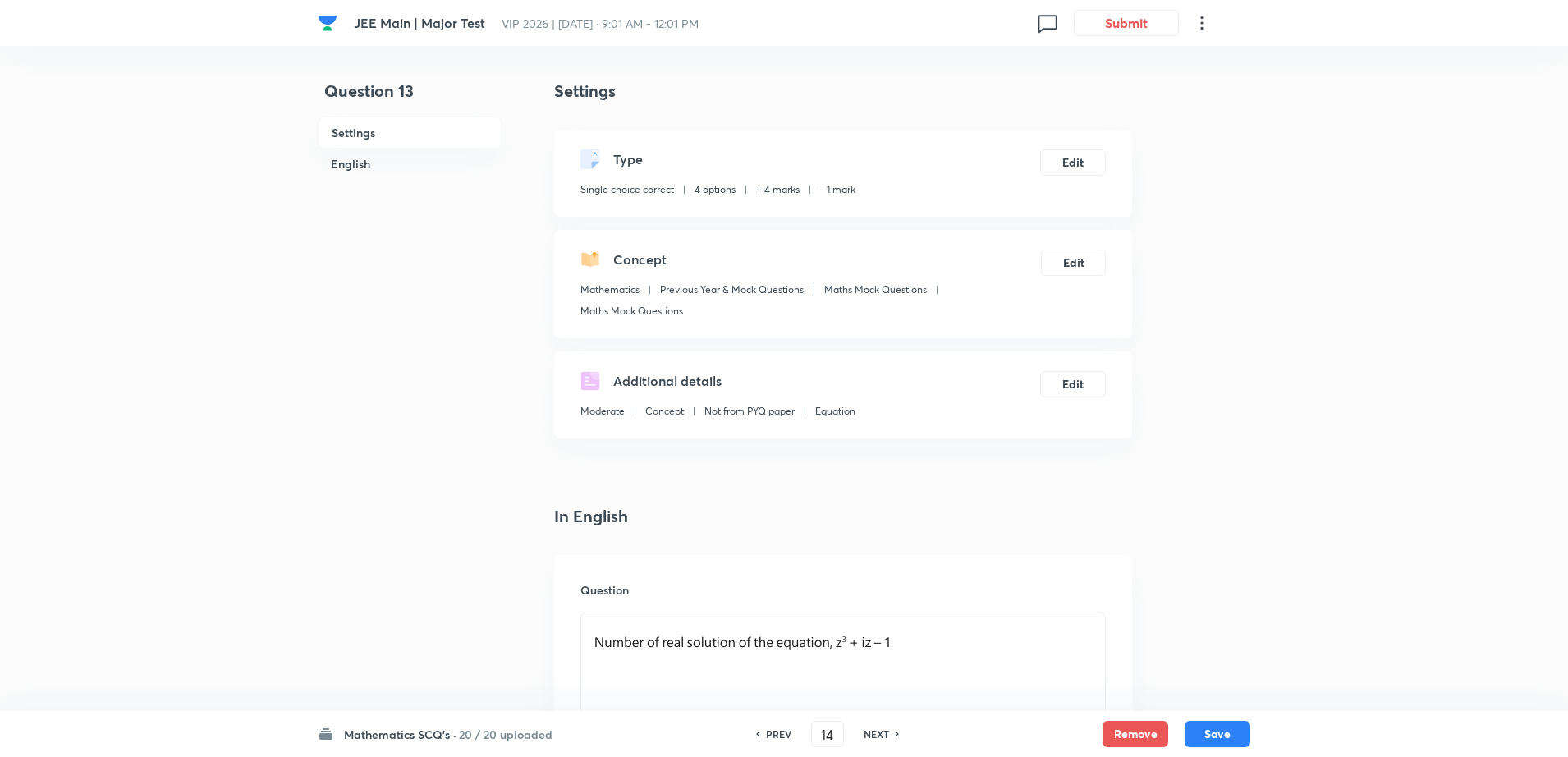
type input "15"
checkbox input "false"
checkbox input "true"
click at [889, 735] on div "NEXT" at bounding box center [879, 733] width 43 height 15
type input "16"
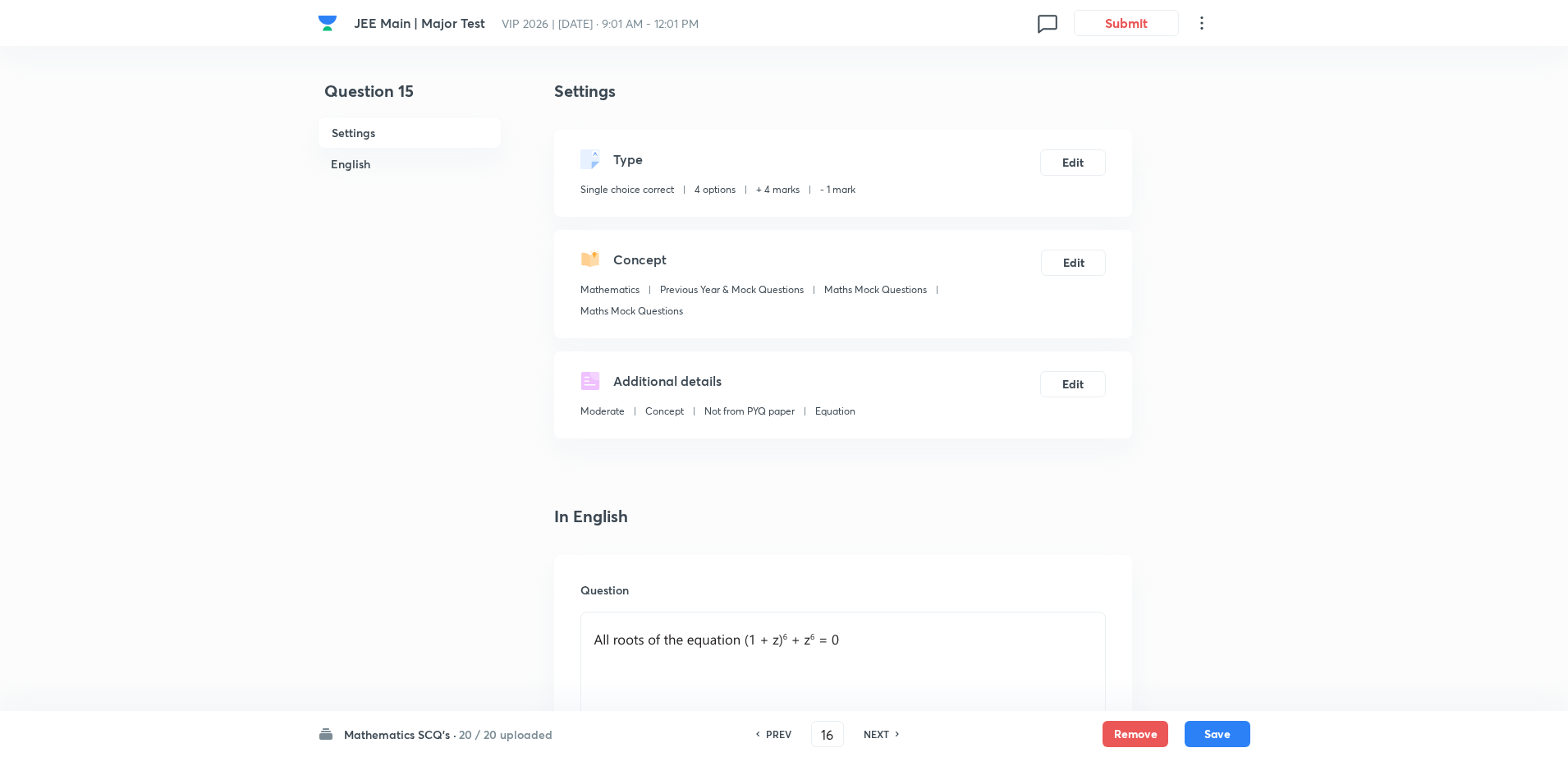
checkbox input "false"
checkbox input "true"
click at [889, 735] on div "NEXT" at bounding box center [879, 733] width 43 height 15
type input "17"
click at [889, 735] on div "NEXT" at bounding box center [879, 733] width 43 height 15
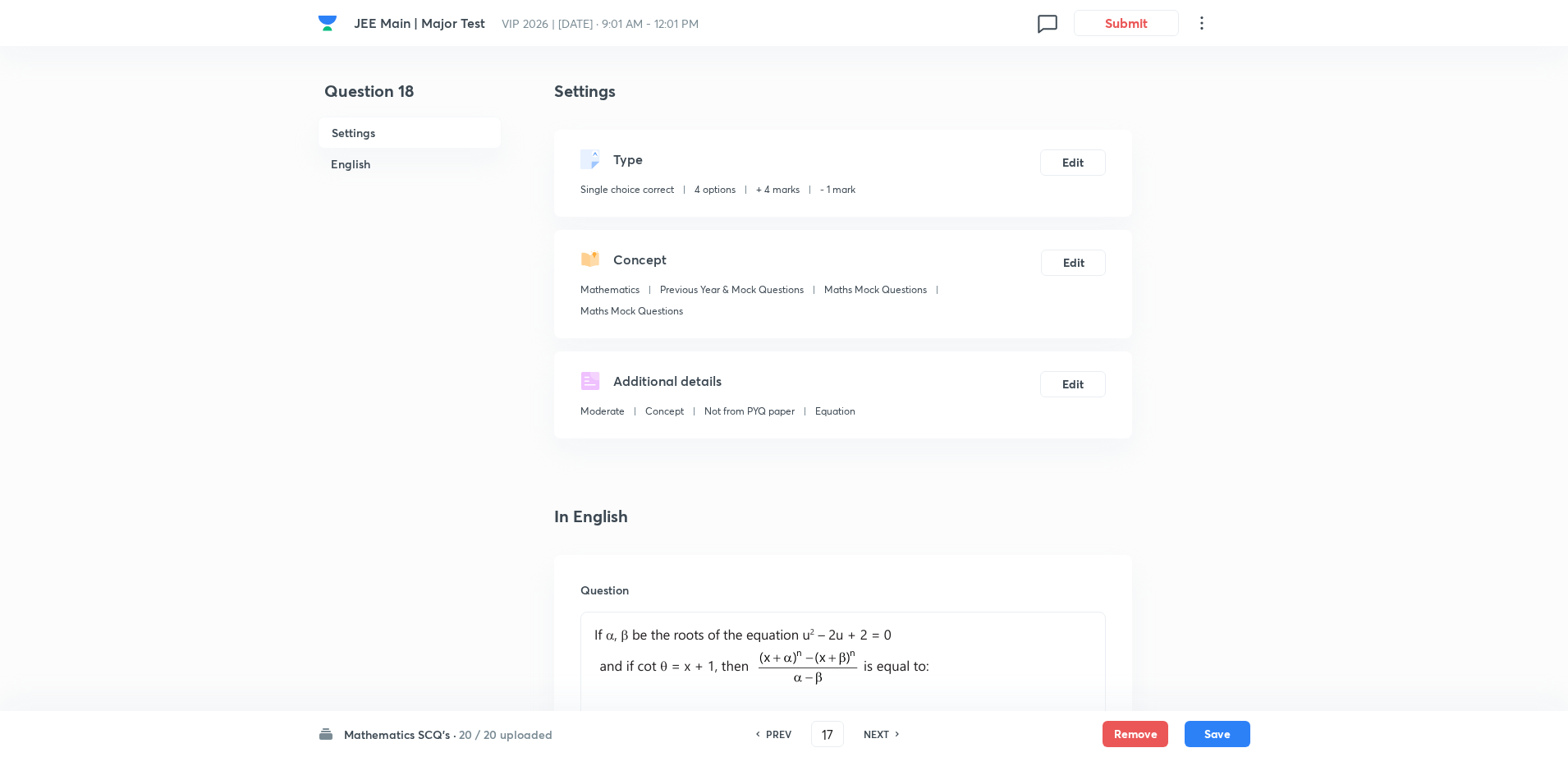
checkbox input "true"
type input "18"
checkbox input "false"
click at [889, 735] on div "NEXT" at bounding box center [879, 733] width 43 height 15
checkbox input "true"
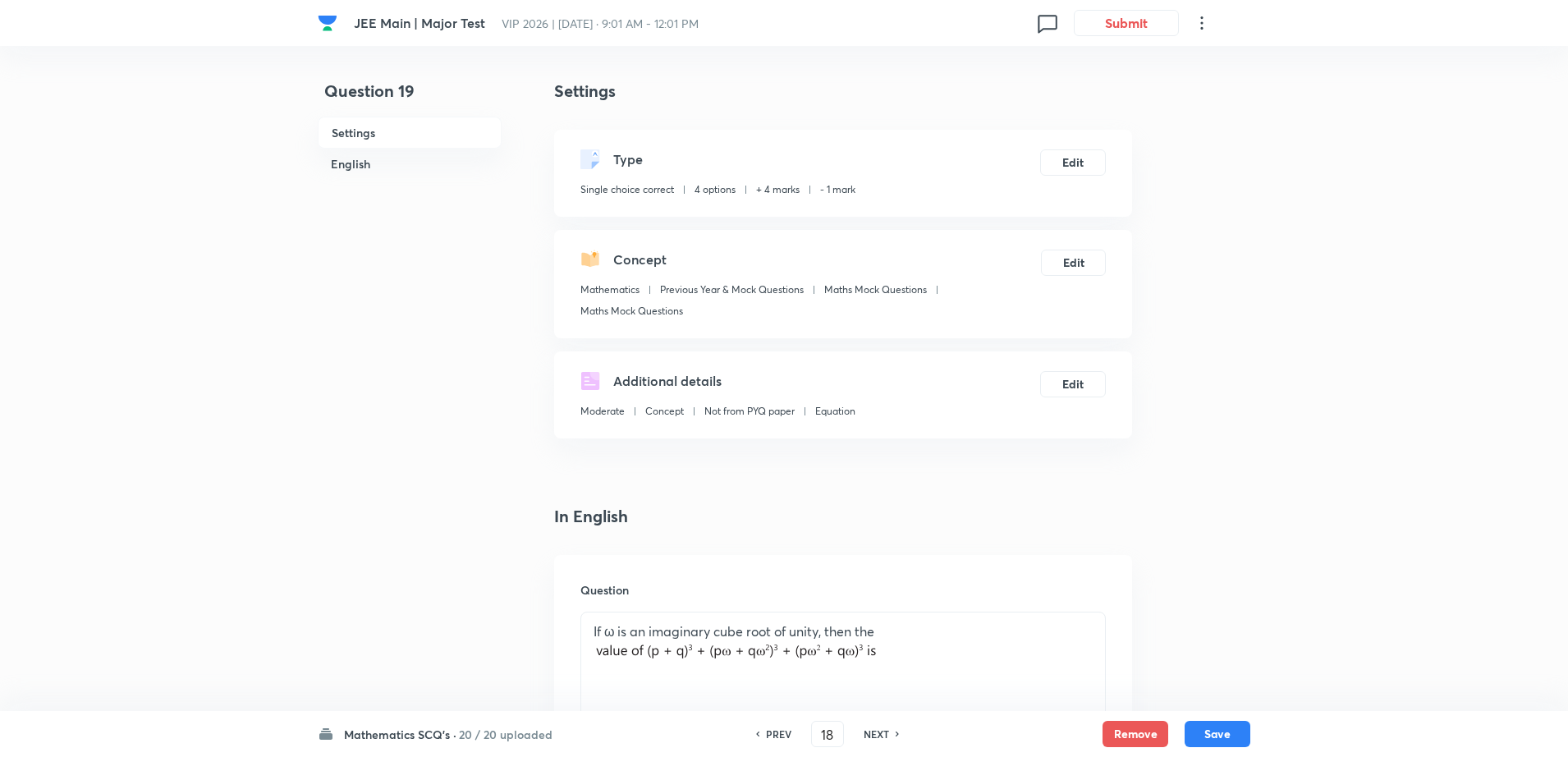
type input "19"
checkbox input "false"
checkbox input "true"
click at [889, 735] on div "NEXT" at bounding box center [879, 733] width 43 height 15
type input "20"
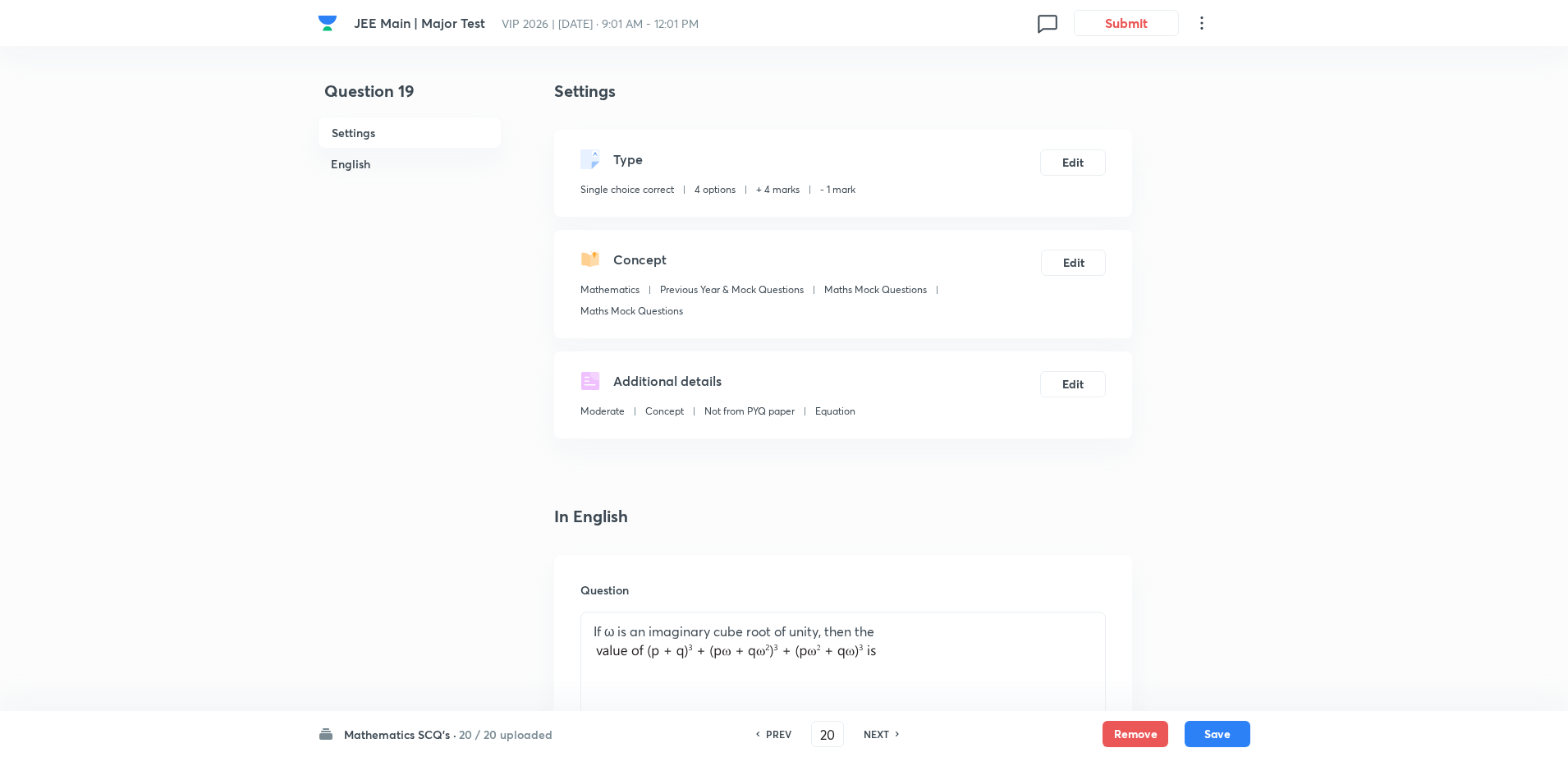
checkbox input "false"
checkbox input "true"
click at [889, 735] on div "NEXT" at bounding box center [879, 733] width 43 height 15
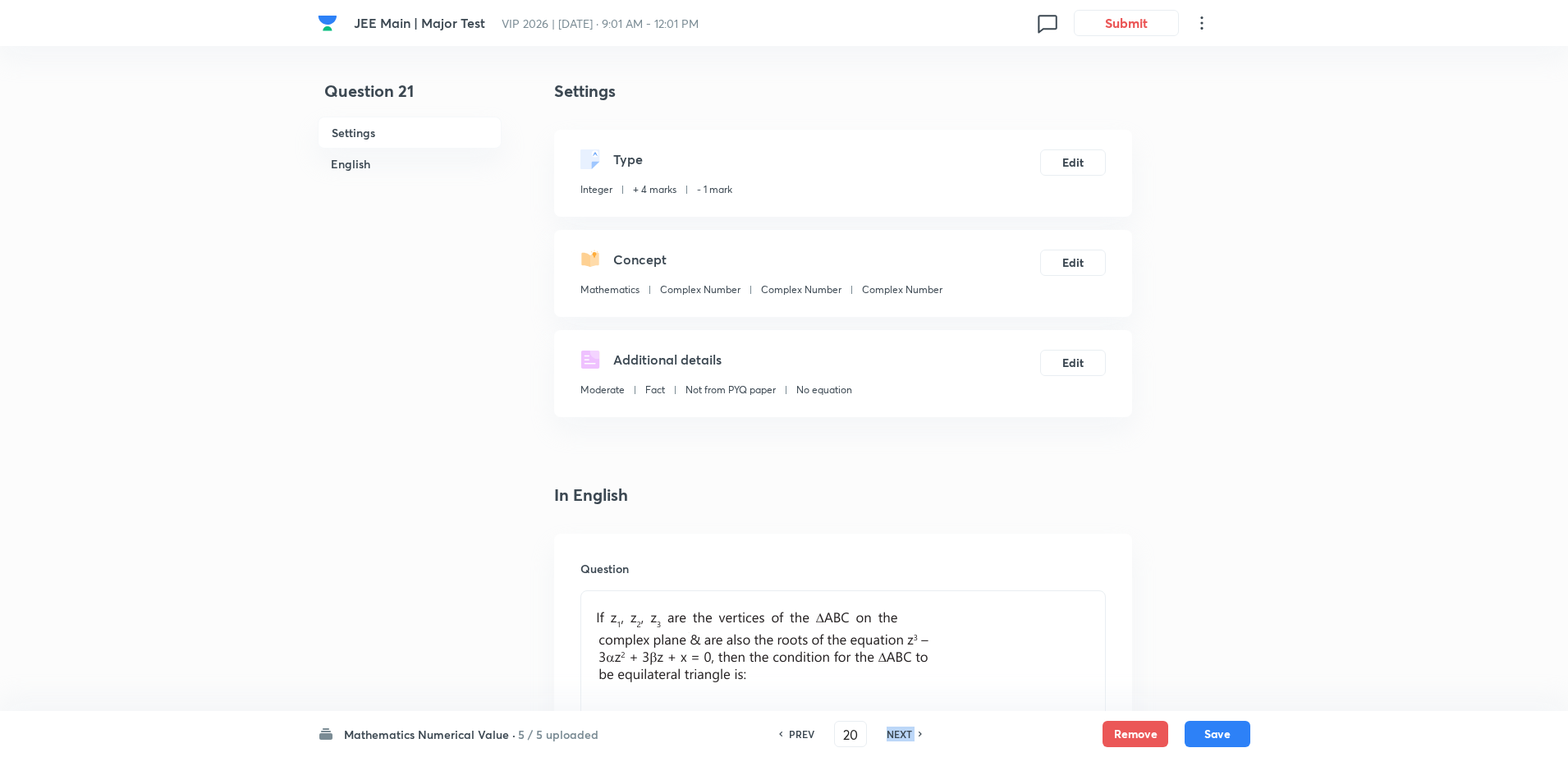
type input "21"
type input "1"
click at [889, 735] on h6 "NEXT" at bounding box center [899, 733] width 26 height 15
type input "22"
type input "-1"
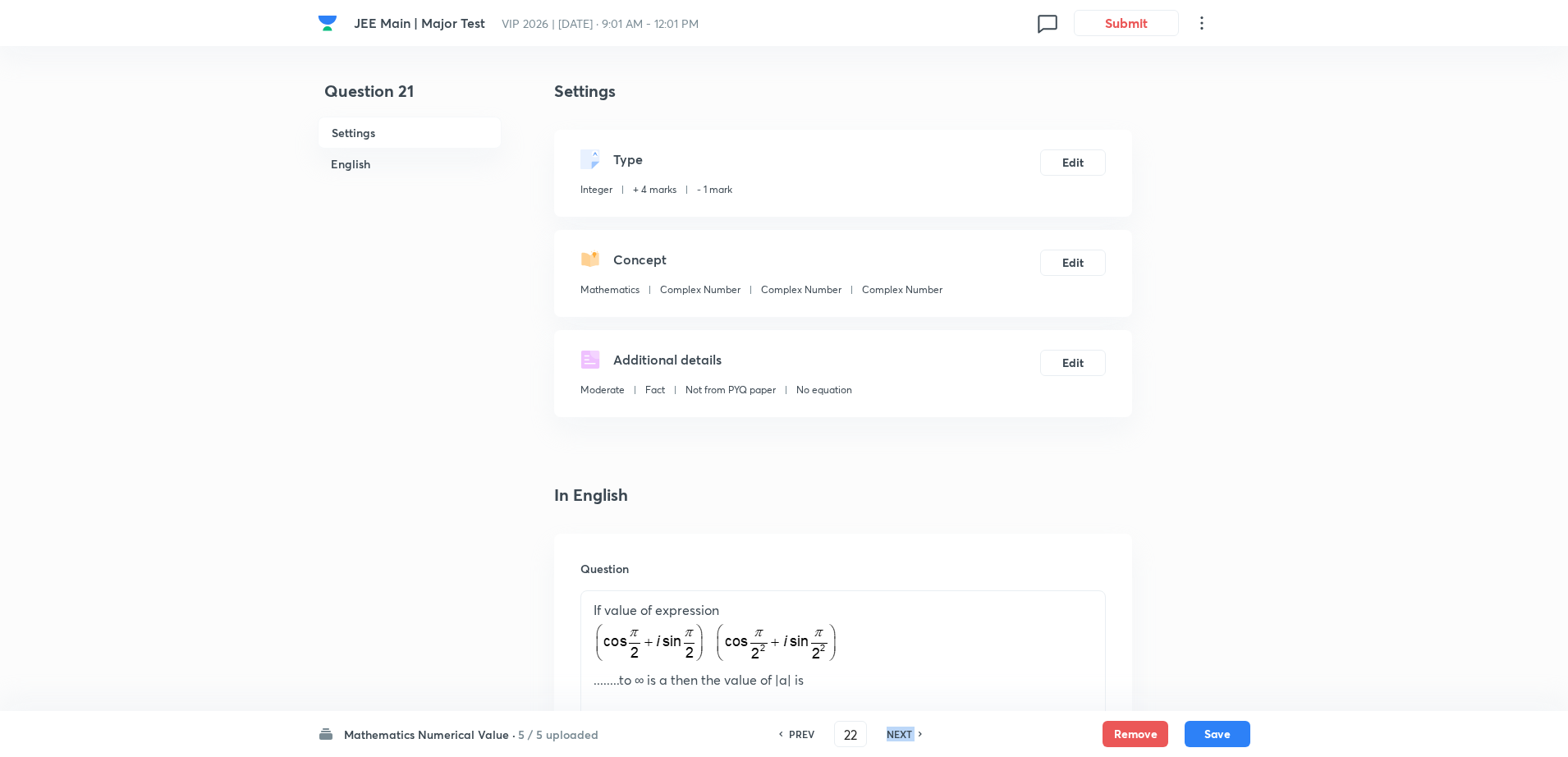
click at [889, 735] on h6 "NEXT" at bounding box center [899, 733] width 26 height 15
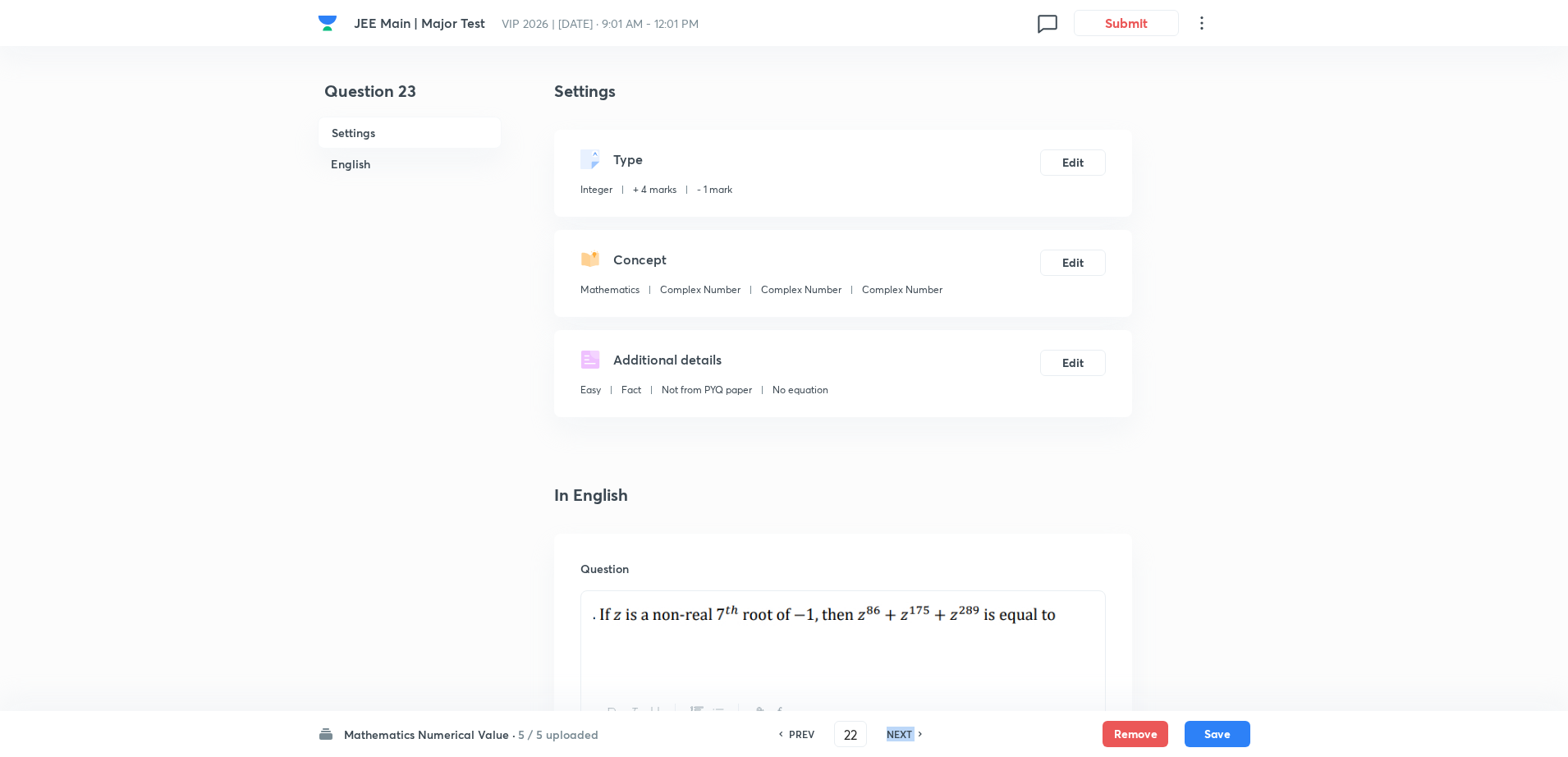
type input "23"
type input "2"
click at [889, 735] on h6 "NEXT" at bounding box center [899, 733] width 26 height 15
type input "24"
type input "26"
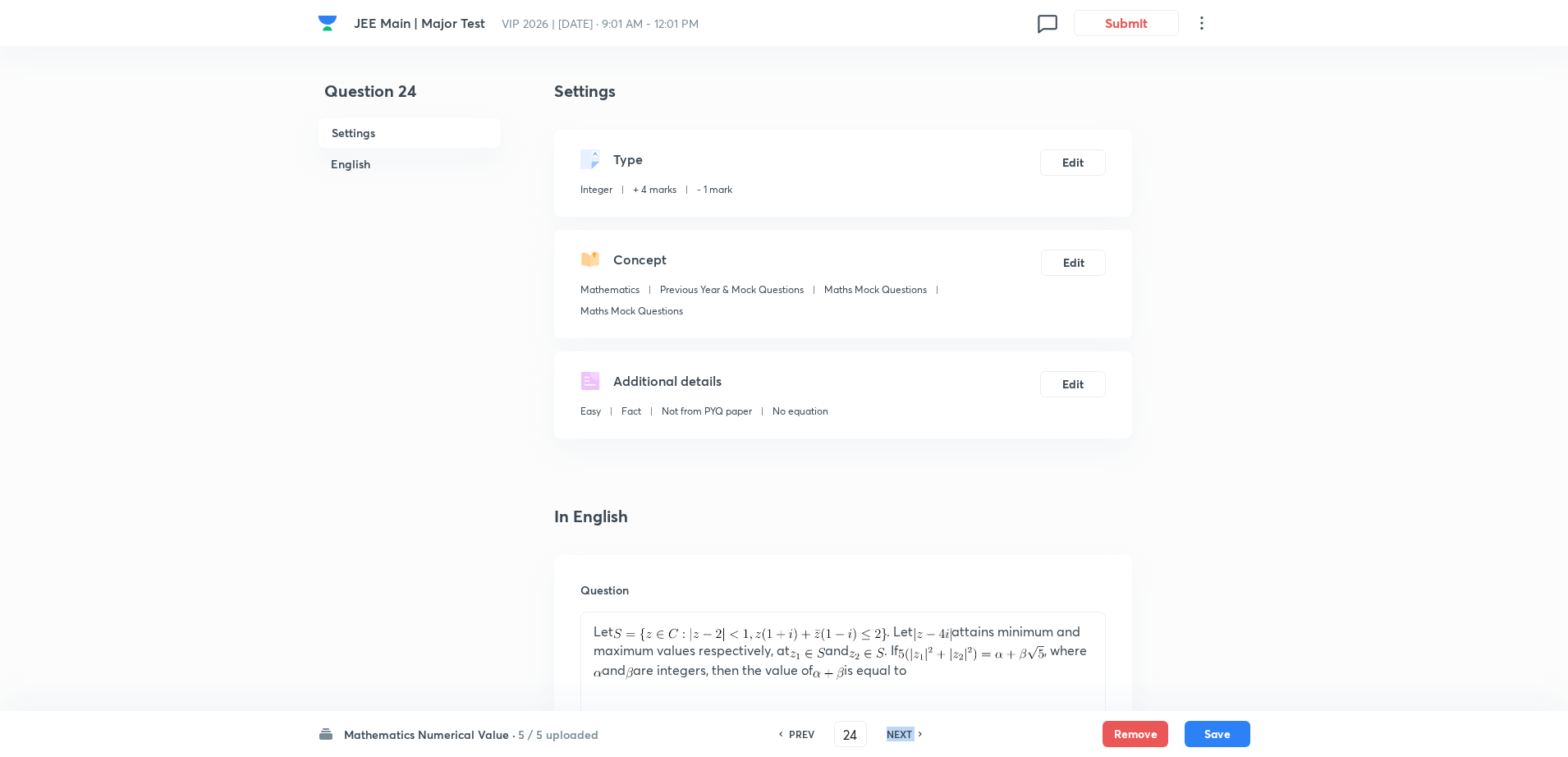
click at [889, 735] on h6 "NEXT" at bounding box center [899, 733] width 26 height 15
type input "25"
click at [889, 735] on h6 "NEXT" at bounding box center [899, 733] width 26 height 15
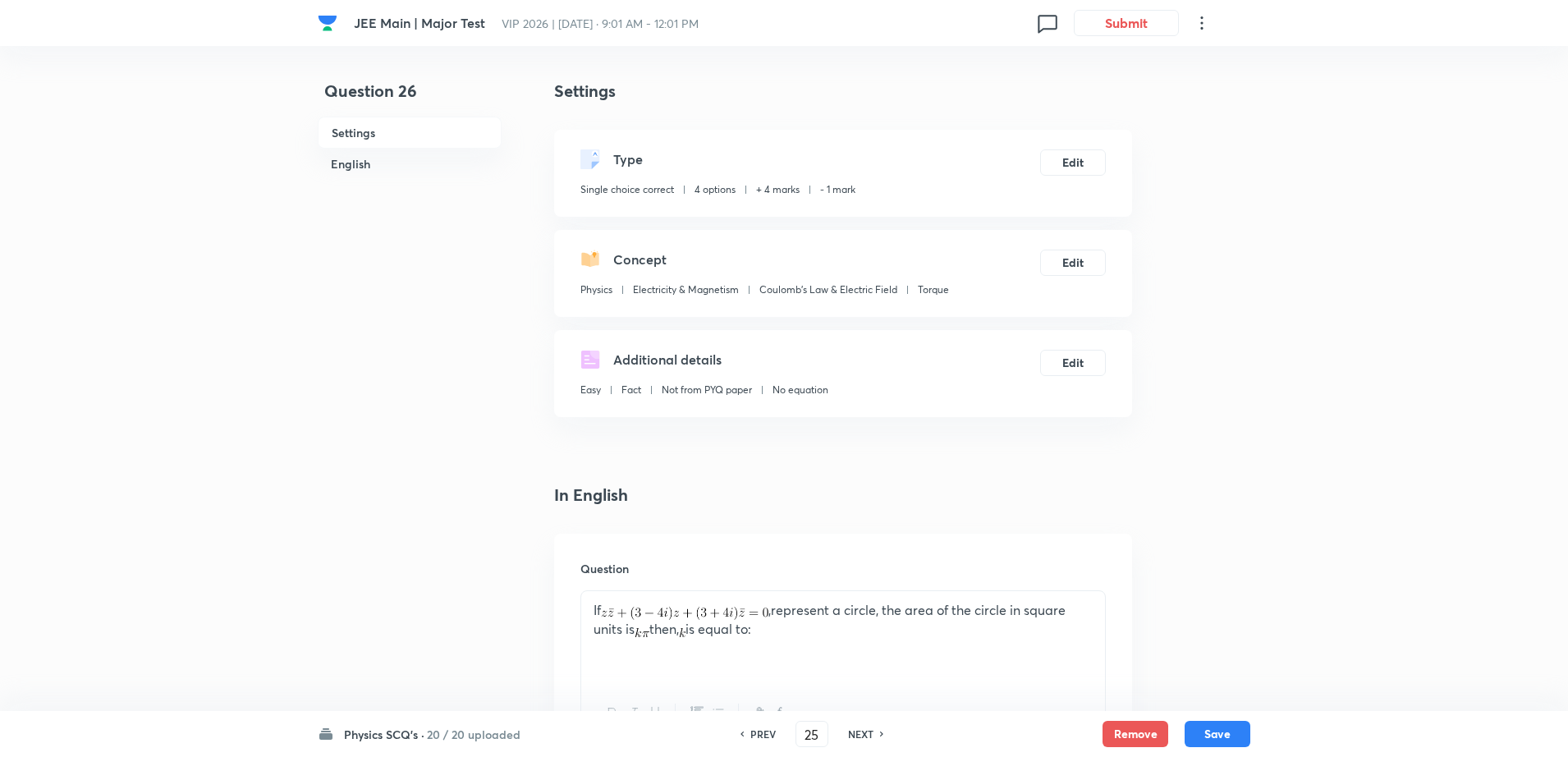
type input "26"
checkbox input "true"
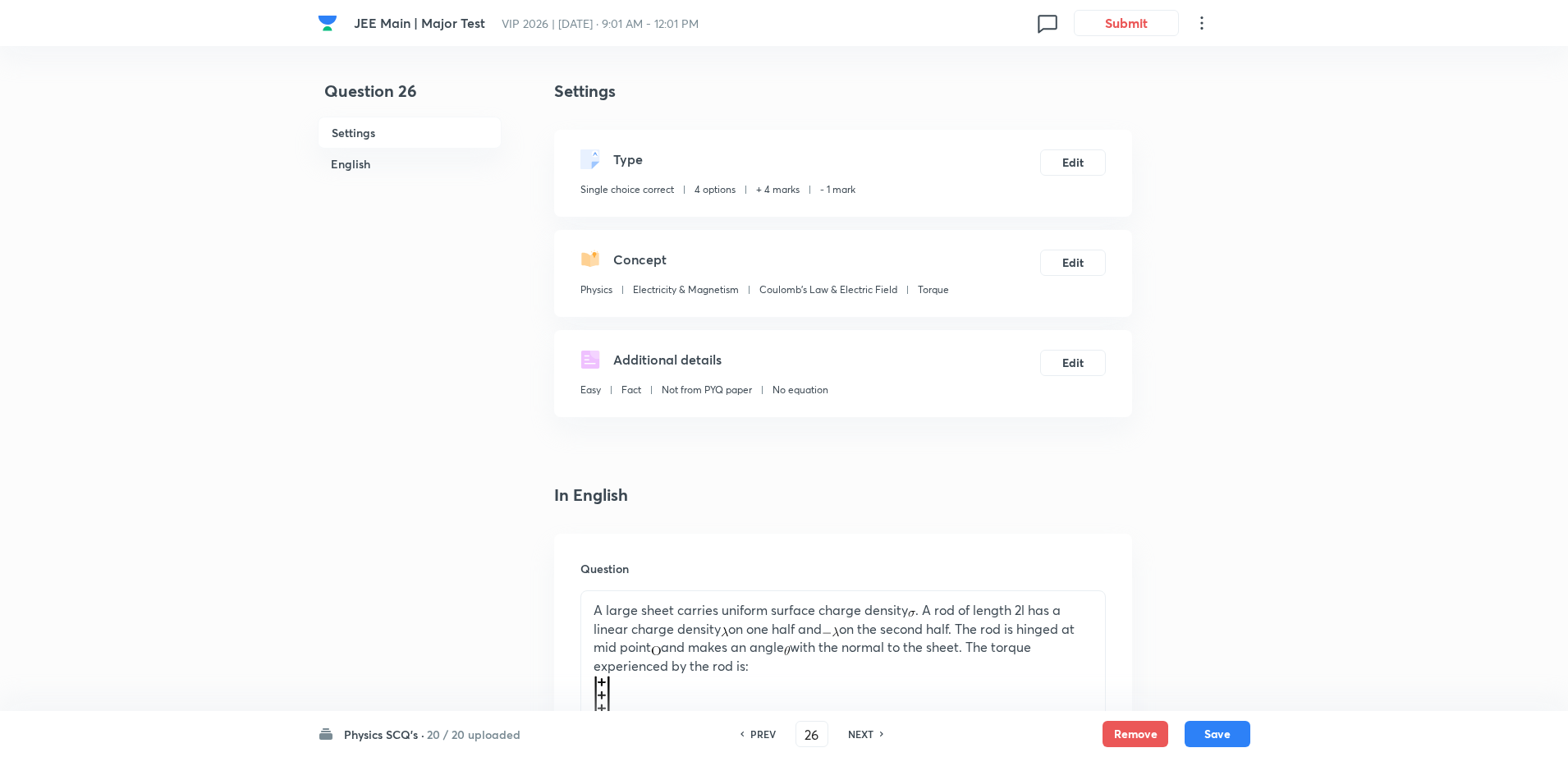
click at [413, 726] on h6 "Physics SCQ's ·" at bounding box center [384, 734] width 81 height 18
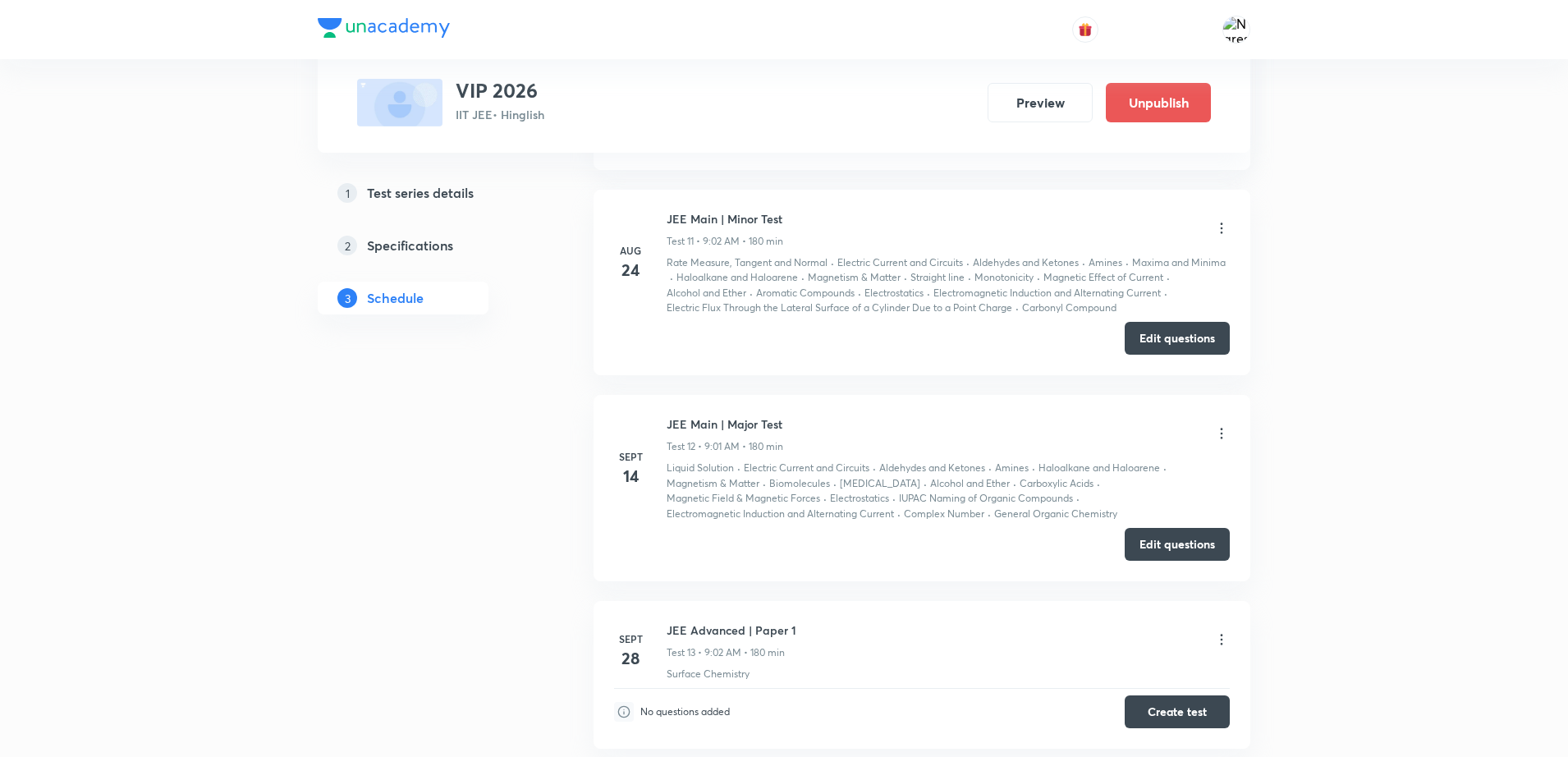
scroll to position [2663, 0]
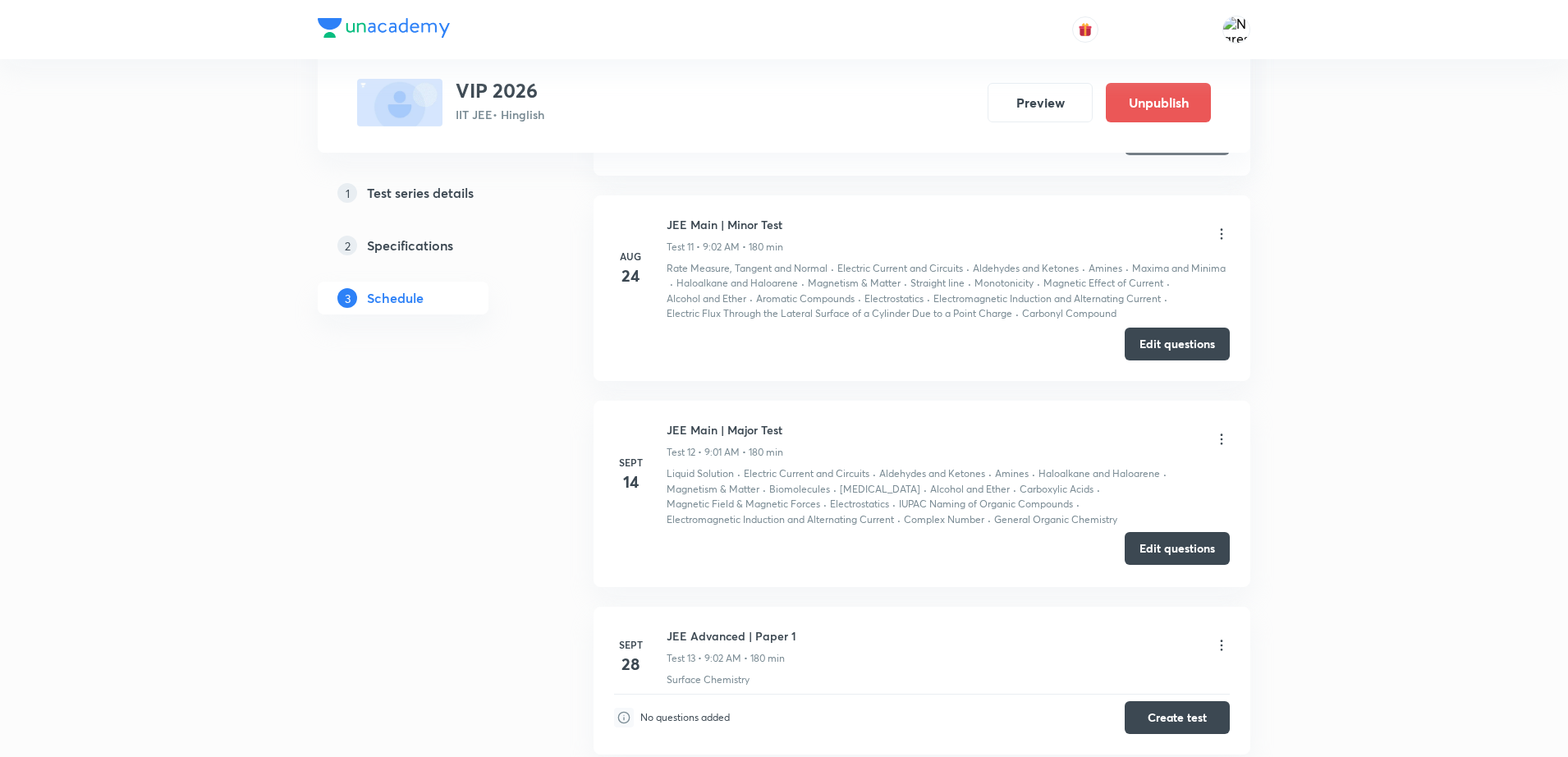
click at [1192, 546] on button "Edit questions" at bounding box center [1177, 547] width 105 height 32
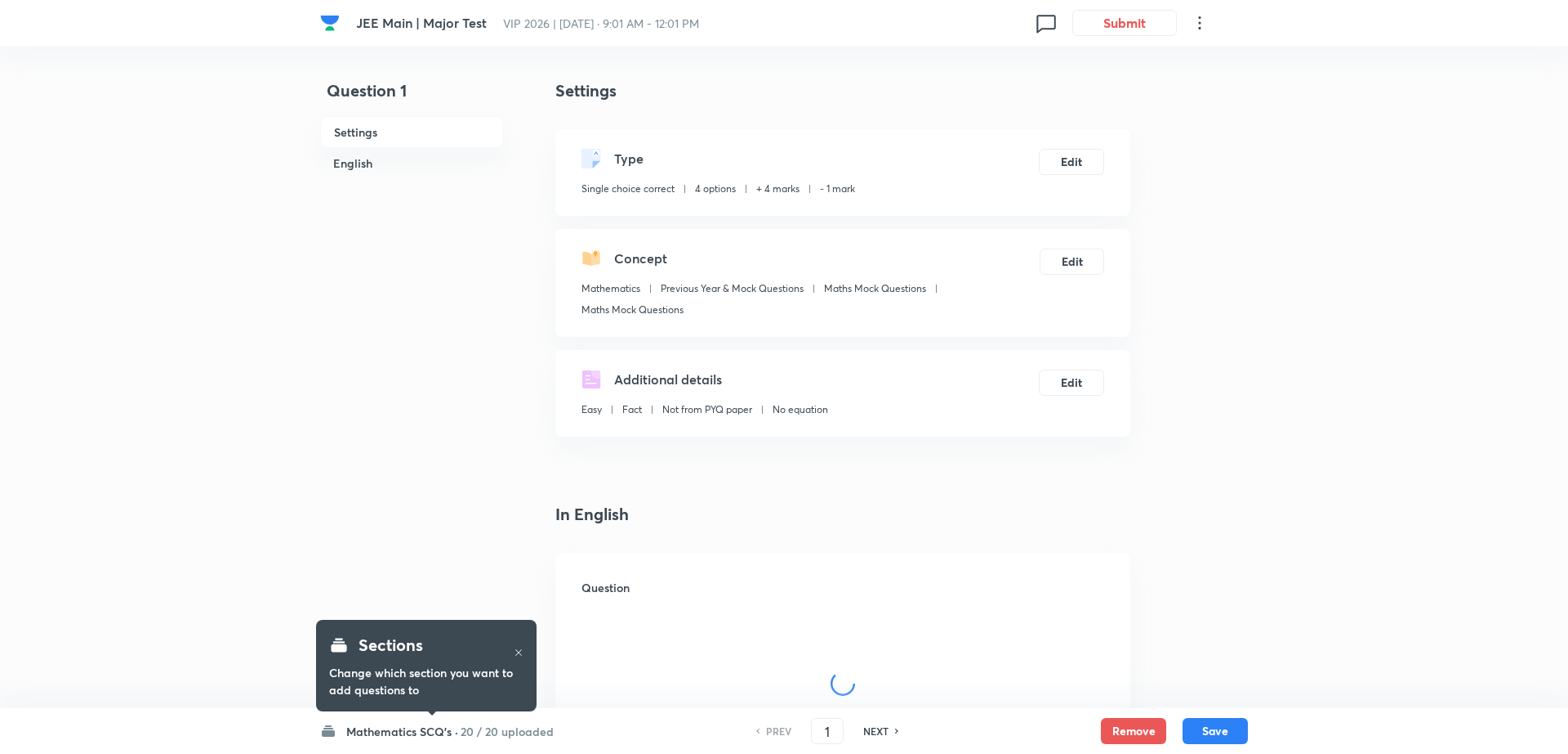
checkbox input "true"
